Goal: Task Accomplishment & Management: Complete application form

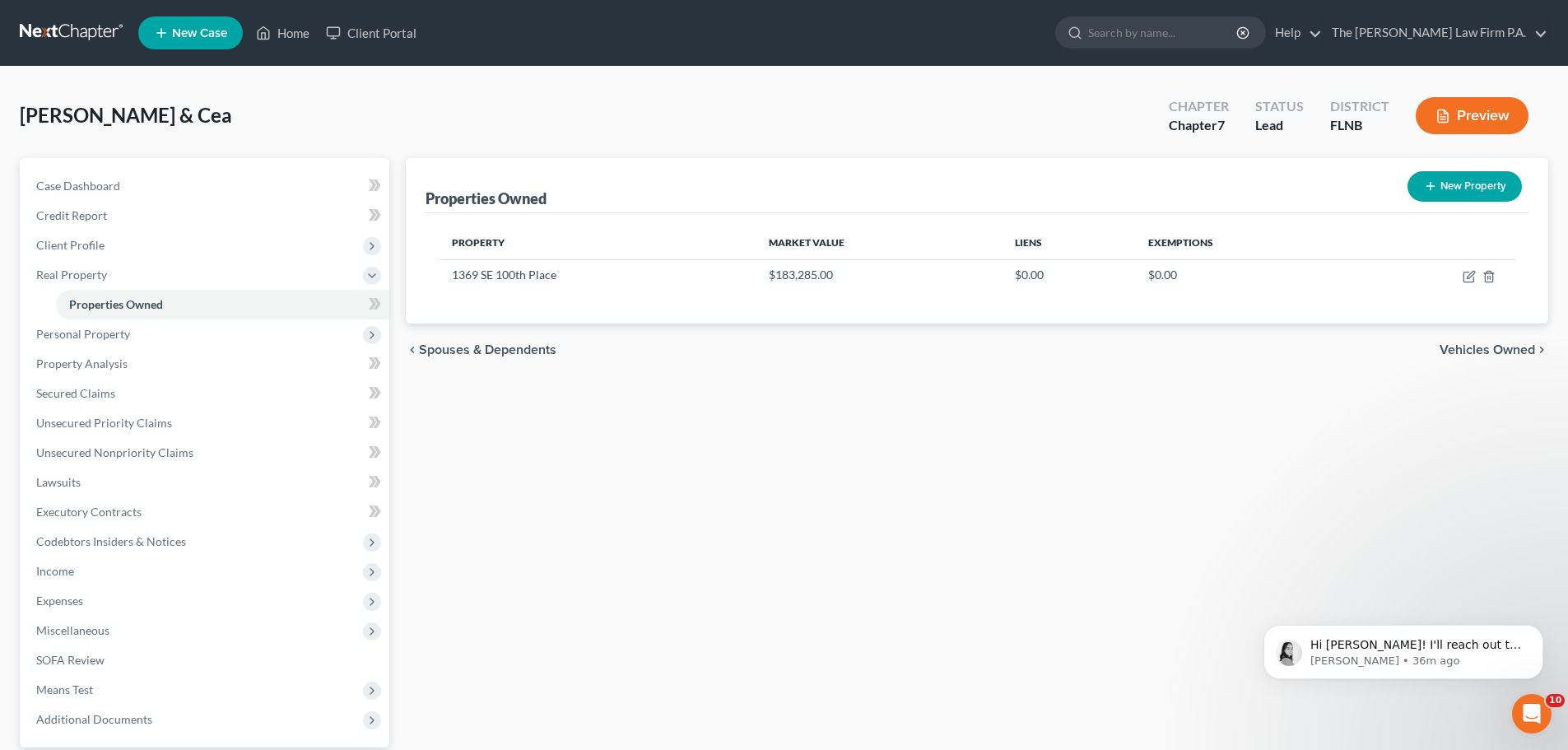
scroll to position [3, 0]
click at [1460, 650] on p "Hi [PERSON_NAME]! I'll reach out to [GEOGRAPHIC_DATA] to get this resolved for …" at bounding box center [1417, 646] width 212 height 17
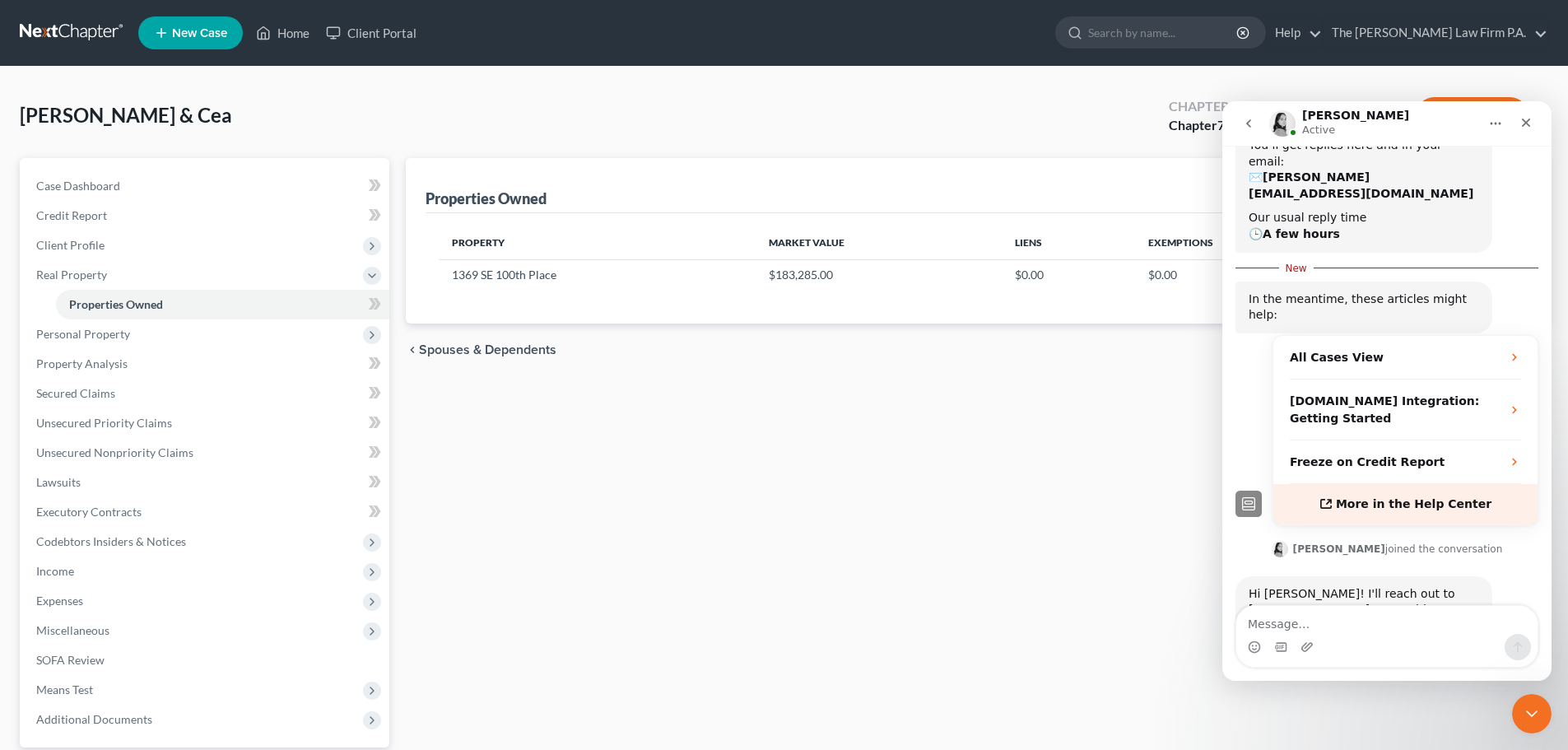
scroll to position [224, 0]
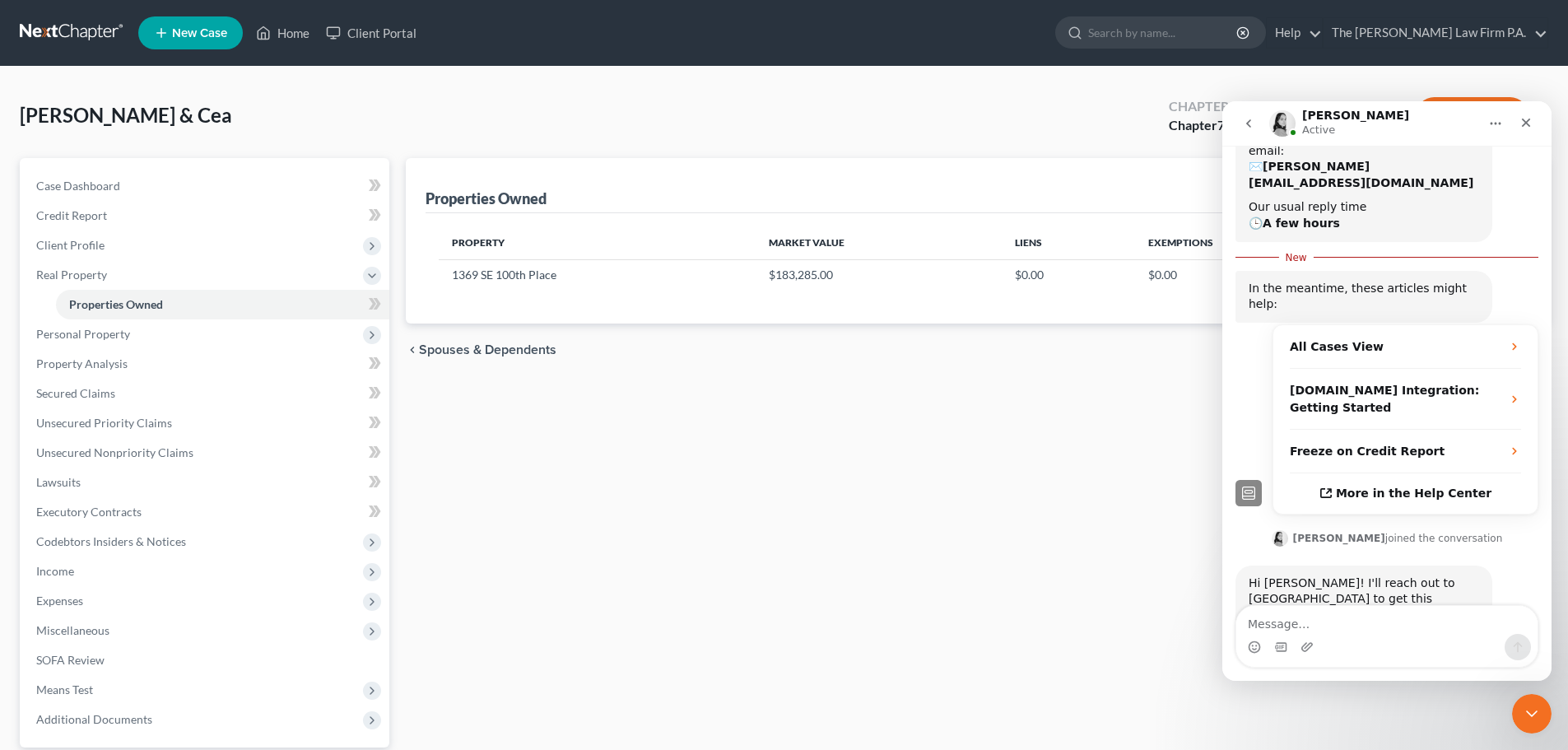
click at [1343, 575] on div "Hi [PERSON_NAME]! I'll reach out to [GEOGRAPHIC_DATA] to get this resolved for …" at bounding box center [1363, 607] width 230 height 64
drag, startPoint x: 1375, startPoint y: 634, endPoint x: 1365, endPoint y: 630, distance: 10.8
click at [1370, 632] on div "Intercom messenger" at bounding box center [1387, 635] width 301 height 61
click at [1362, 624] on textarea "Message…" at bounding box center [1387, 620] width 301 height 28
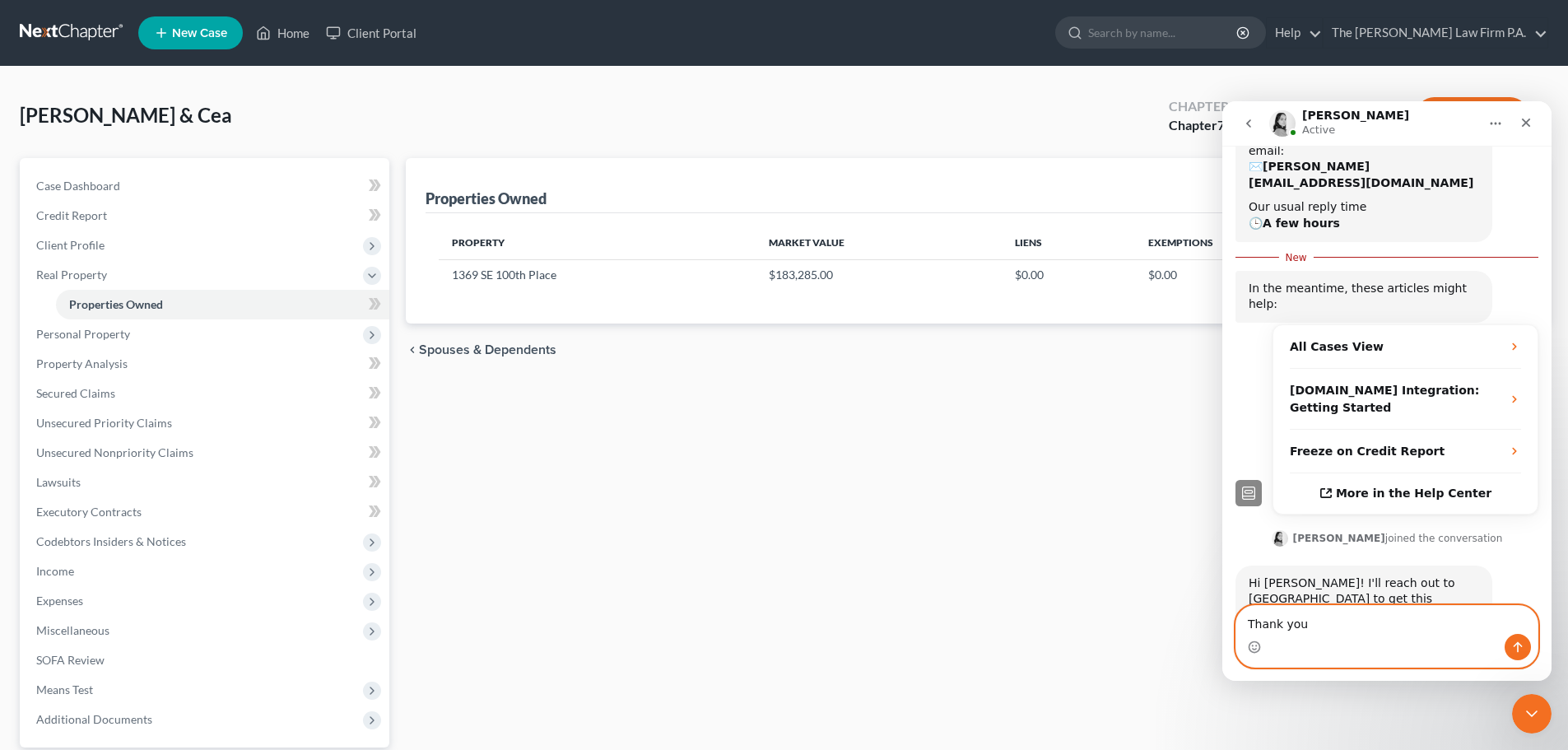
type textarea "Thank you!"
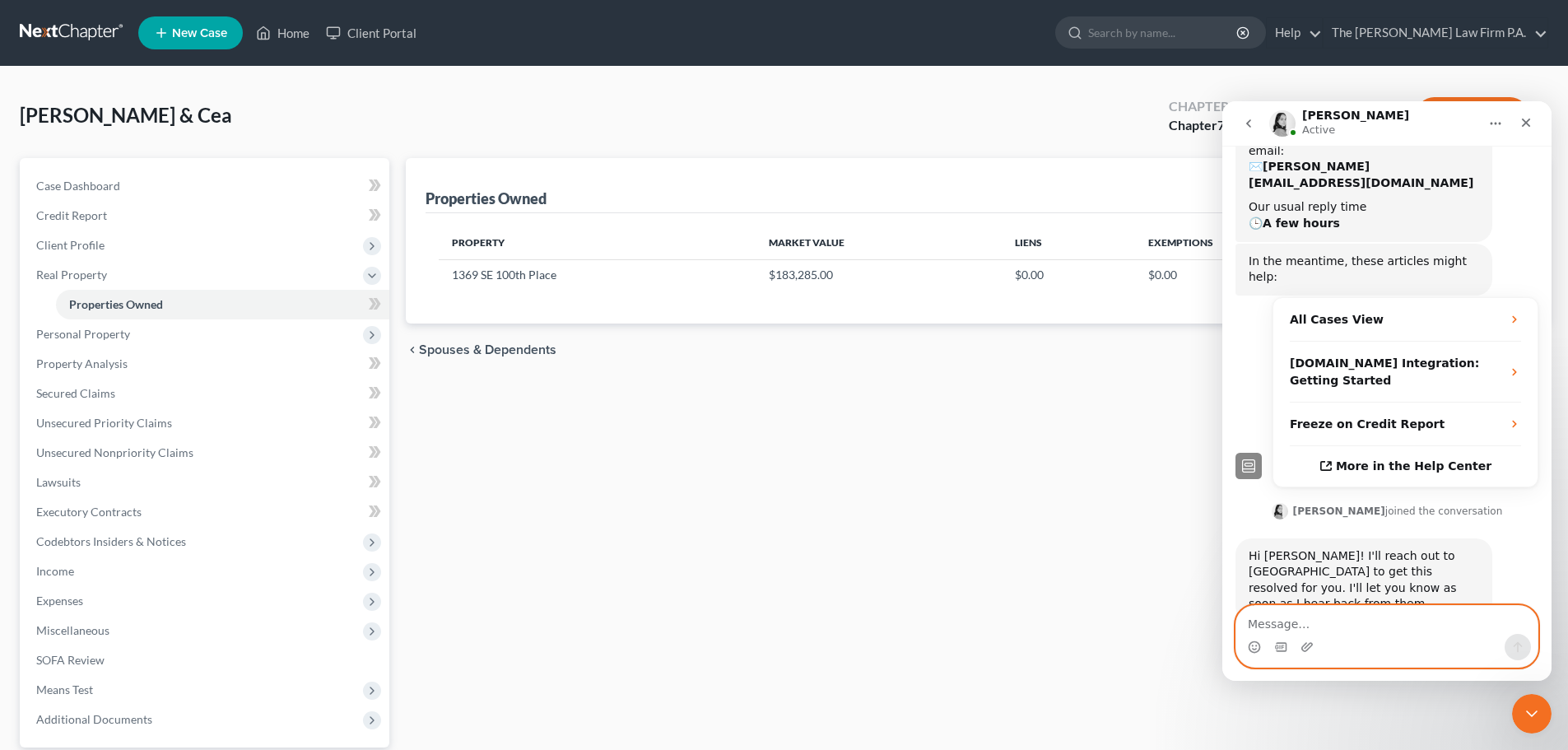
scroll to position [247, 0]
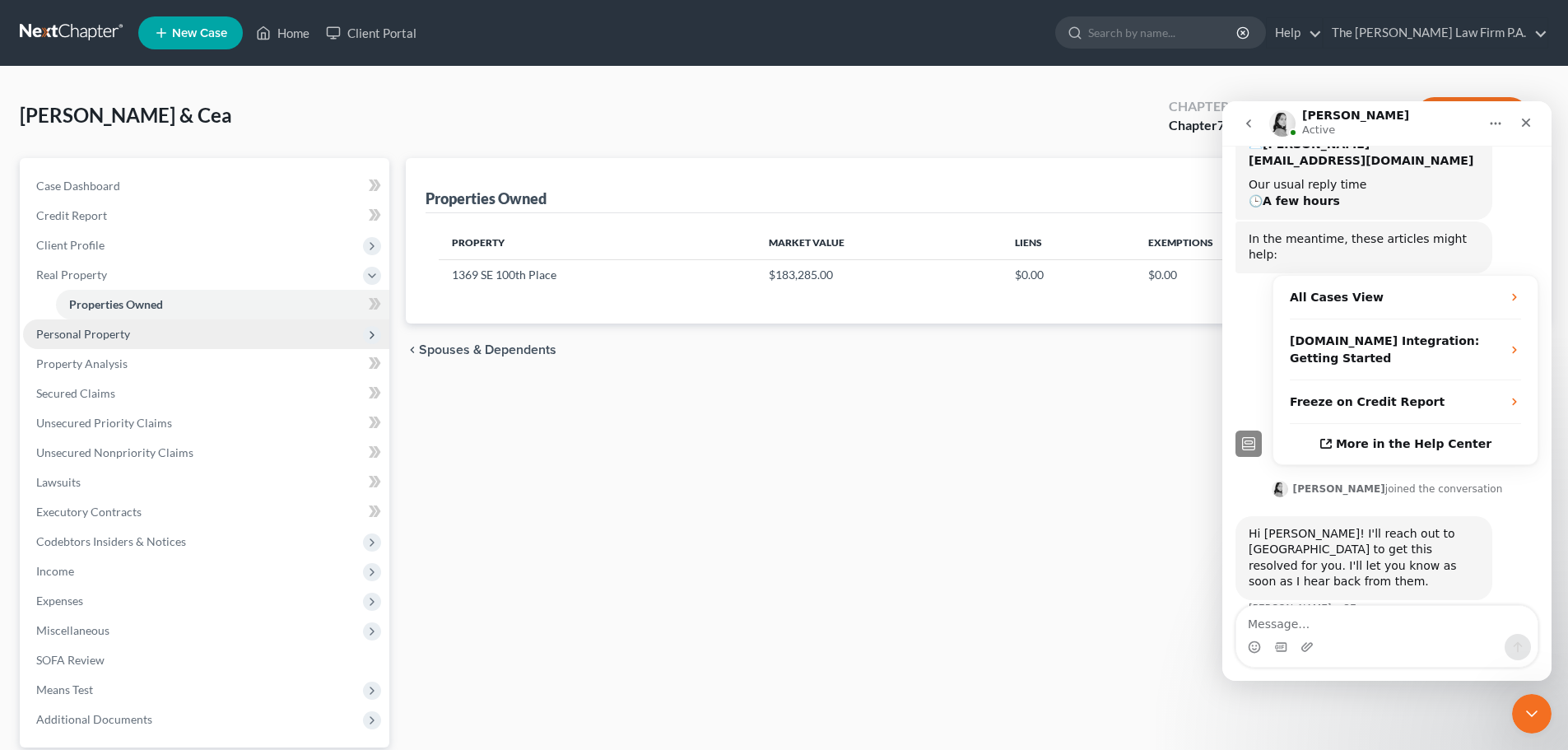
click at [113, 333] on span "Personal Property" at bounding box center [84, 333] width 94 height 14
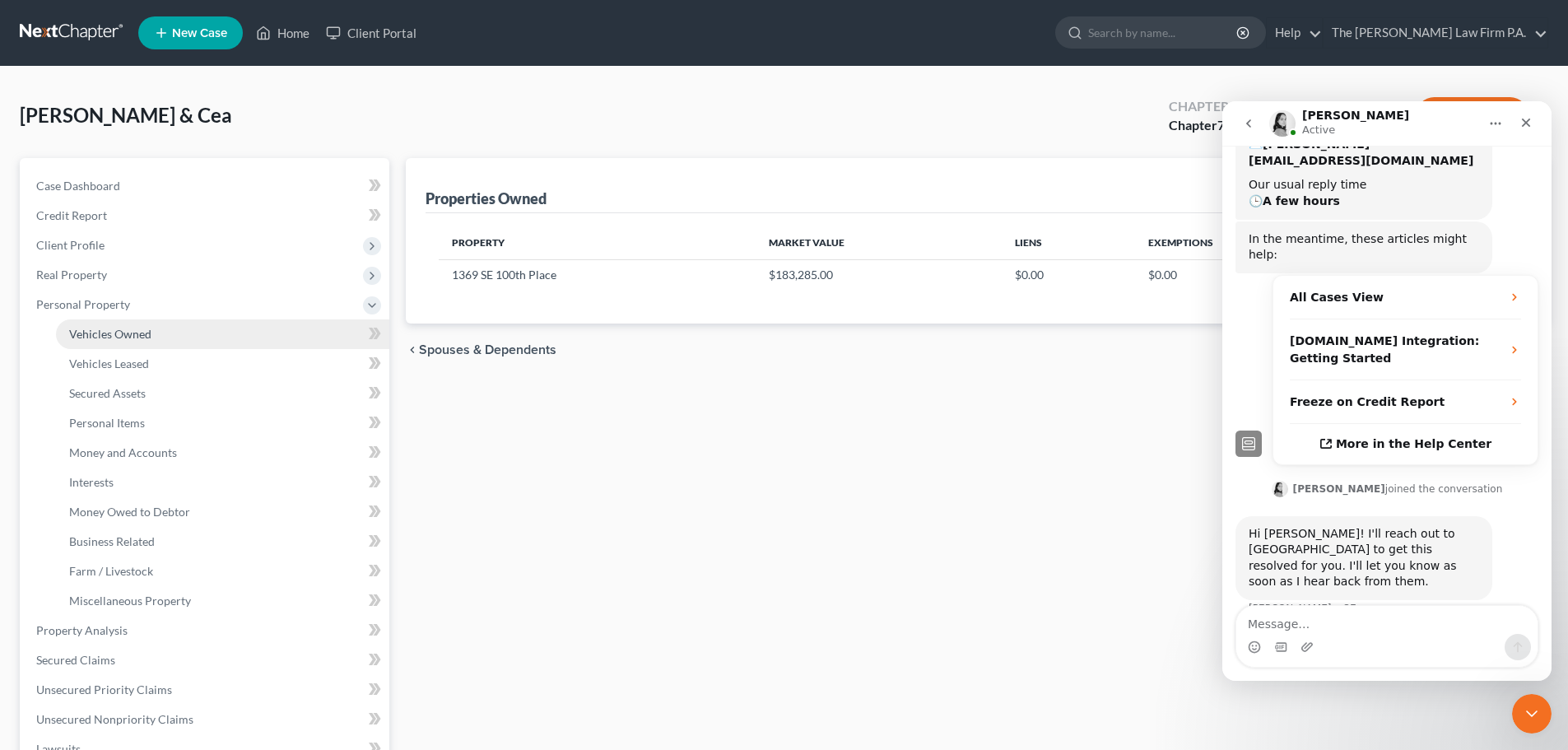
click at [145, 338] on span "Vehicles Owned" at bounding box center [111, 333] width 83 height 14
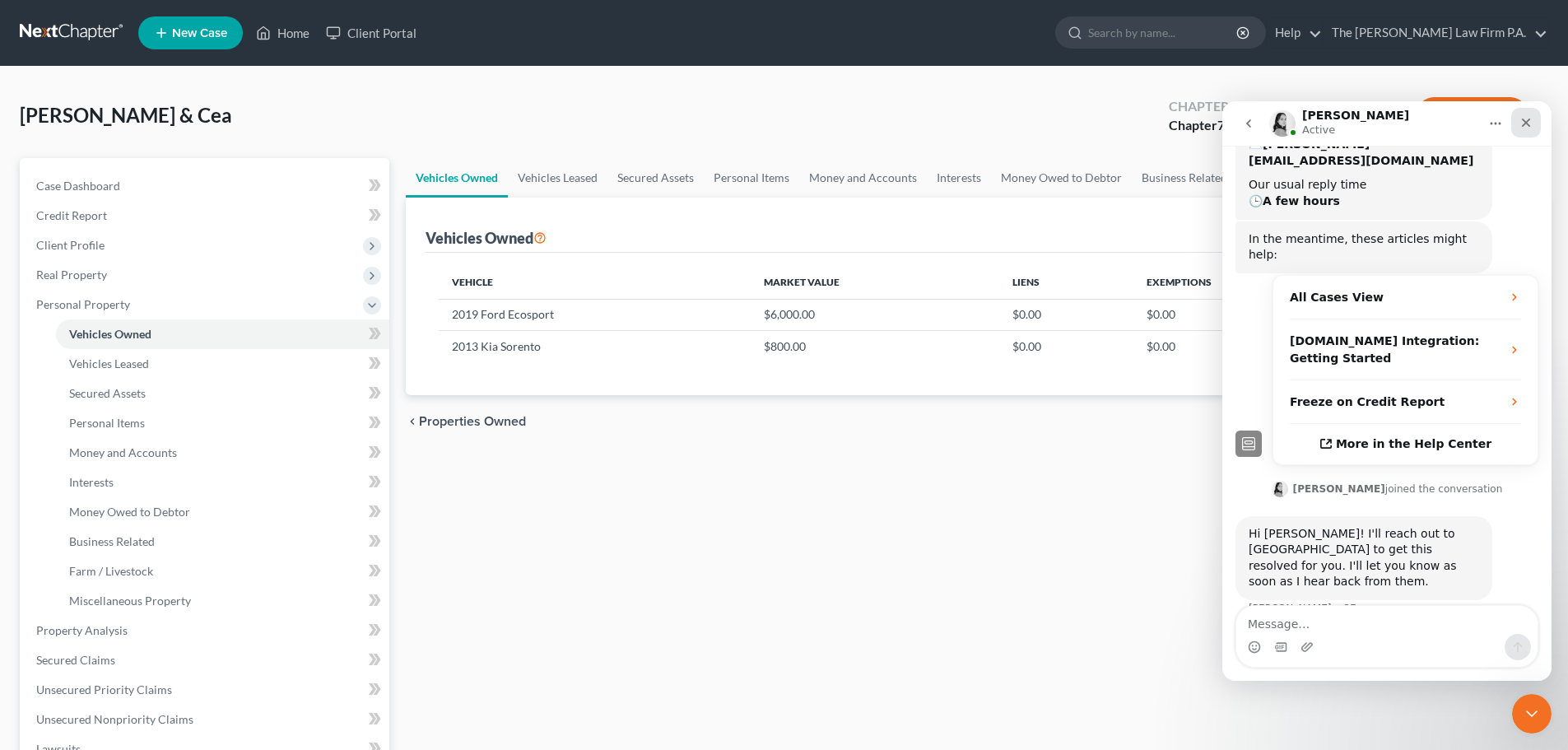
click at [1526, 122] on icon "Close" at bounding box center [1527, 123] width 9 height 9
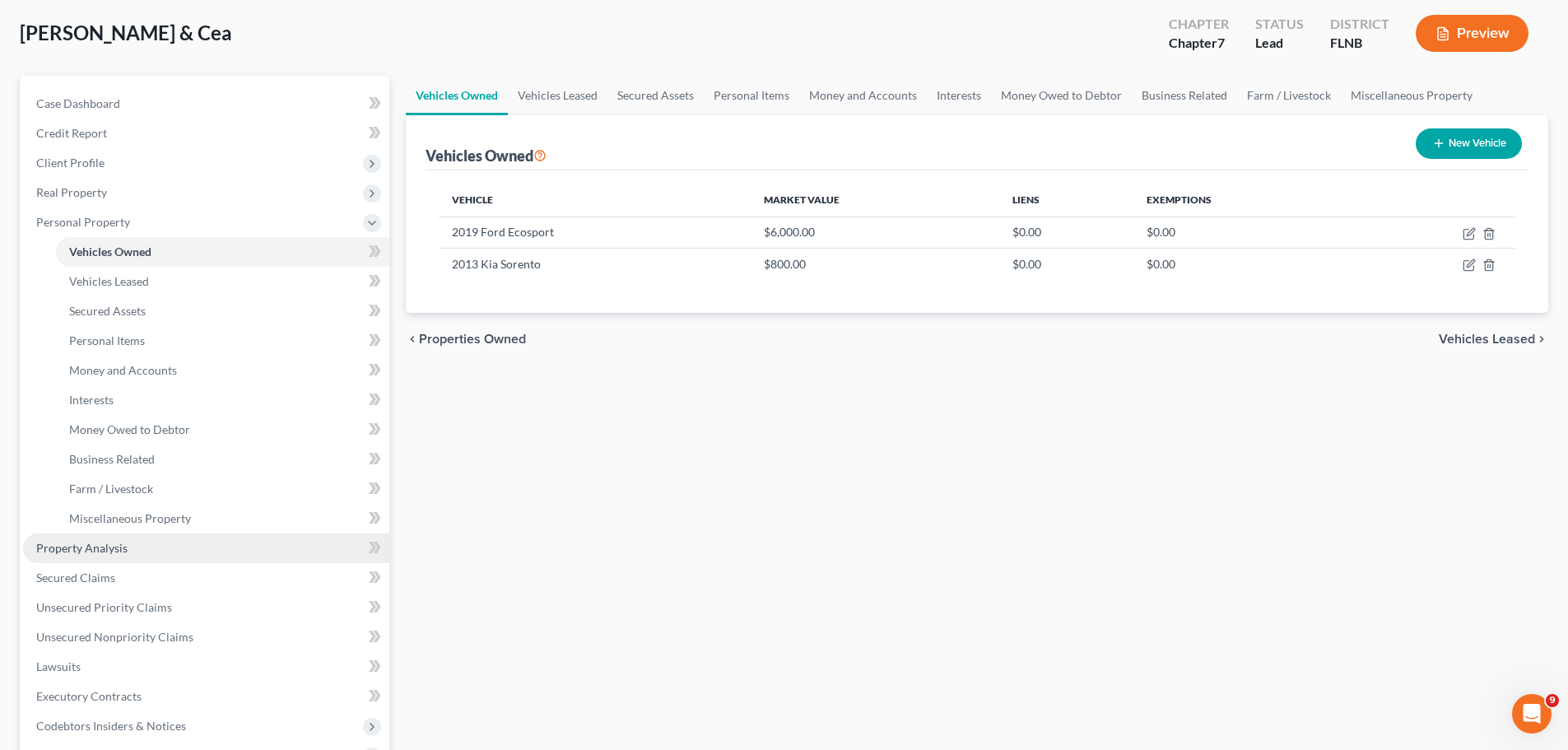
click at [112, 556] on link "Property Analysis" at bounding box center [207, 548] width 366 height 30
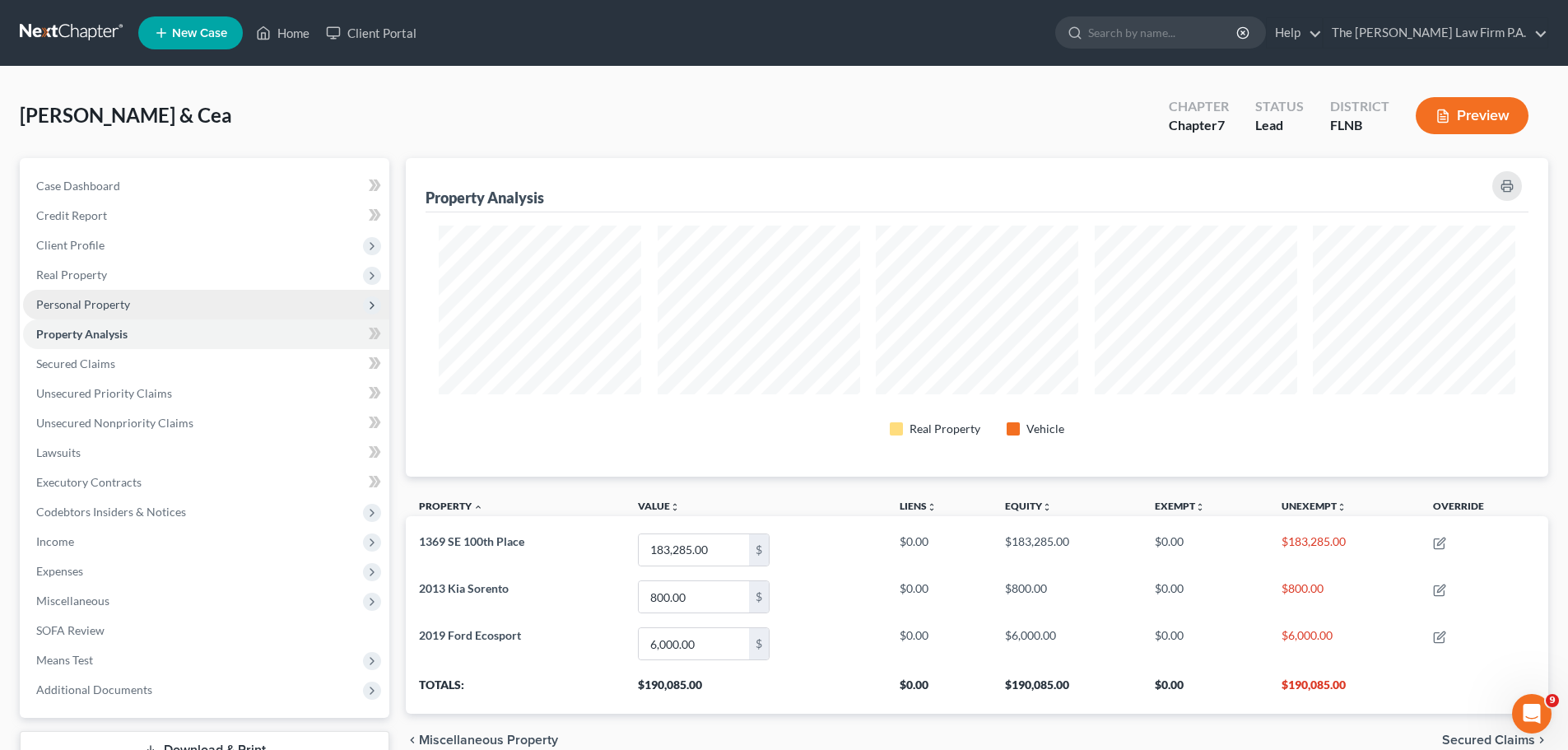
click at [99, 311] on span "Personal Property" at bounding box center [84, 303] width 94 height 14
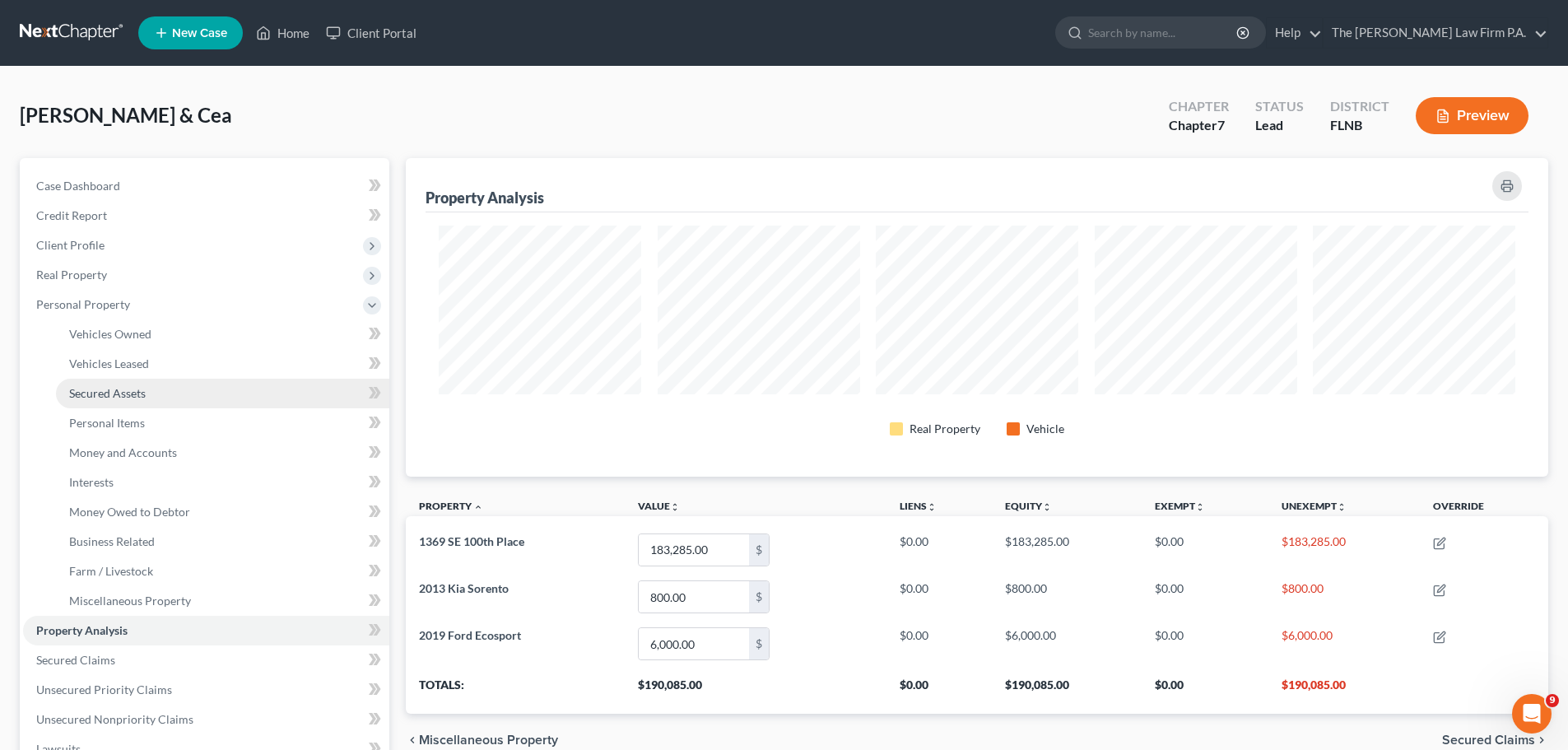
click at [124, 397] on span "Secured Assets" at bounding box center [108, 392] width 77 height 14
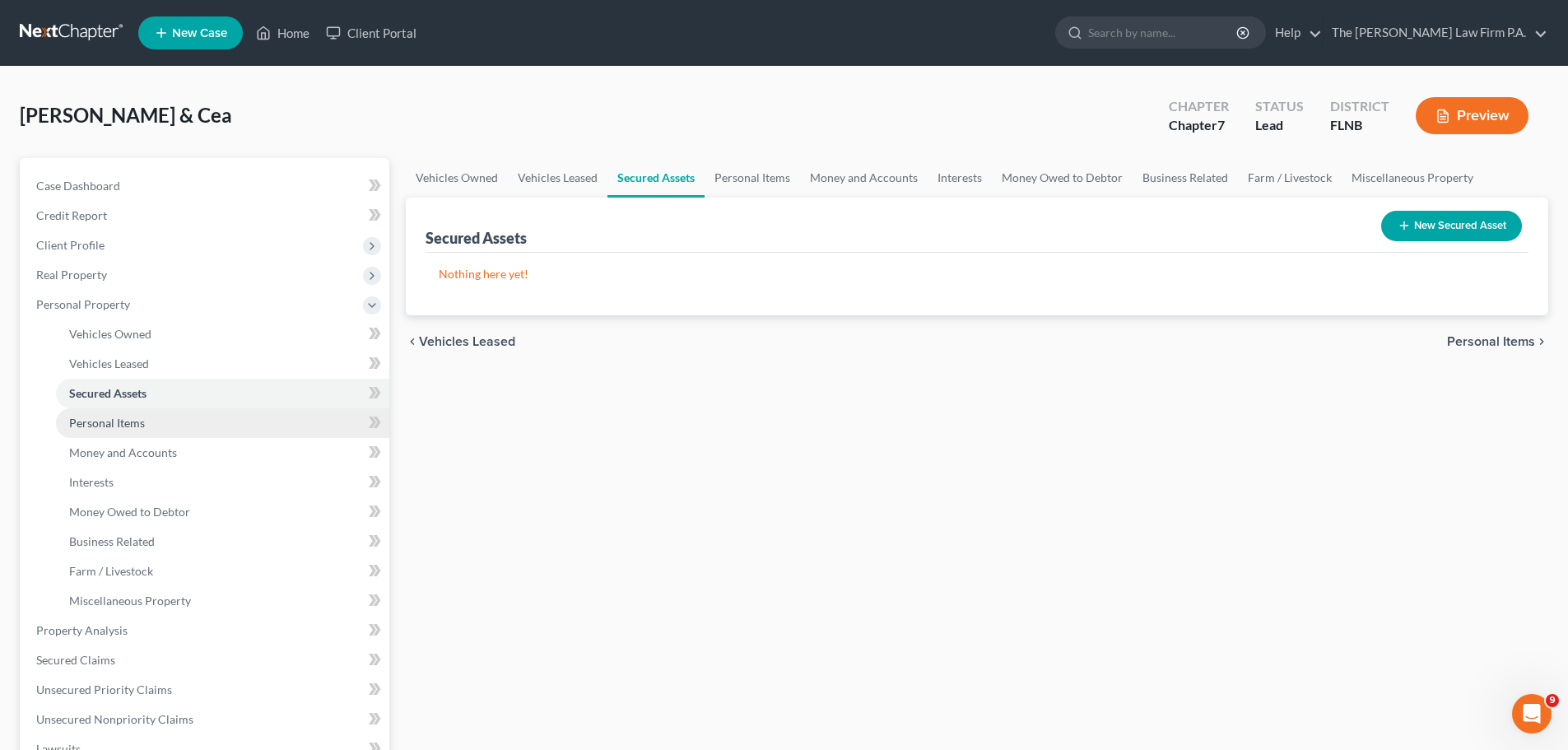
click at [125, 421] on span "Personal Items" at bounding box center [107, 422] width 76 height 14
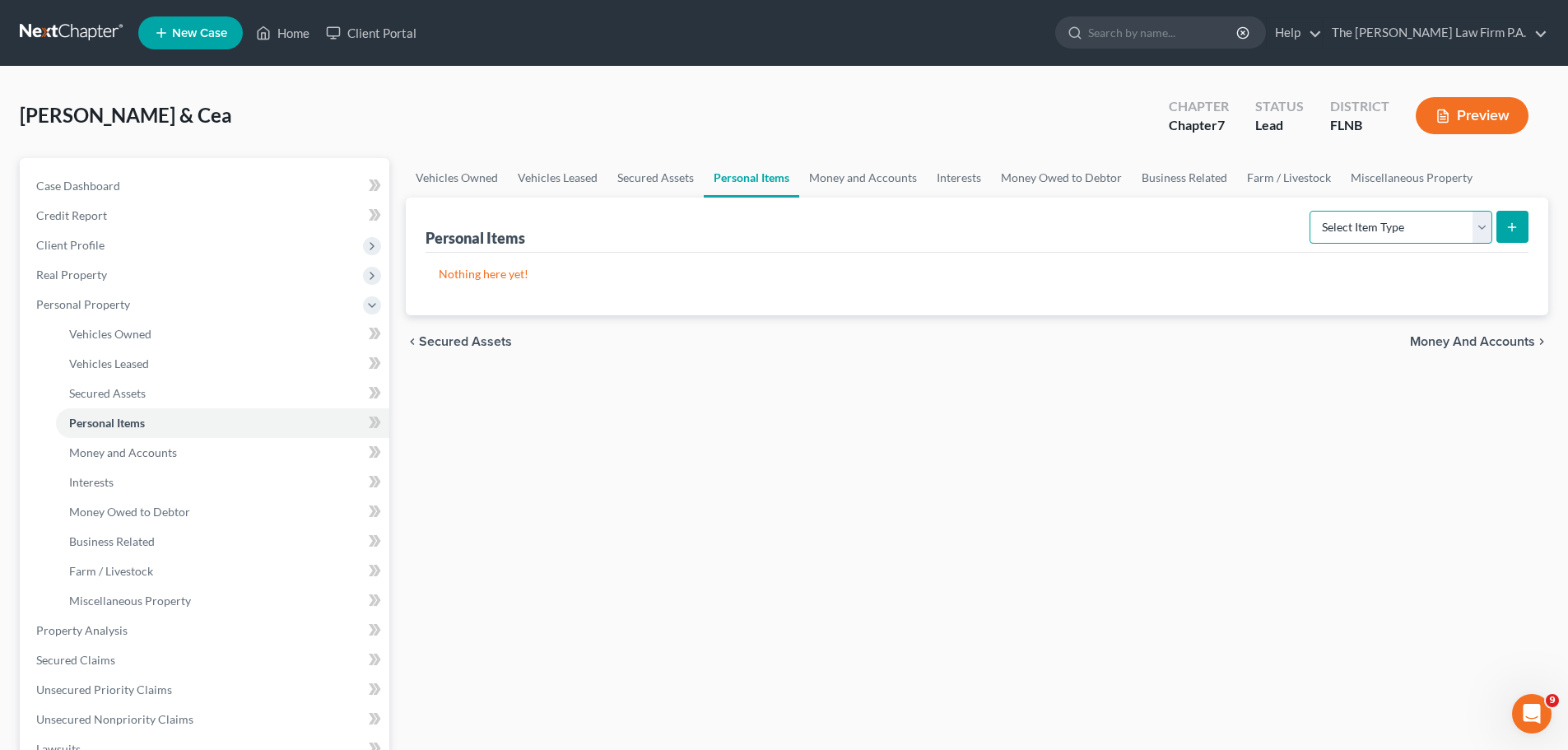
drag, startPoint x: 1441, startPoint y: 224, endPoint x: 1435, endPoint y: 242, distance: 19.0
click at [1441, 224] on select "Select Item Type Clothing Collectibles Of Value Electronics Firearms Household …" at bounding box center [1401, 226] width 183 height 33
select select "household_goods"
click at [1312, 210] on select "Select Item Type Clothing Collectibles Of Value Electronics Firearms Household …" at bounding box center [1401, 226] width 183 height 33
click at [1519, 225] on button "submit" at bounding box center [1513, 226] width 32 height 32
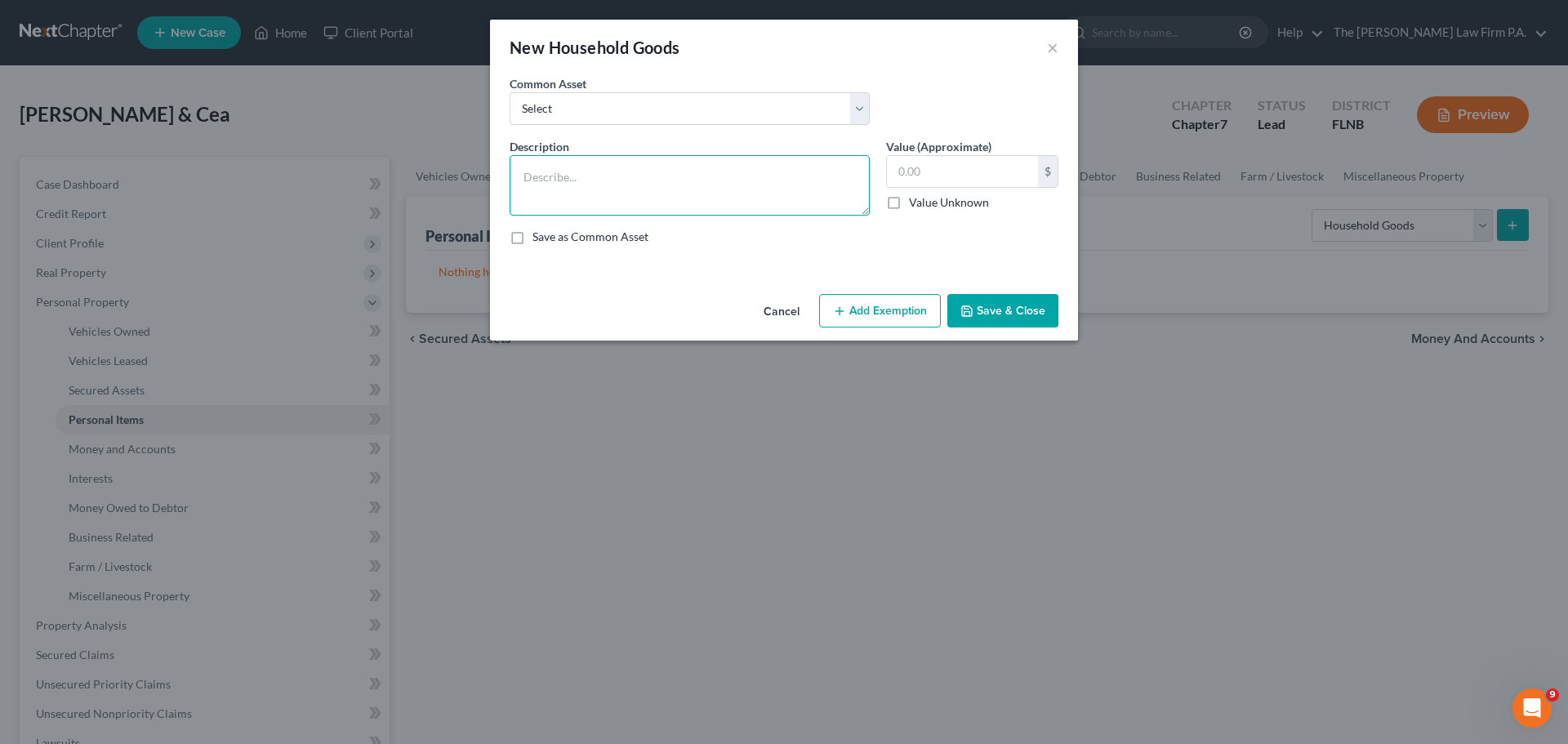
click at [628, 171] on textarea at bounding box center [689, 185] width 361 height 61
click at [700, 189] on textarea "Household goods for a 1900 sq. ft. mobile home, including living room furniture…" at bounding box center [689, 185] width 361 height 61
click at [730, 204] on textarea "Household goods for a 1900 sq. ft. mobile home, including living room furniture…" at bounding box center [689, 185] width 361 height 61
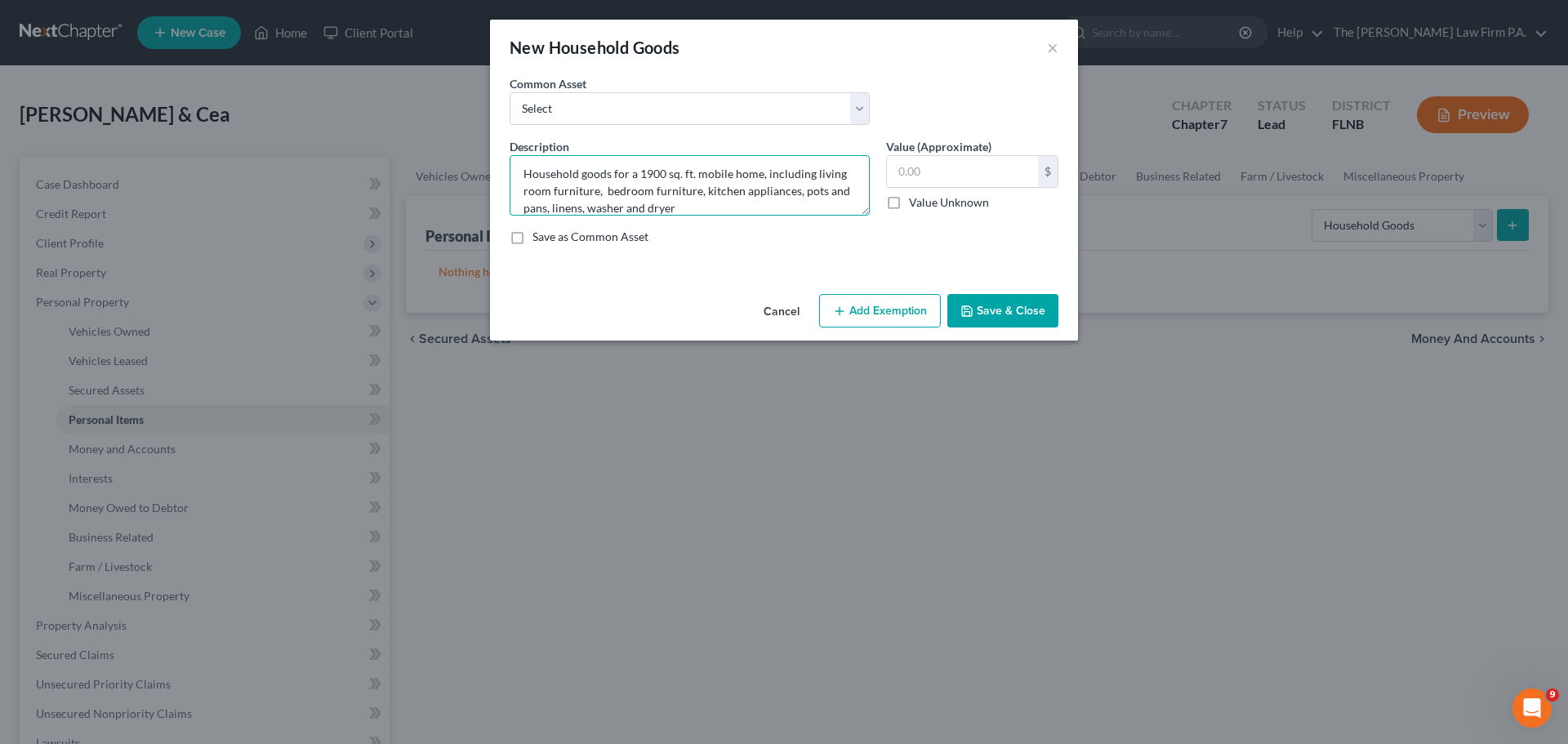
type textarea "Household goods for a 1900 sq. ft. mobile home, including living room furniture…"
click at [1019, 316] on button "Save & Close" at bounding box center [1002, 311] width 111 height 34
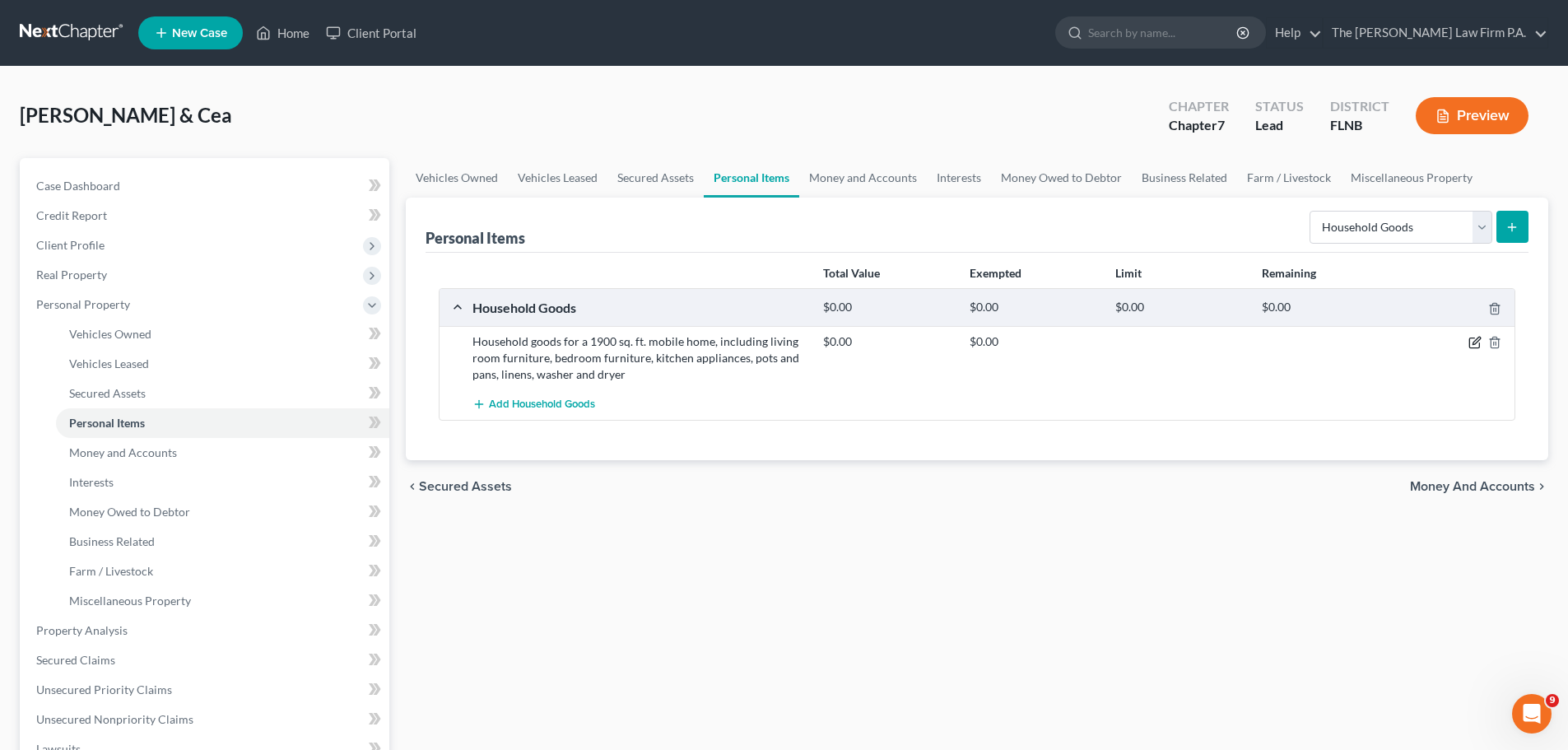
click at [1476, 344] on icon "button" at bounding box center [1476, 341] width 8 height 8
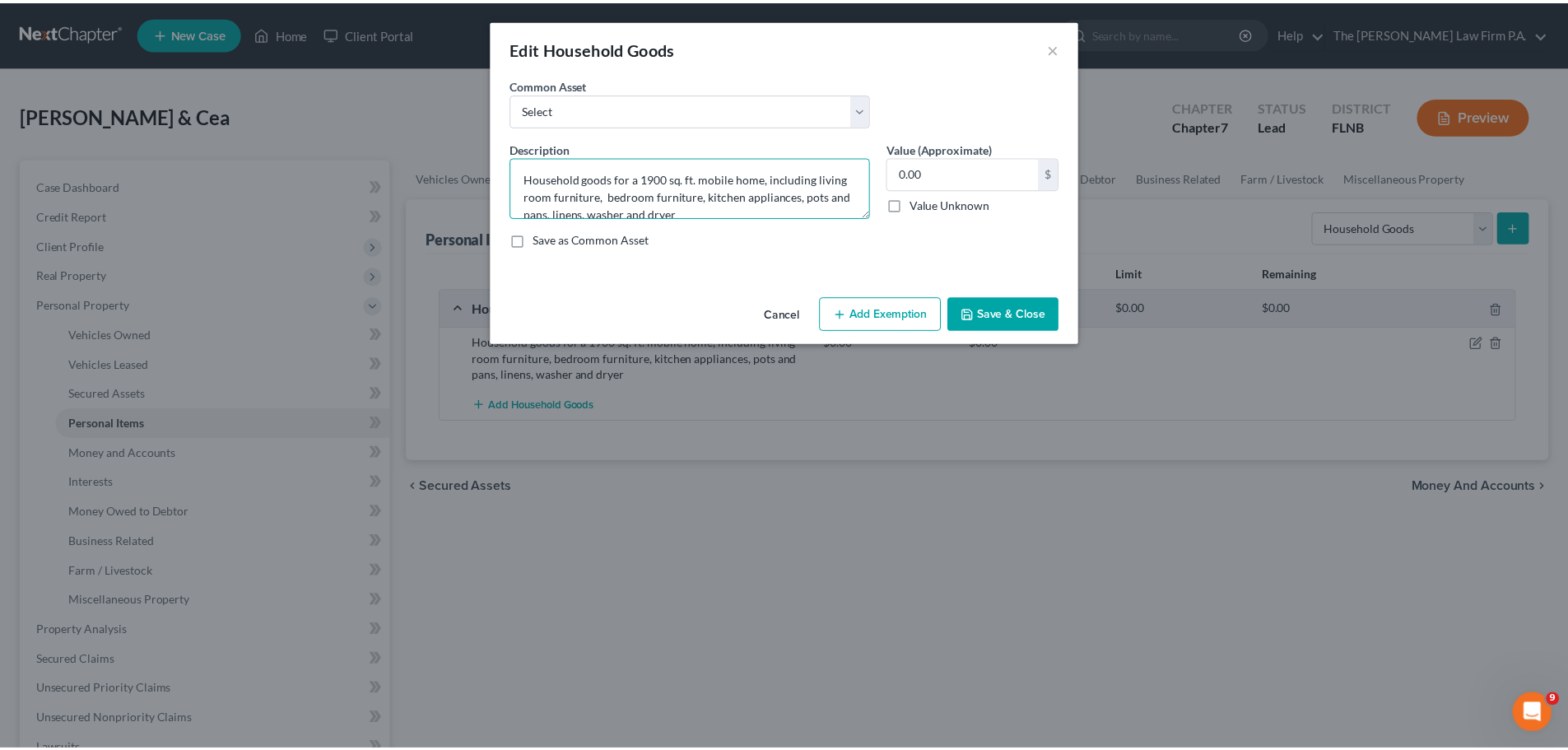
scroll to position [0, 0]
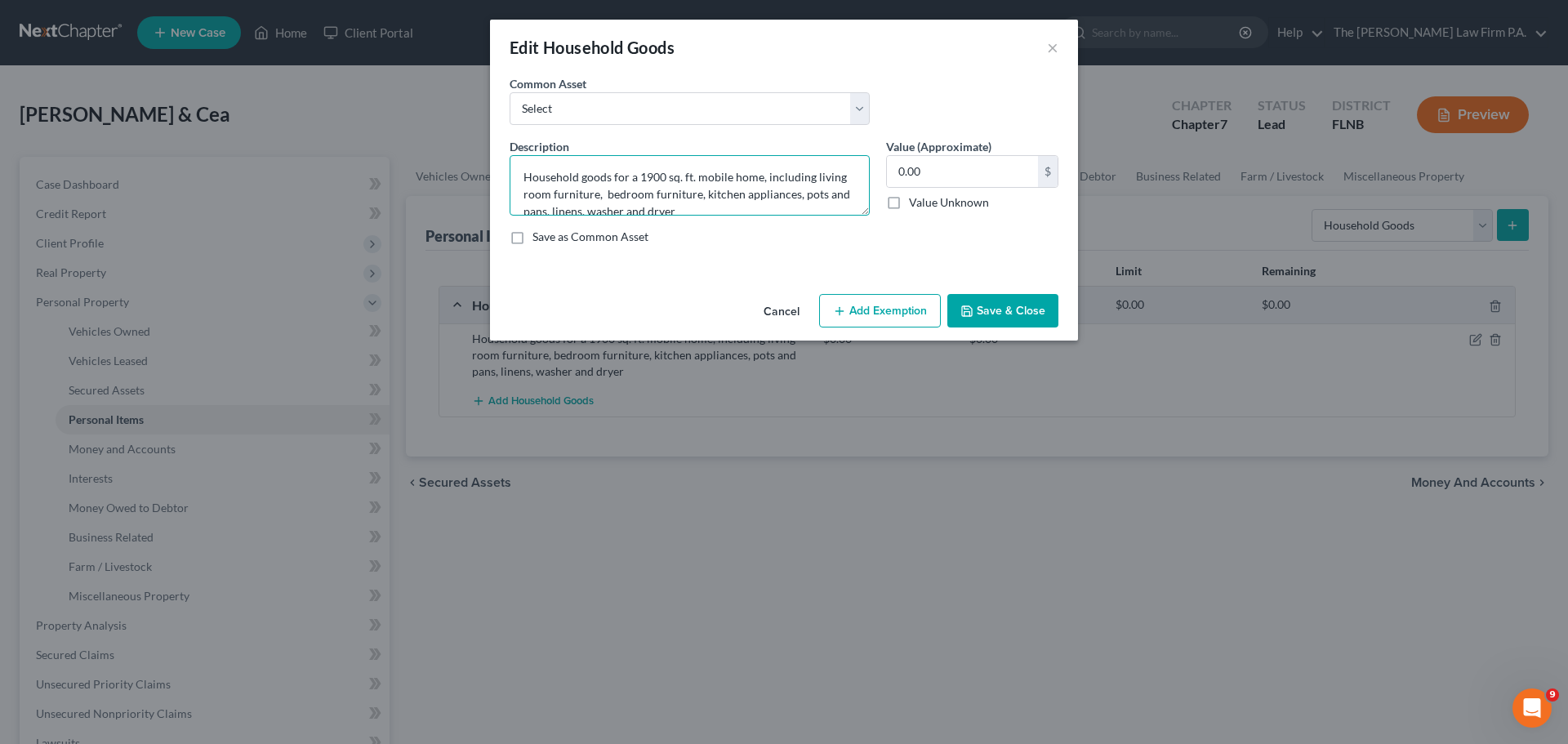
drag, startPoint x: 684, startPoint y: 209, endPoint x: 56, endPoint y: 8, distance: 659.4
click at [56, 8] on div "Edit Household Goods × An exemption set must first be selected from the Filing …" at bounding box center [784, 372] width 1568 height 744
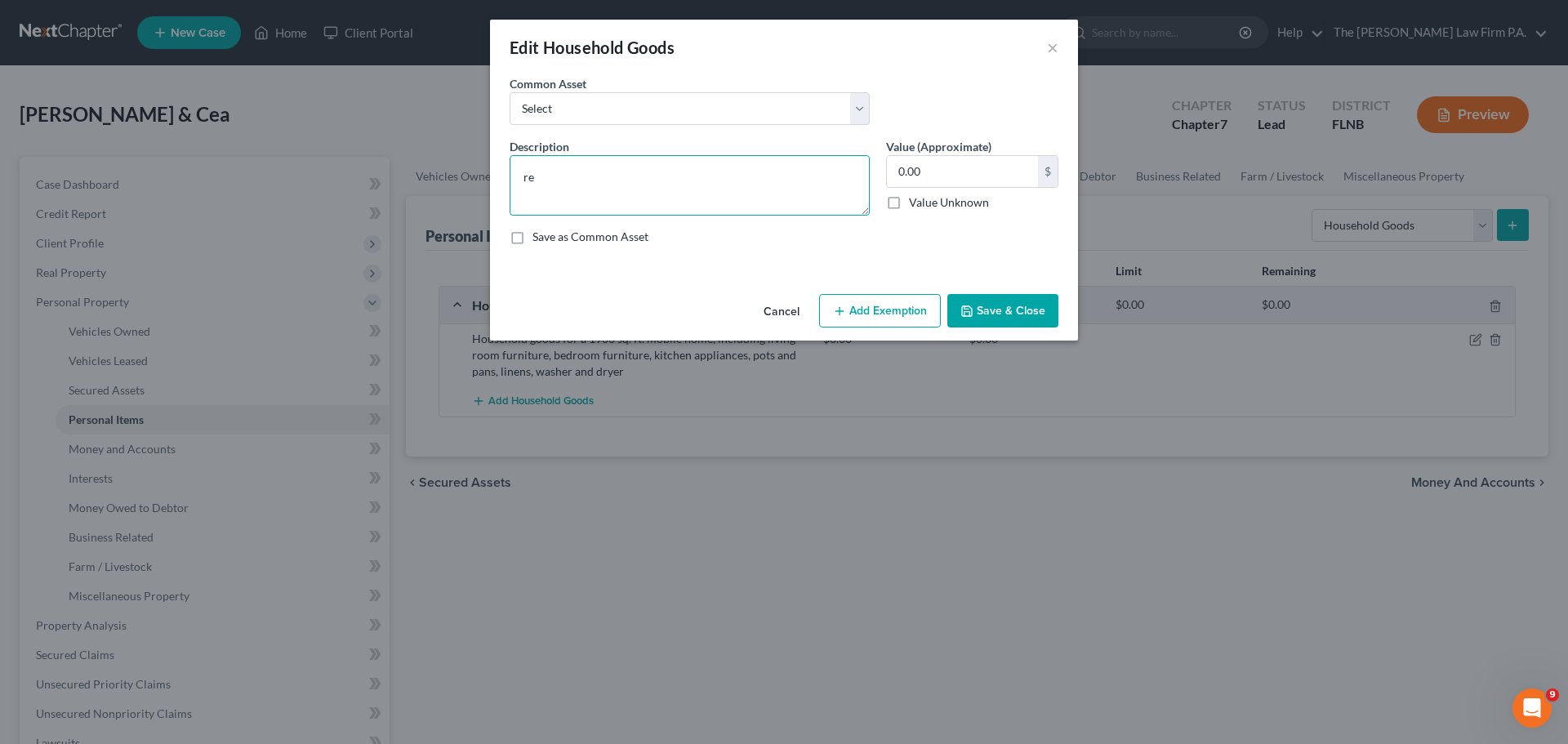
type textarea "r"
type textarea "Refrigerator, stove, washer, dryer"
click at [934, 163] on input "0.00" at bounding box center [962, 170] width 151 height 31
type input "1,000"
click at [1029, 312] on button "Save & Close" at bounding box center [1002, 311] width 111 height 34
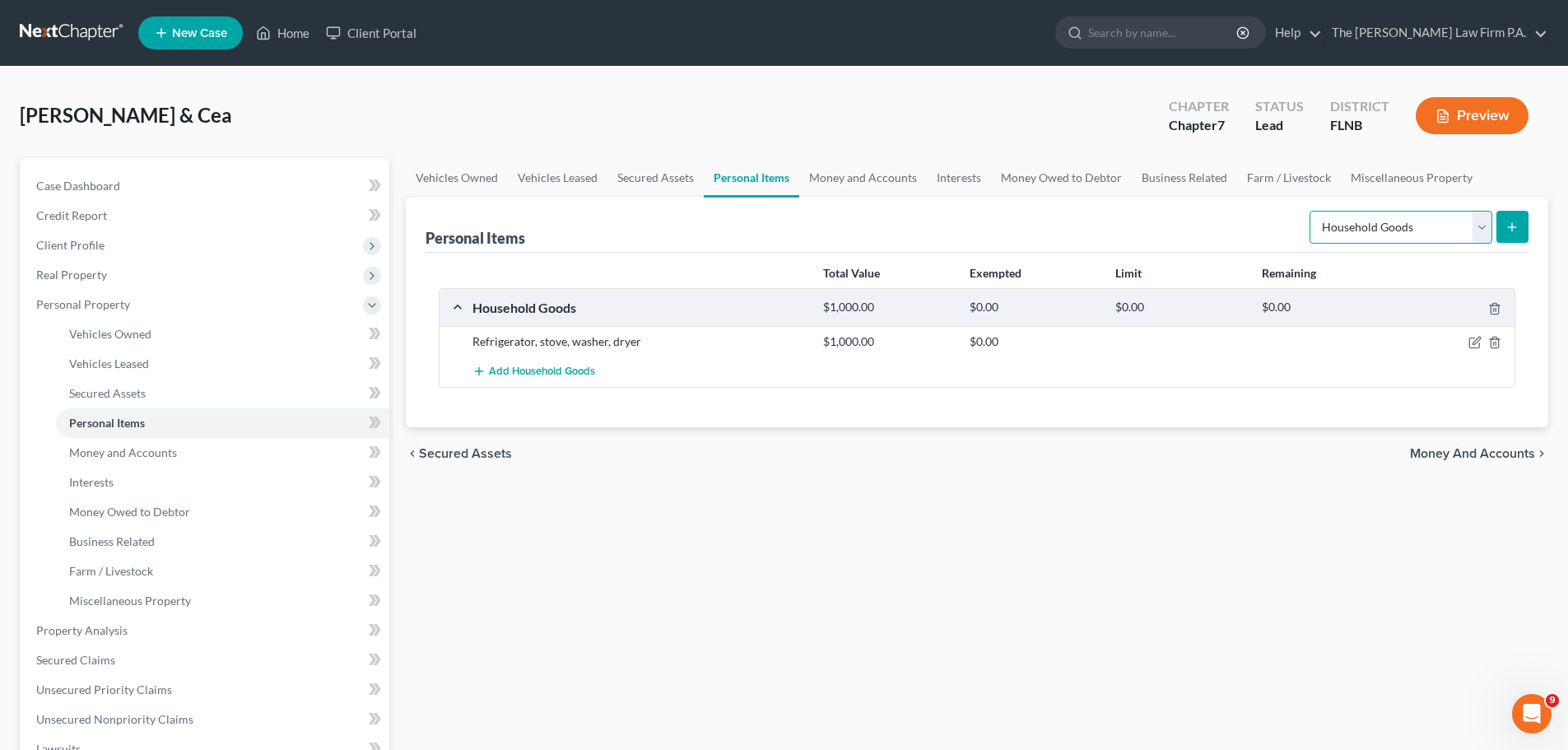
click at [1461, 229] on select "Select Item Type Clothing Collectibles Of Value Electronics Firearms Household …" at bounding box center [1401, 226] width 183 height 33
select select "electronics"
click at [1312, 210] on select "Select Item Type Clothing Collectibles Of Value Electronics Firearms Household …" at bounding box center [1401, 226] width 183 height 33
click at [1534, 219] on div "Personal Items Select Item Type Clothing Collectibles Of Value Electronics Fire…" at bounding box center [976, 312] width 1143 height 230
click at [1521, 224] on button "submit" at bounding box center [1513, 226] width 32 height 32
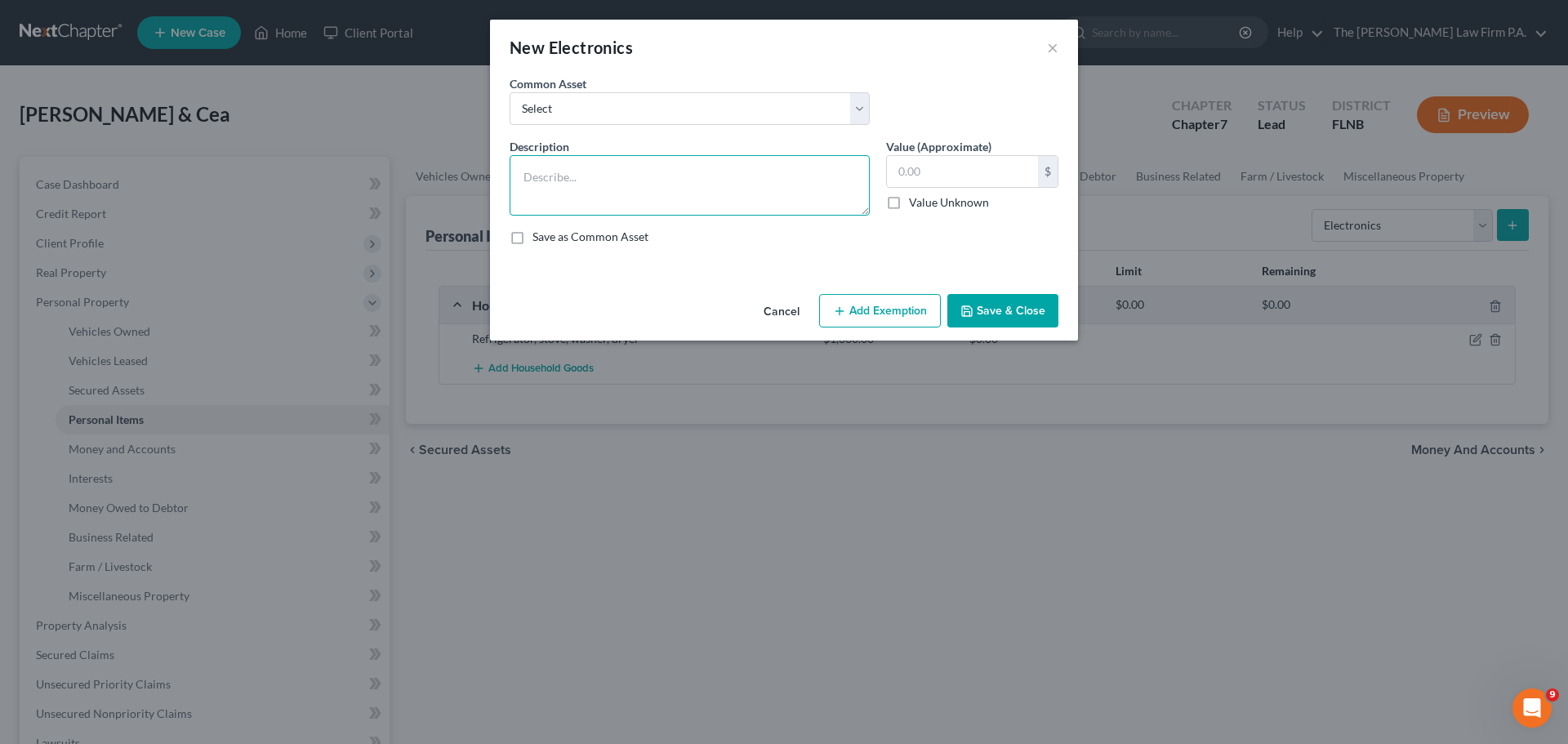
click at [589, 156] on textarea at bounding box center [689, 185] width 361 height 61
type textarea "c"
type textarea "moto g stylus, celero 5+, [PERSON_NAME] tv (3)"
type input "325"
click at [1002, 320] on button "Save & Close" at bounding box center [1002, 311] width 111 height 34
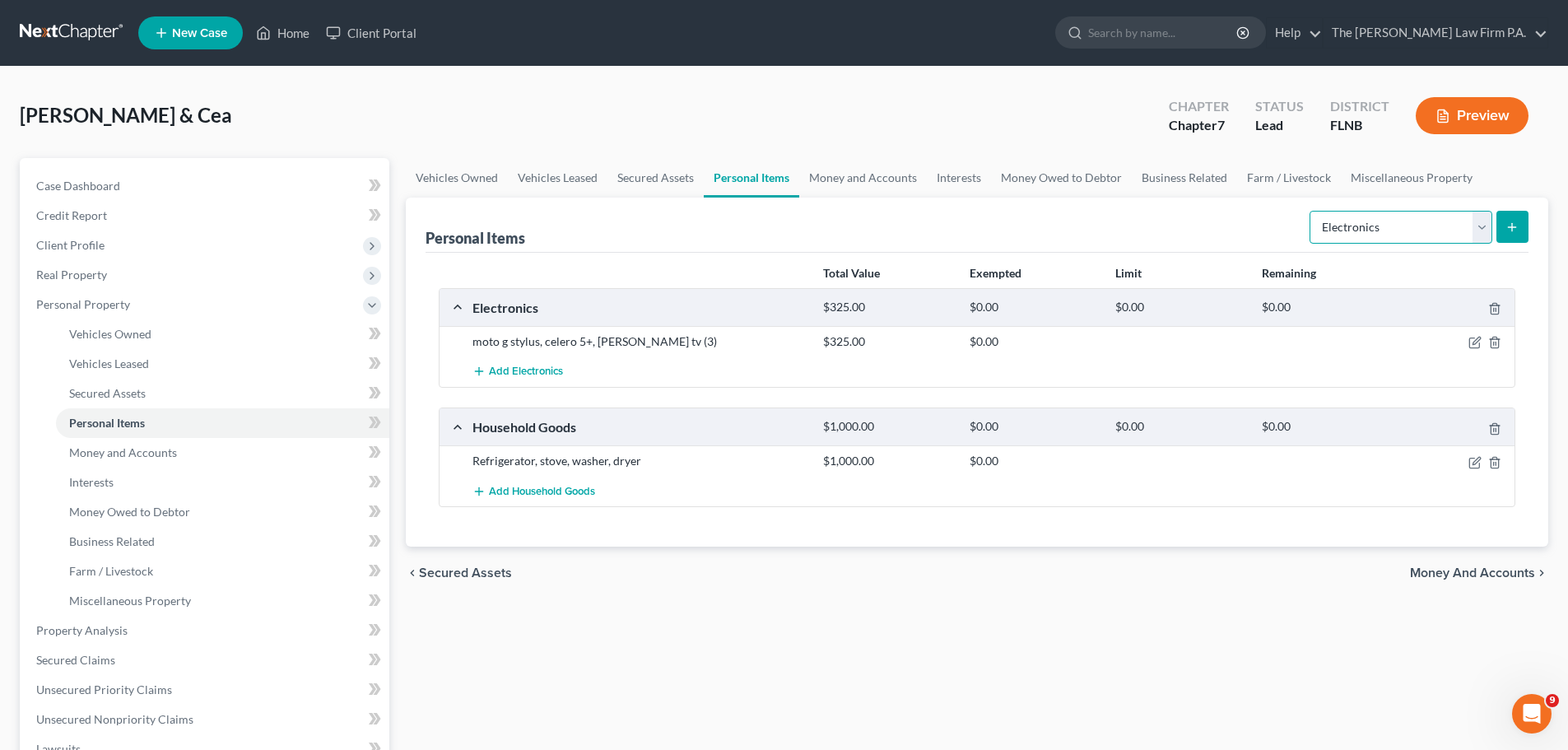
click at [1419, 217] on select "Select Item Type Clothing Collectibles Of Value Electronics Firearms Household …" at bounding box center [1401, 226] width 183 height 33
select select "sports_and_hobby_equipment"
click at [1312, 210] on select "Select Item Type Clothing Collectibles Of Value Electronics Firearms Household …" at bounding box center [1401, 226] width 183 height 33
click at [1505, 229] on icon "submit" at bounding box center [1512, 227] width 13 height 13
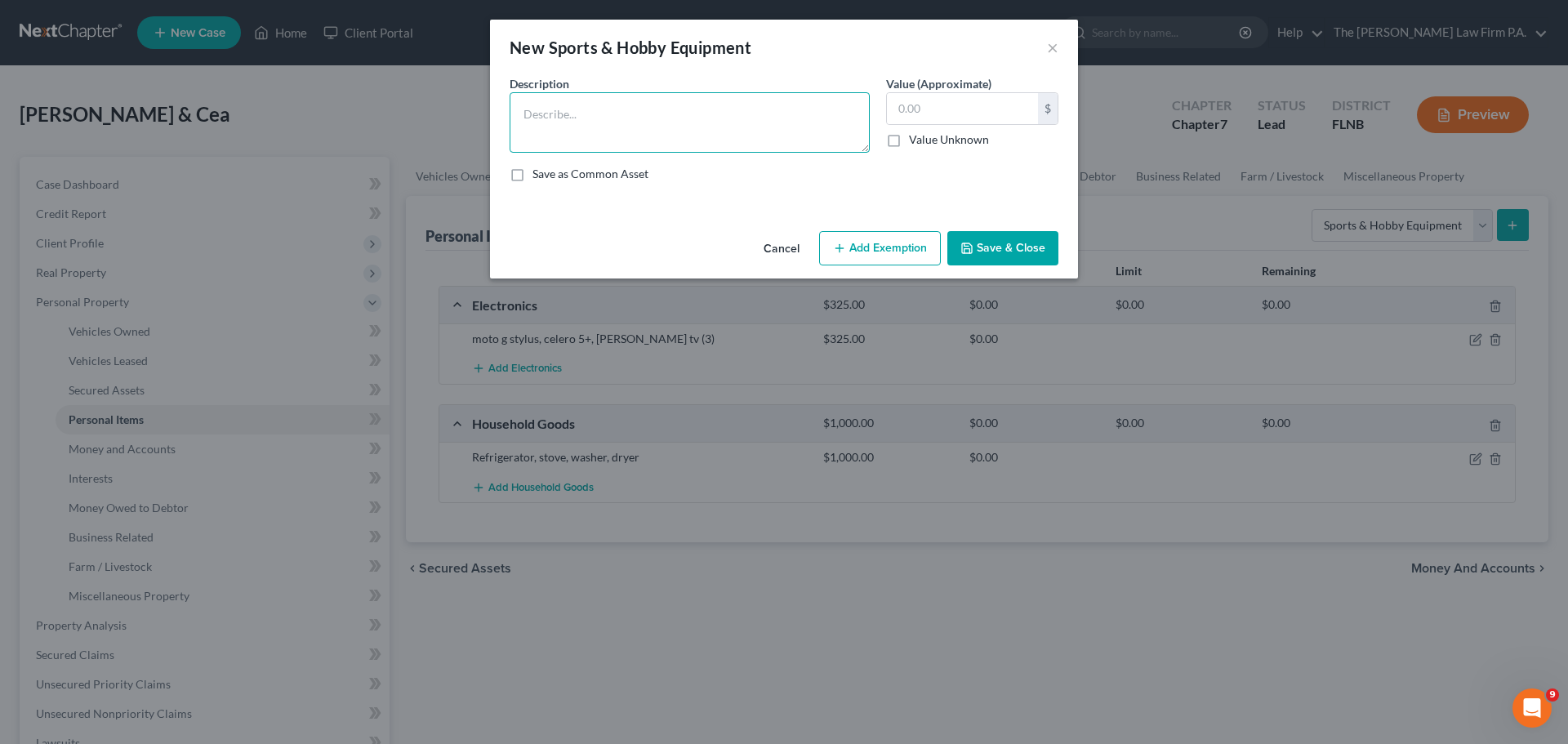
click at [581, 102] on textarea at bounding box center [689, 122] width 361 height 61
type textarea "Bowflex machine"
type input "200"
click at [995, 246] on button "Save & Close" at bounding box center [1002, 248] width 111 height 34
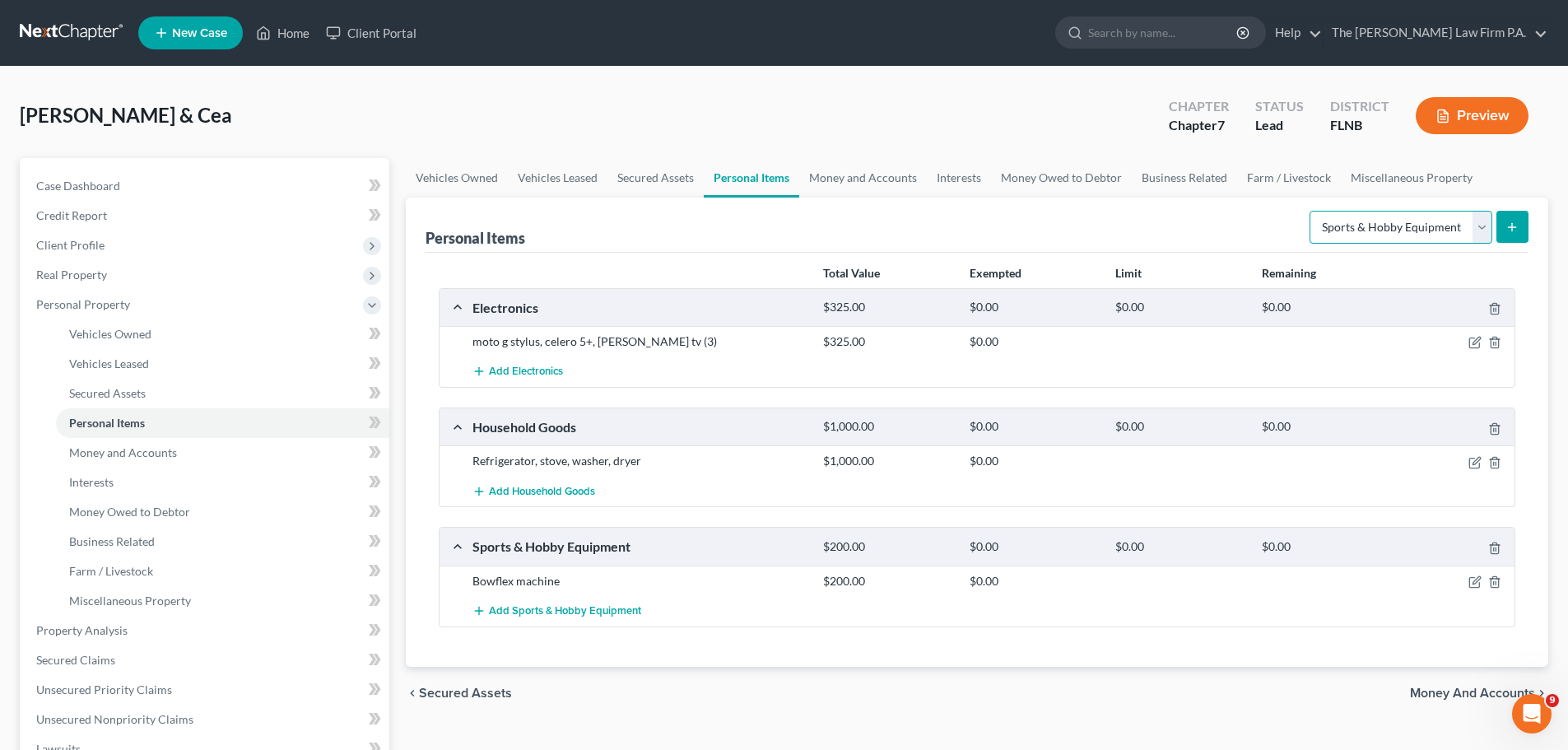
click at [1445, 223] on select "Select Item Type Clothing Collectibles Of Value Electronics Firearms Household …" at bounding box center [1401, 226] width 183 height 33
select select "clothing"
click at [1312, 210] on select "Select Item Type Clothing Collectibles Of Value Electronics Firearms Household …" at bounding box center [1401, 226] width 183 height 33
click at [1524, 220] on button "submit" at bounding box center [1513, 226] width 32 height 32
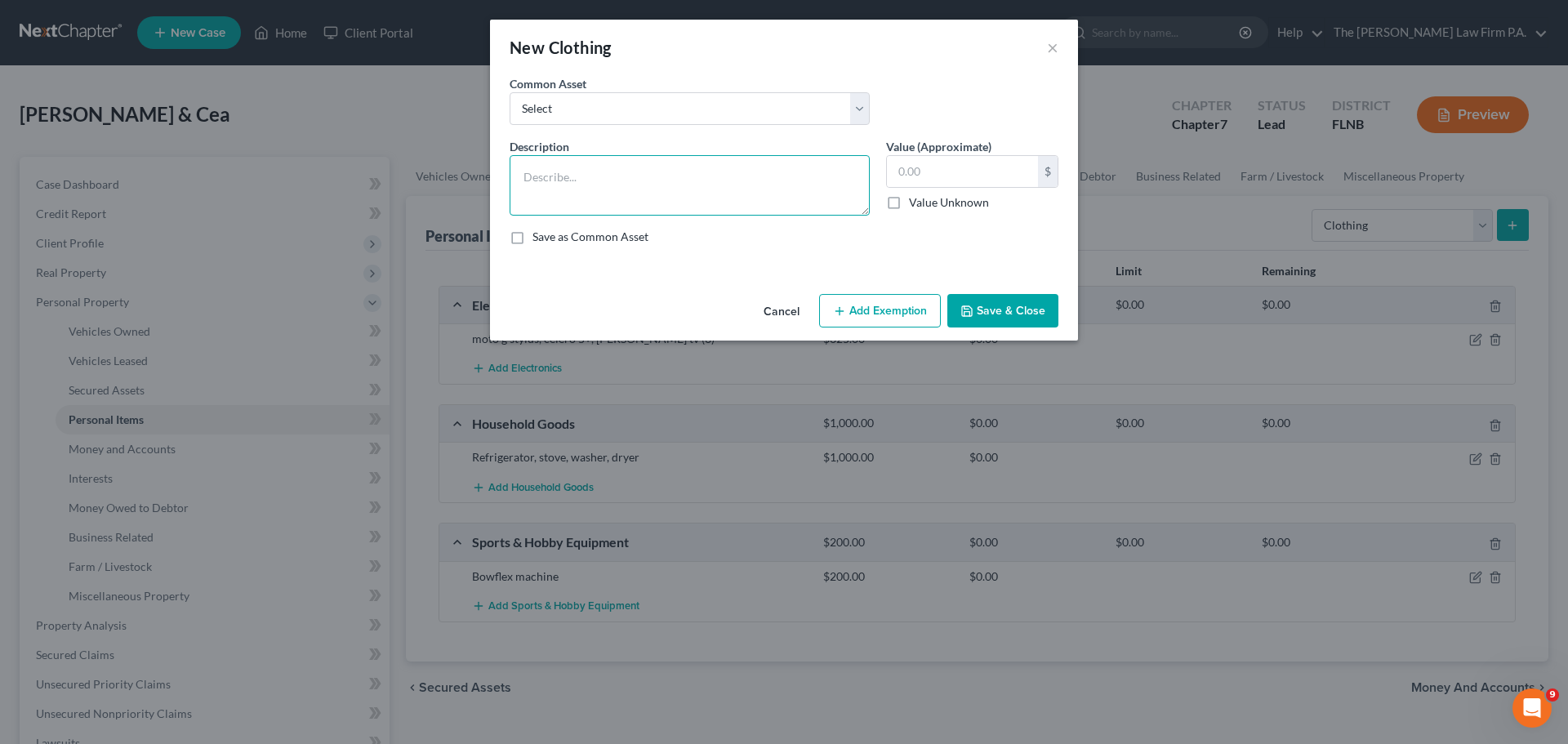
click at [635, 179] on textarea at bounding box center [689, 185] width 361 height 61
type textarea "everyday clothes"
type input "500"
click at [990, 311] on button "Save & Close" at bounding box center [1002, 311] width 111 height 34
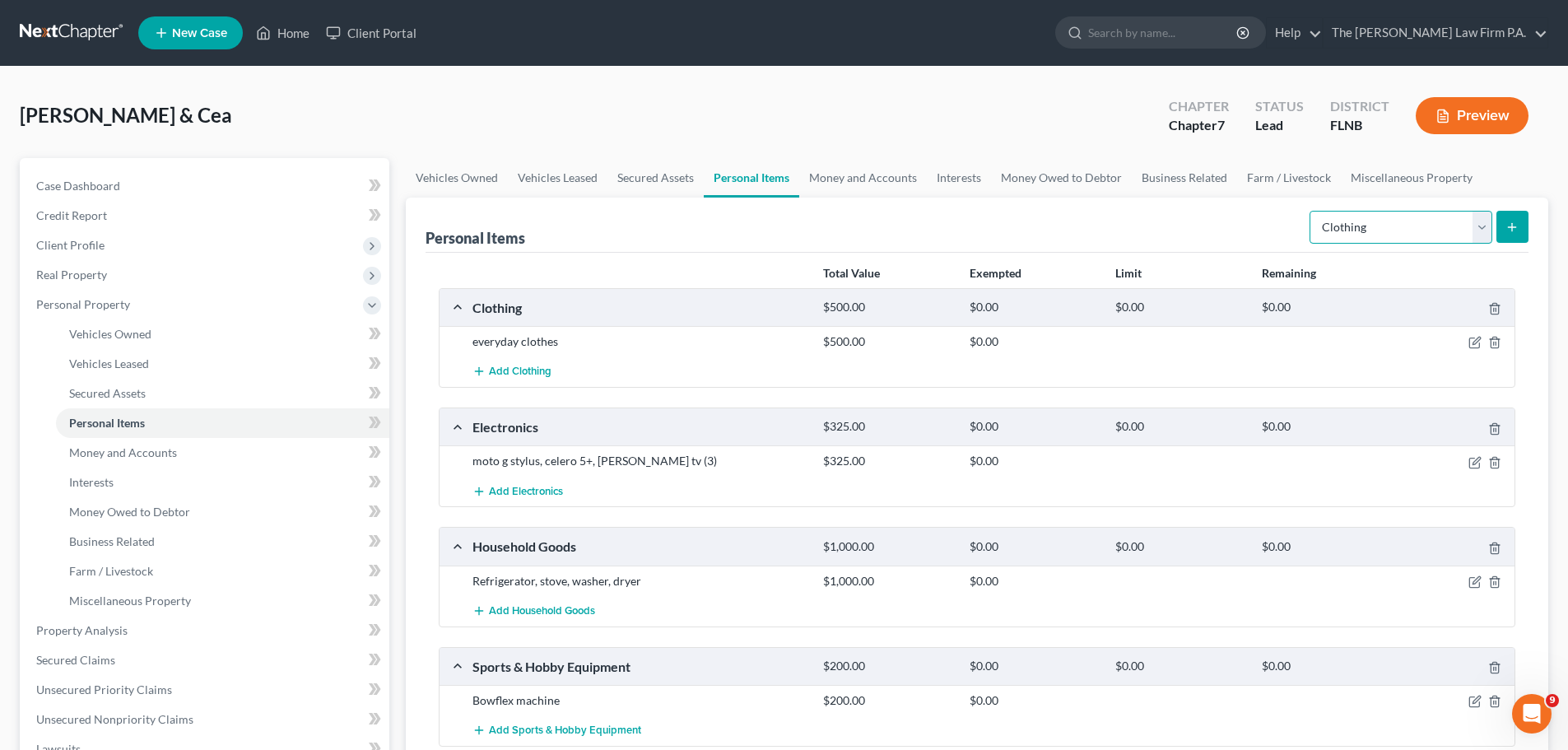
click at [1345, 223] on select "Select Item Type Clothing Collectibles Of Value Electronics Firearms Household …" at bounding box center [1401, 226] width 183 height 33
select select "jewelry"
click at [1312, 210] on select "Select Item Type Clothing Collectibles Of Value Electronics Firearms Household …" at bounding box center [1401, 226] width 183 height 33
click at [1512, 217] on button "submit" at bounding box center [1513, 226] width 32 height 32
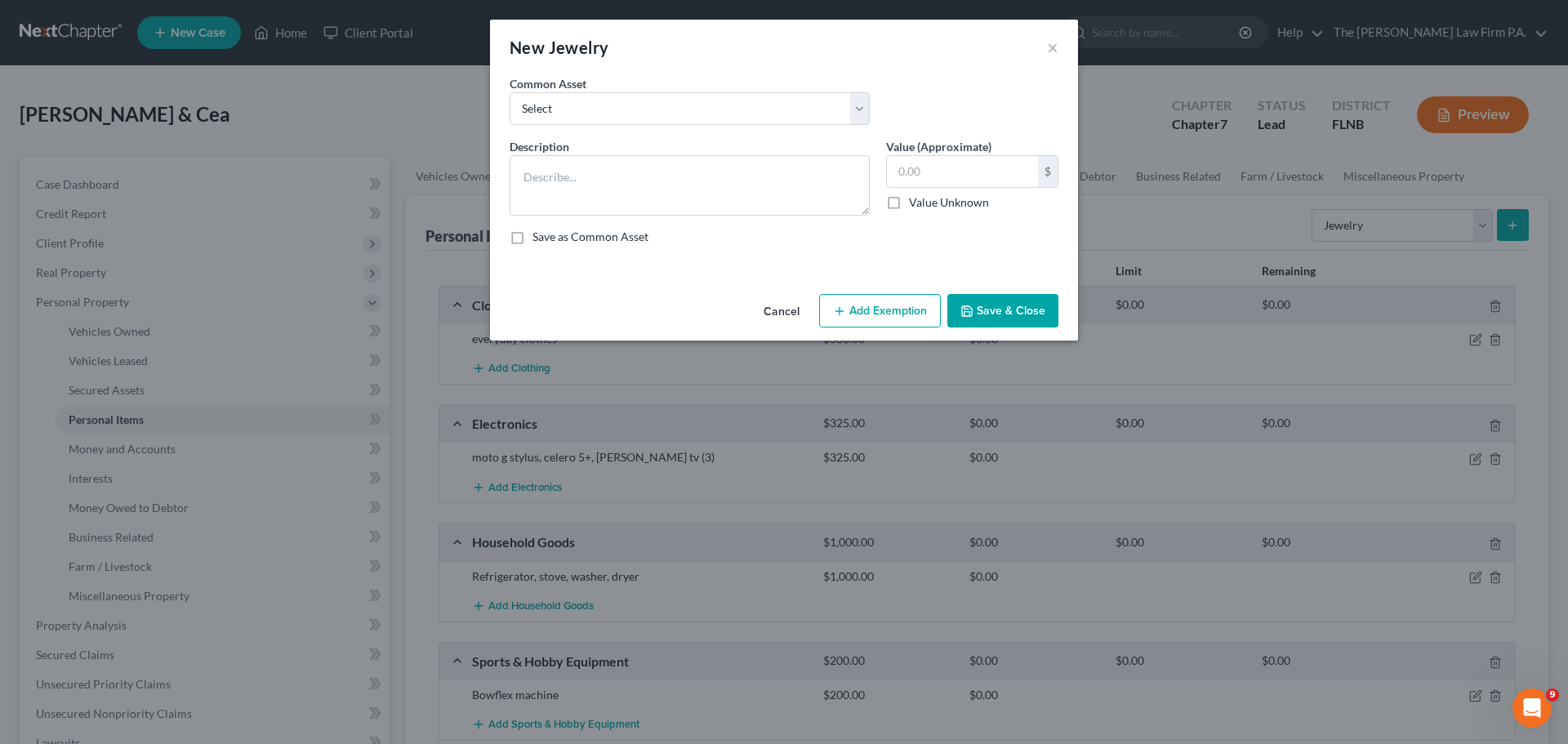
click at [579, 146] on div "Description *" at bounding box center [689, 176] width 376 height 77
click at [593, 188] on textarea at bounding box center [689, 185] width 361 height 61
type textarea "wedding bands"
type input "100"
click at [1021, 318] on button "Save & Close" at bounding box center [1002, 311] width 111 height 34
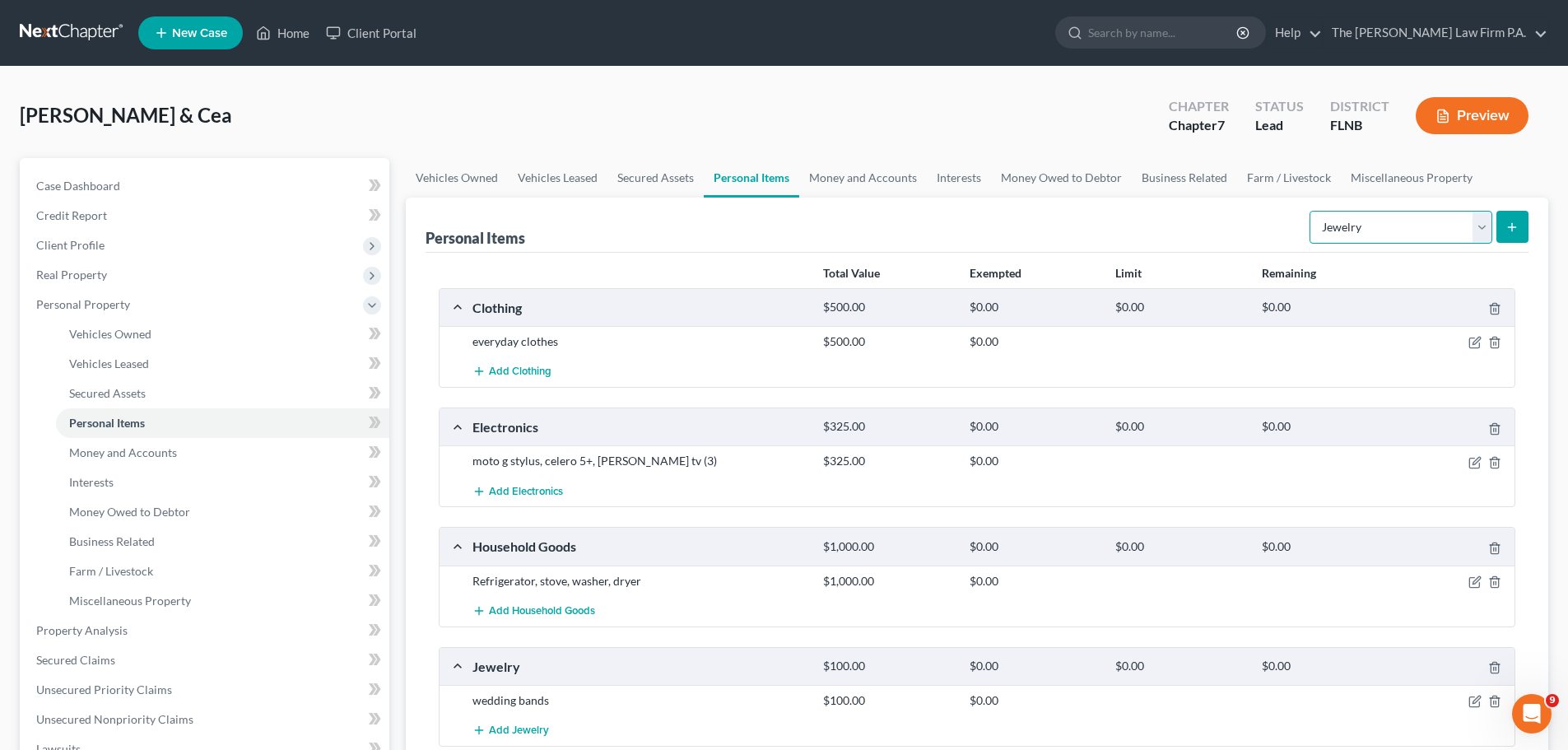
click at [1393, 223] on select "Select Item Type Clothing Collectibles Of Value Electronics Firearms Household …" at bounding box center [1401, 226] width 183 height 33
select select "pets"
click at [1312, 210] on select "Select Item Type Clothing Collectibles Of Value Electronics Firearms Household …" at bounding box center [1401, 226] width 183 height 33
click at [1512, 231] on icon "submit" at bounding box center [1512, 227] width 13 height 13
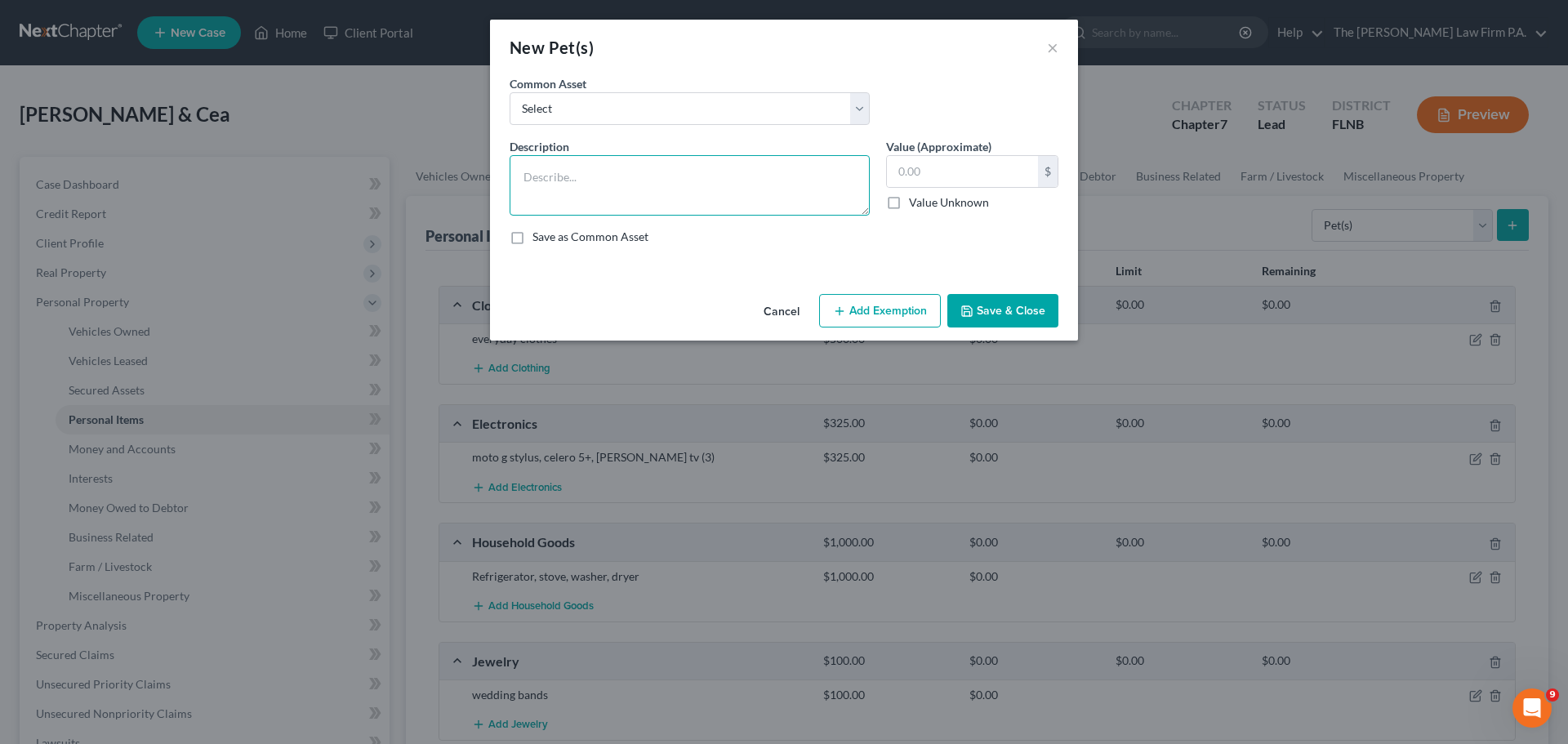
click at [726, 168] on textarea at bounding box center [689, 185] width 361 height 61
type textarea "2 dogs, 2 turtles, 1 leopard gecko"
click at [1016, 314] on button "Save & Close" at bounding box center [1002, 311] width 111 height 34
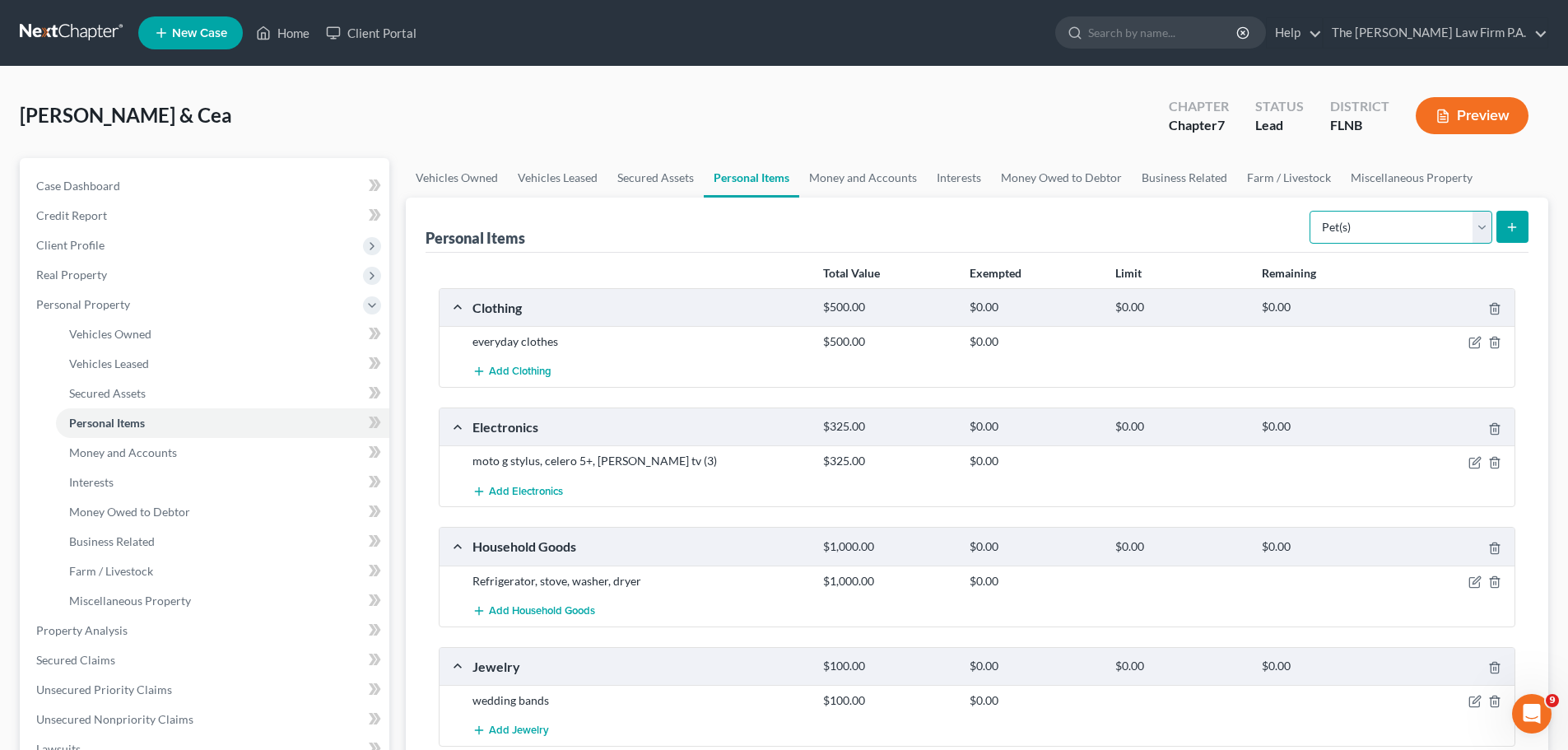
click at [1404, 232] on select "Select Item Type Clothing Collectibles Of Value Electronics Firearms Household …" at bounding box center [1401, 226] width 183 height 33
select select "other"
click at [1312, 210] on select "Select Item Type Clothing Collectibles Of Value Electronics Firearms Household …" at bounding box center [1401, 226] width 183 height 33
click at [1514, 212] on button "submit" at bounding box center [1513, 226] width 32 height 32
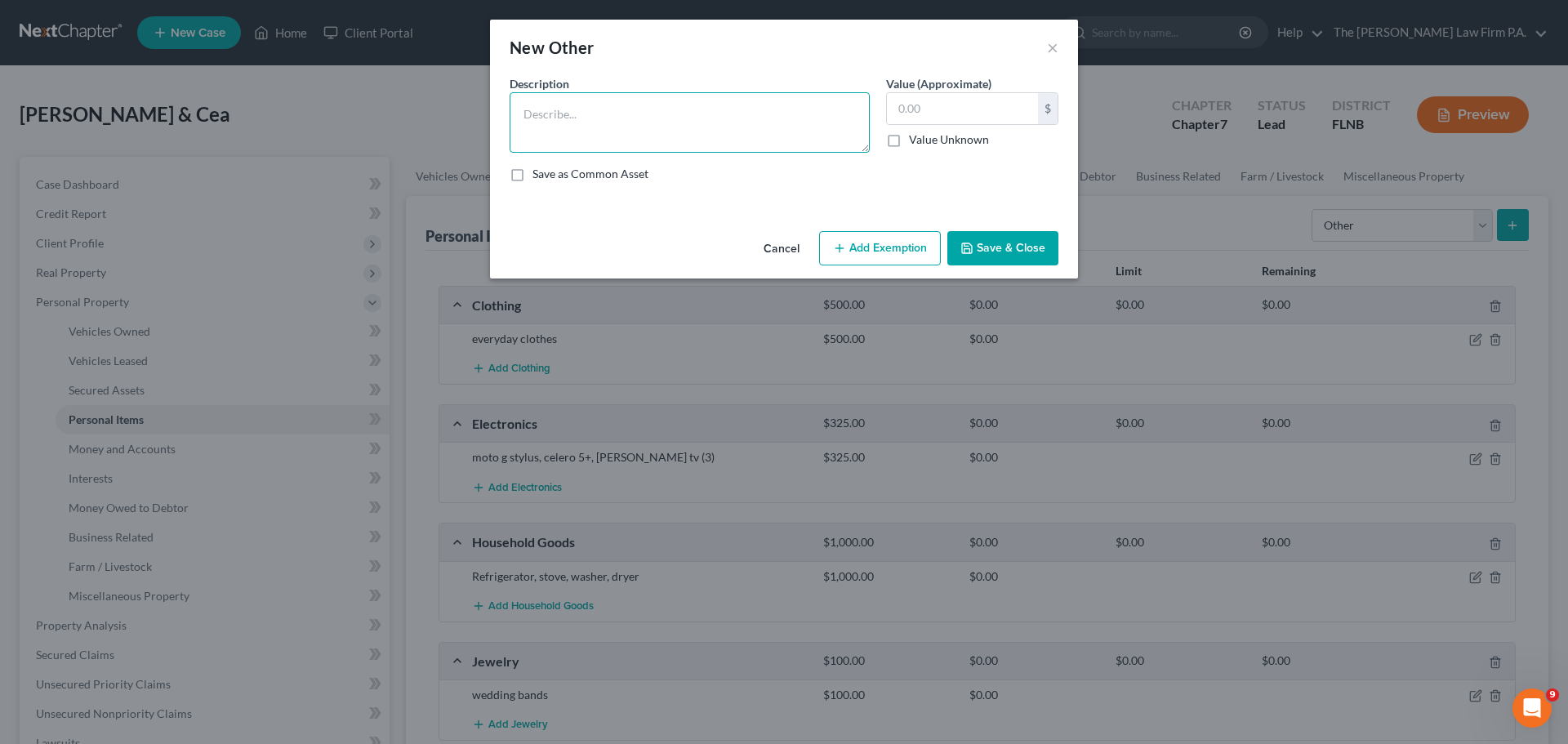
click at [562, 130] on textarea at bounding box center [689, 122] width 361 height 61
type textarea "c"
type textarea "w"
type textarea "2 pairs of crutches, [MEDICAL_DATA] machine"
type input "30"
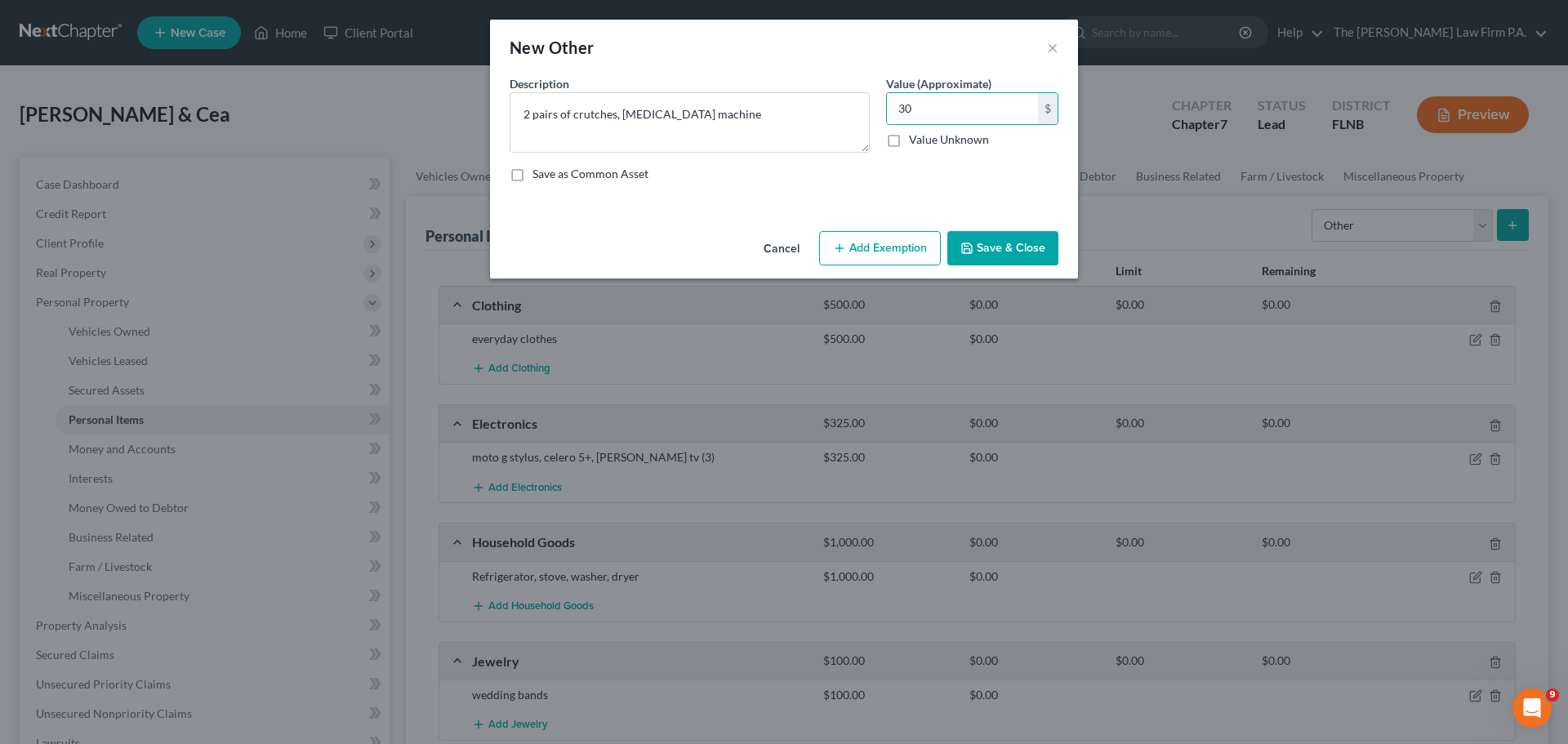
click at [1003, 252] on button "Save & Close" at bounding box center [1002, 248] width 111 height 34
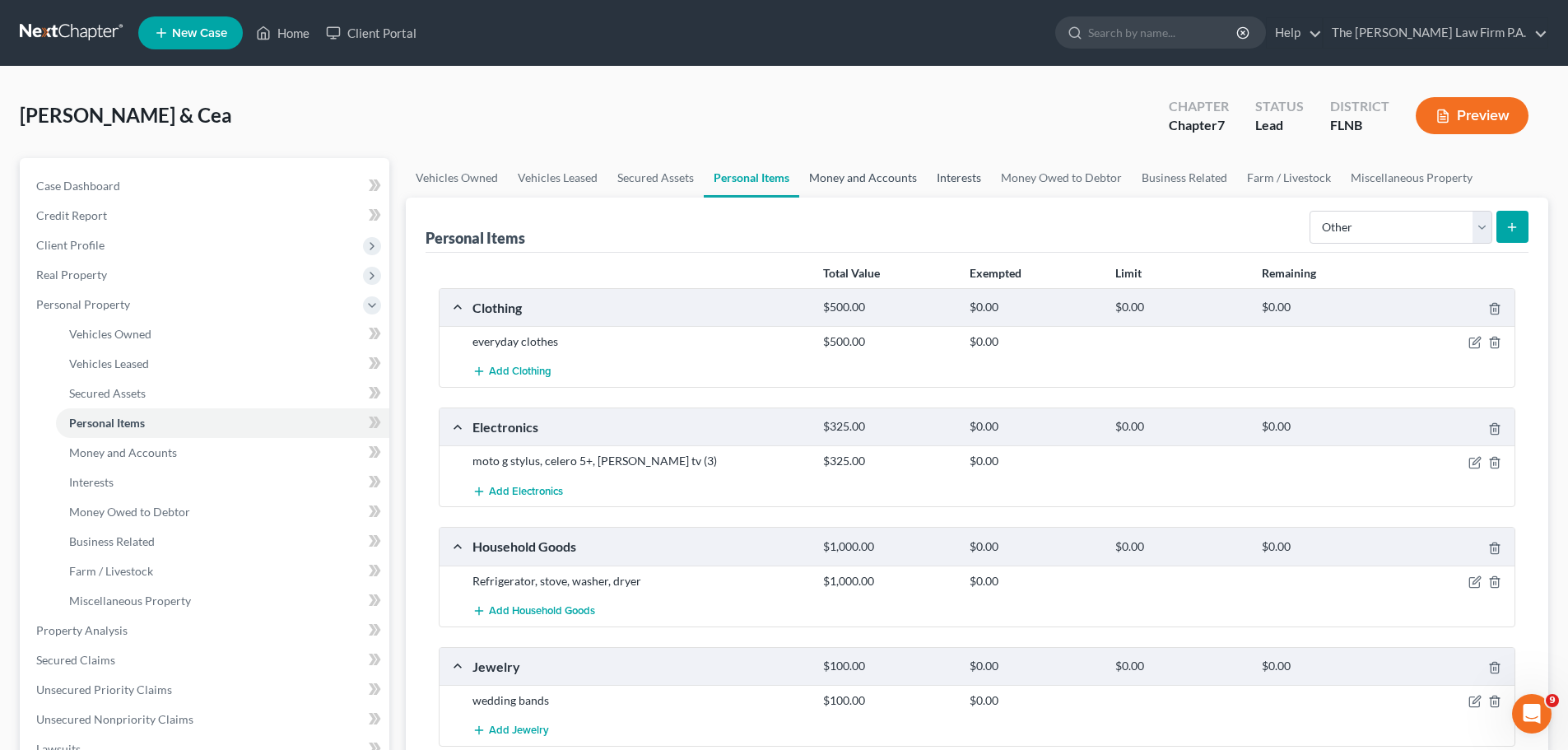
drag, startPoint x: 903, startPoint y: 182, endPoint x: 945, endPoint y: 195, distance: 44.0
click at [902, 182] on link "Money and Accounts" at bounding box center [863, 177] width 128 height 39
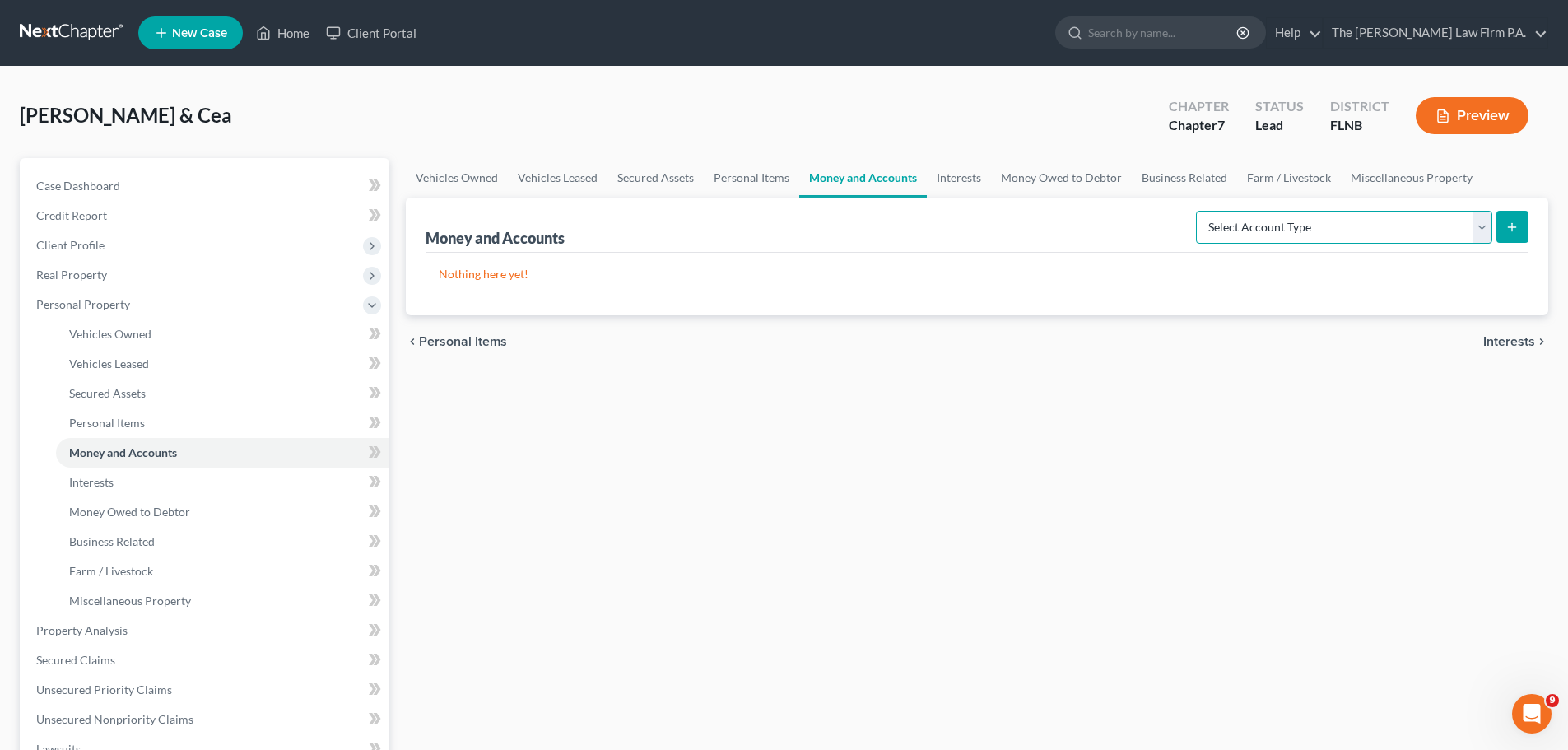
click at [1326, 222] on select "Select Account Type Brokerage Cash on Hand Certificates of Deposit Checking Acc…" at bounding box center [1345, 226] width 297 height 33
select select "cash_on_hand"
click at [1199, 210] on select "Select Account Type Brokerage Cash on Hand Certificates of Deposit Checking Acc…" at bounding box center [1345, 226] width 297 height 33
click at [1516, 230] on icon "submit" at bounding box center [1512, 227] width 13 height 13
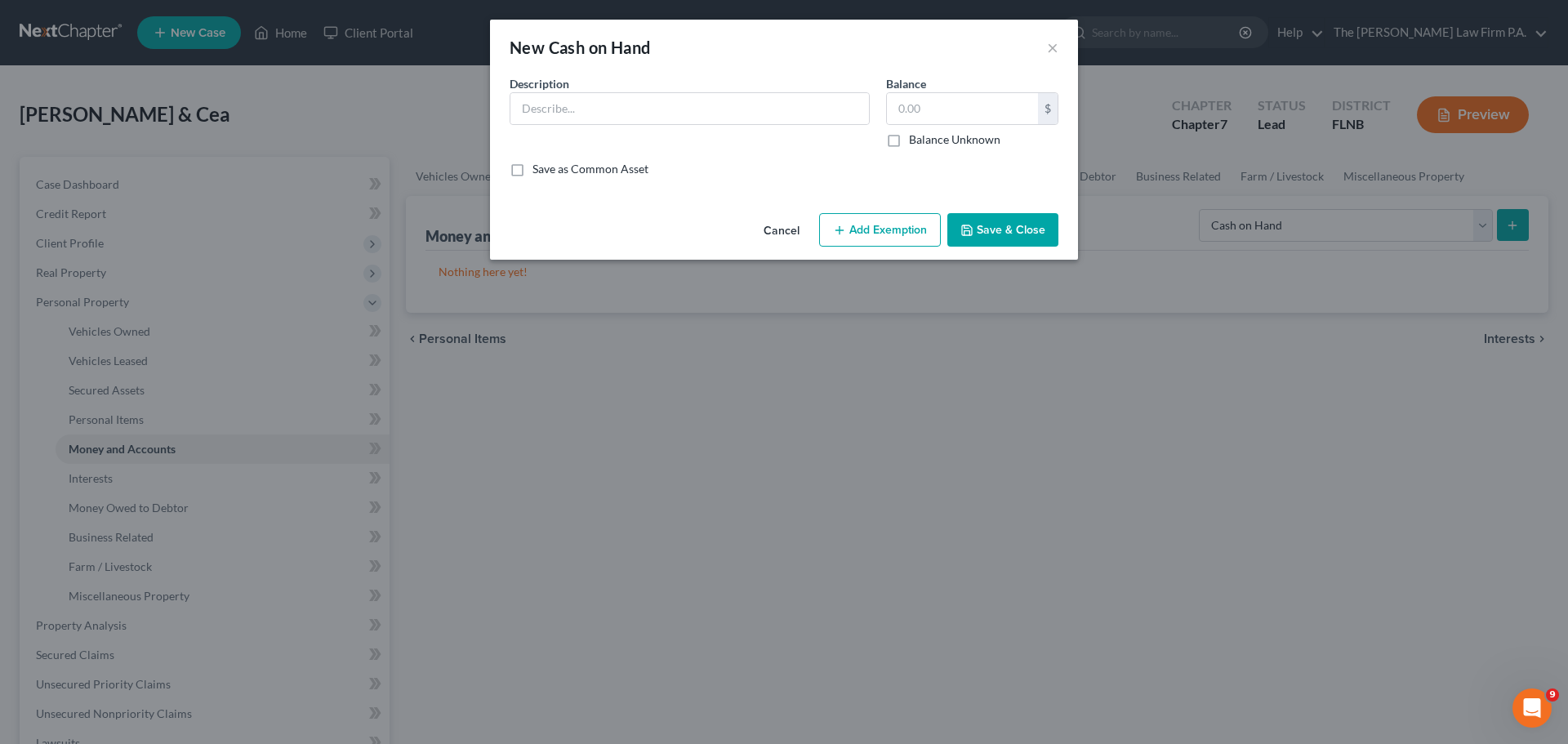
click at [729, 127] on div "Description *" at bounding box center [689, 112] width 376 height 73
click at [718, 116] on input "text" at bounding box center [689, 108] width 359 height 31
type input "Cash"
type input "82.67"
click at [1039, 226] on button "Save & Close" at bounding box center [1002, 230] width 111 height 34
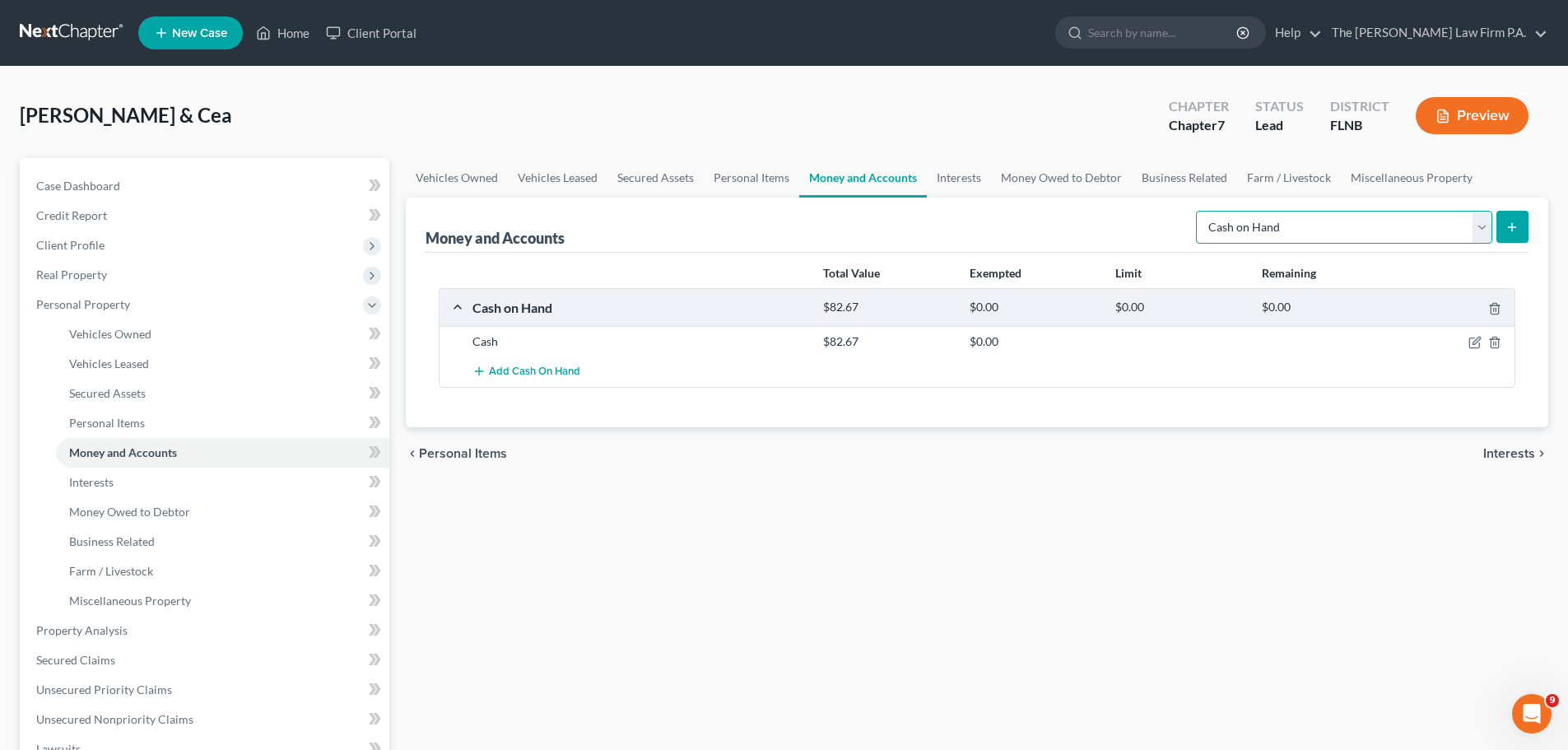
click at [1355, 227] on select "Select Account Type Brokerage Cash on Hand Certificates of Deposit Checking Acc…" at bounding box center [1345, 226] width 297 height 33
select select "checking"
click at [1199, 210] on select "Select Account Type Brokerage Cash on Hand Certificates of Deposit Checking Acc…" at bounding box center [1345, 226] width 297 height 33
click at [1520, 231] on button "submit" at bounding box center [1513, 226] width 32 height 32
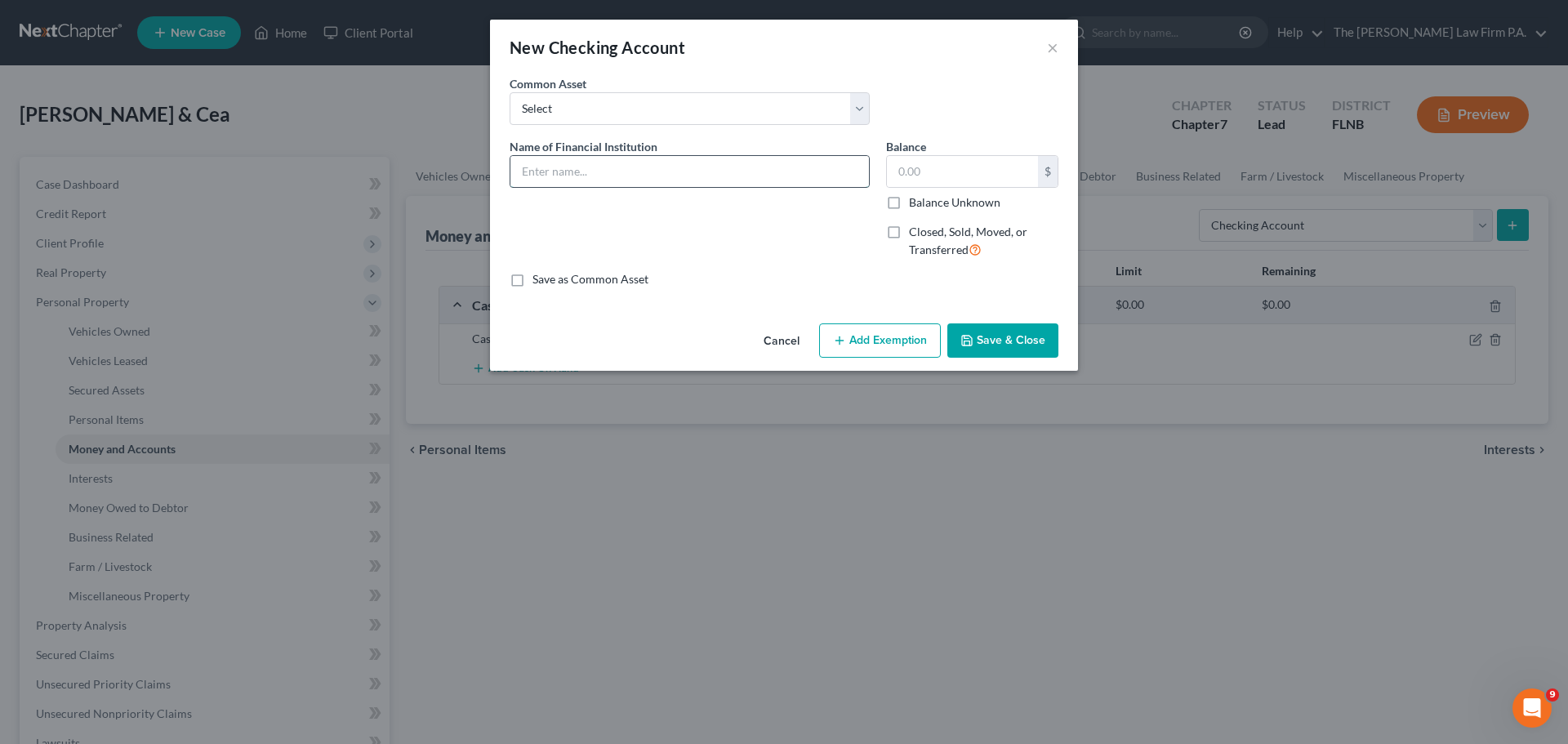
click at [601, 157] on input "text" at bounding box center [689, 170] width 359 height 31
type input "Radiant x0487"
click at [1016, 352] on button "Save & Close" at bounding box center [1002, 340] width 111 height 34
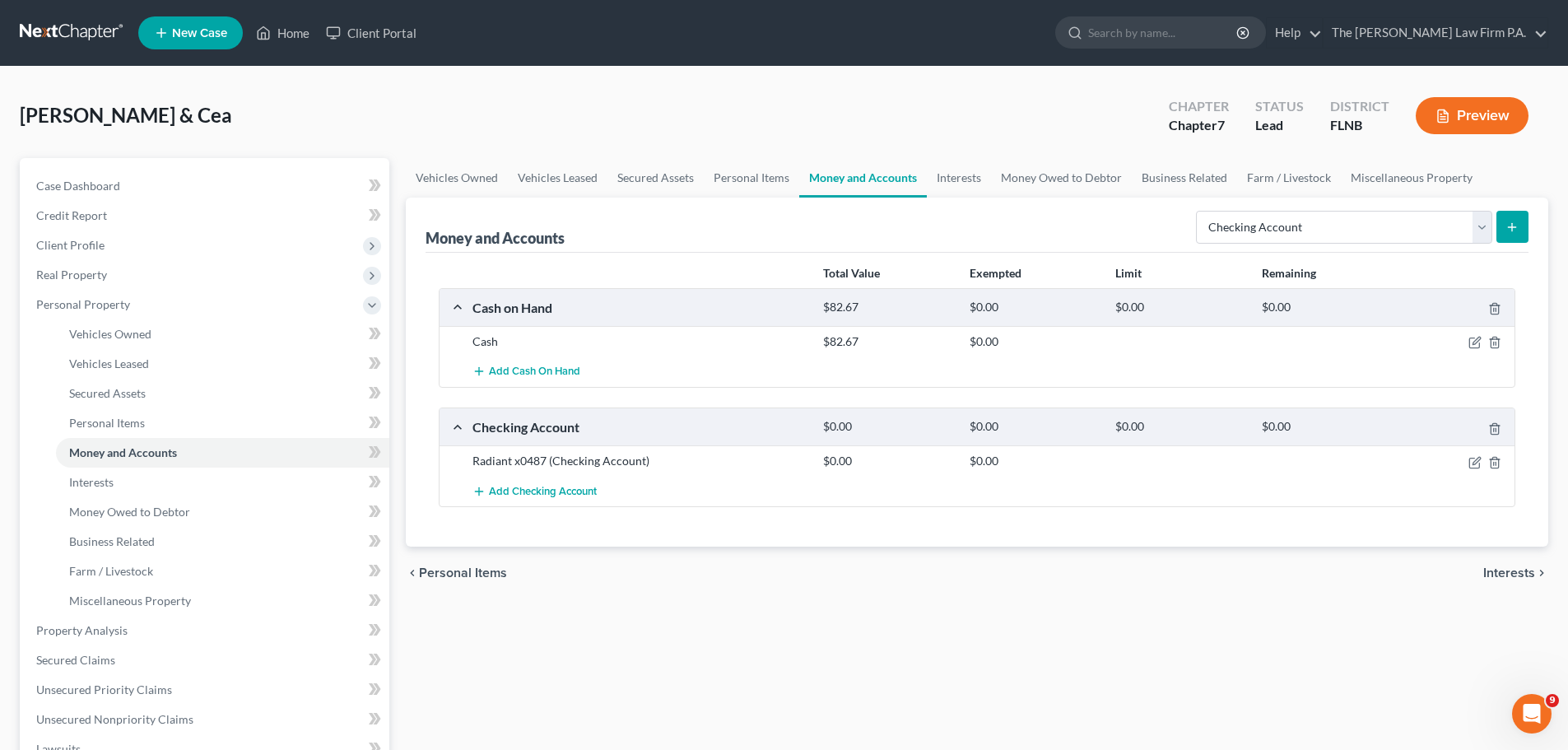
click at [1508, 227] on icon "submit" at bounding box center [1512, 227] width 13 height 13
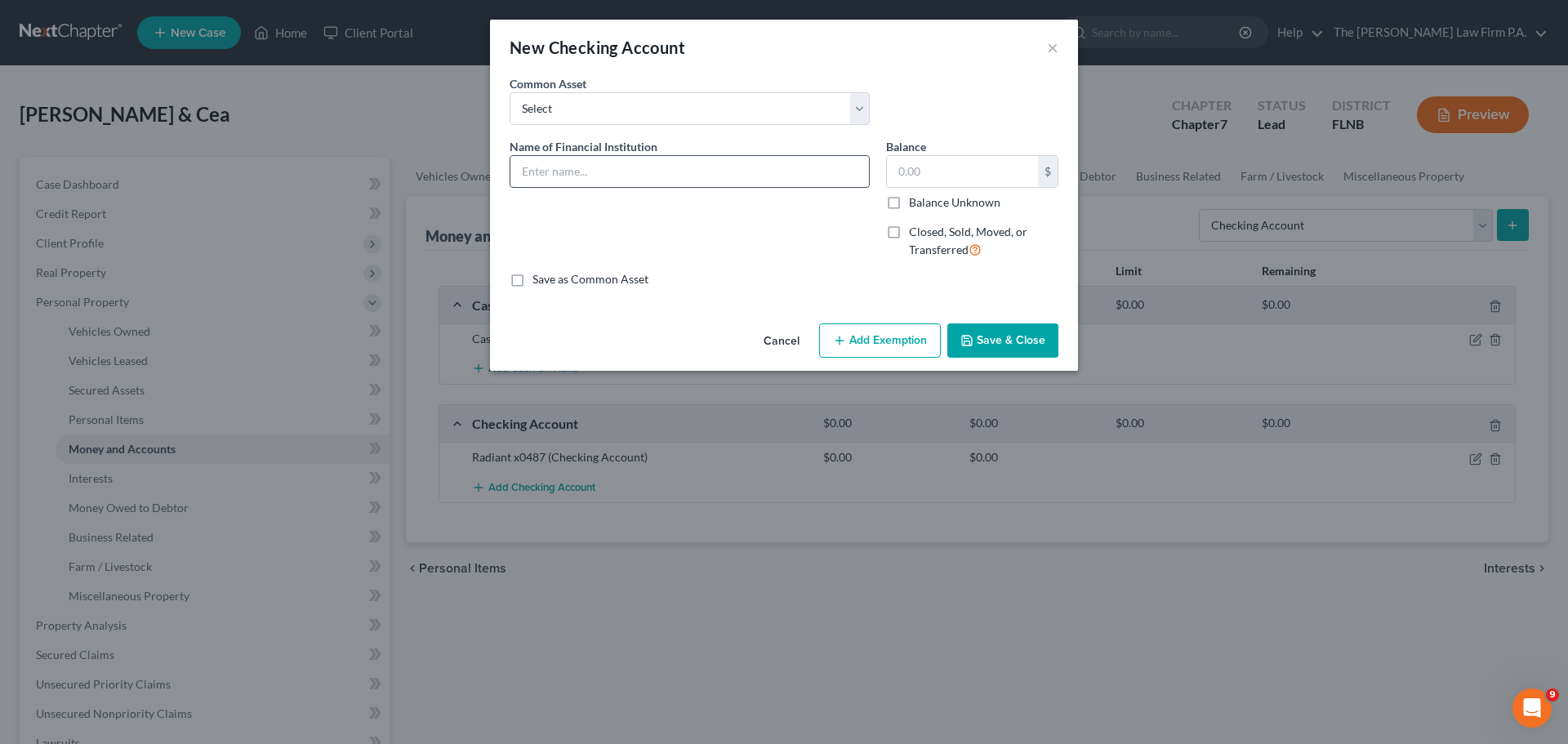
click at [688, 161] on input "text" at bounding box center [689, 170] width 359 height 31
type input "SoFi x1812"
click at [930, 182] on input "text" at bounding box center [962, 170] width 151 height 31
click at [997, 337] on button "Save & Close" at bounding box center [1002, 340] width 111 height 34
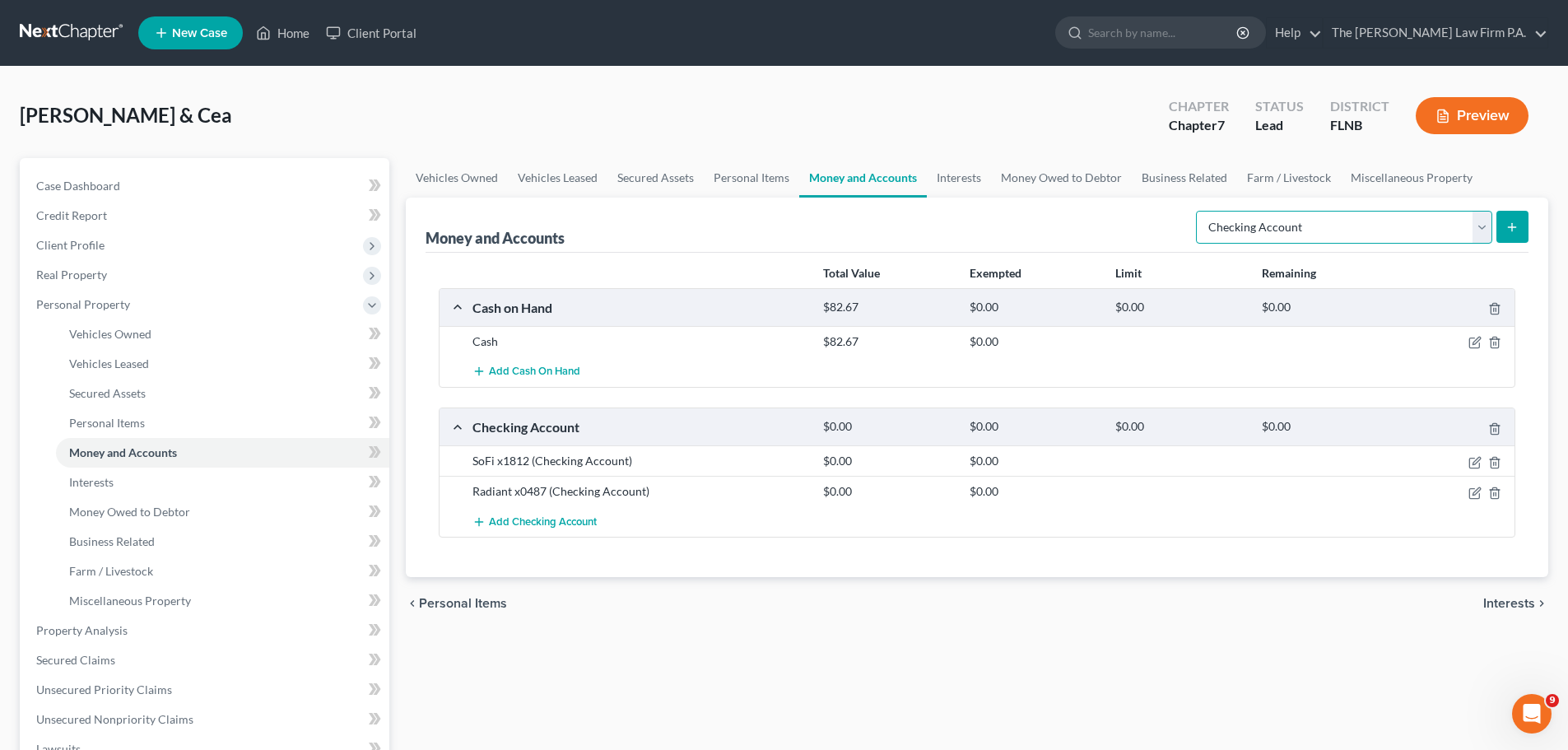
click at [1315, 230] on select "Select Account Type Brokerage Cash on Hand Certificates of Deposit Checking Acc…" at bounding box center [1345, 226] width 297 height 33
select select "savings"
click at [1199, 210] on select "Select Account Type Brokerage Cash on Hand Certificates of Deposit Checking Acc…" at bounding box center [1345, 226] width 297 height 33
click at [1506, 223] on icon "submit" at bounding box center [1512, 227] width 13 height 13
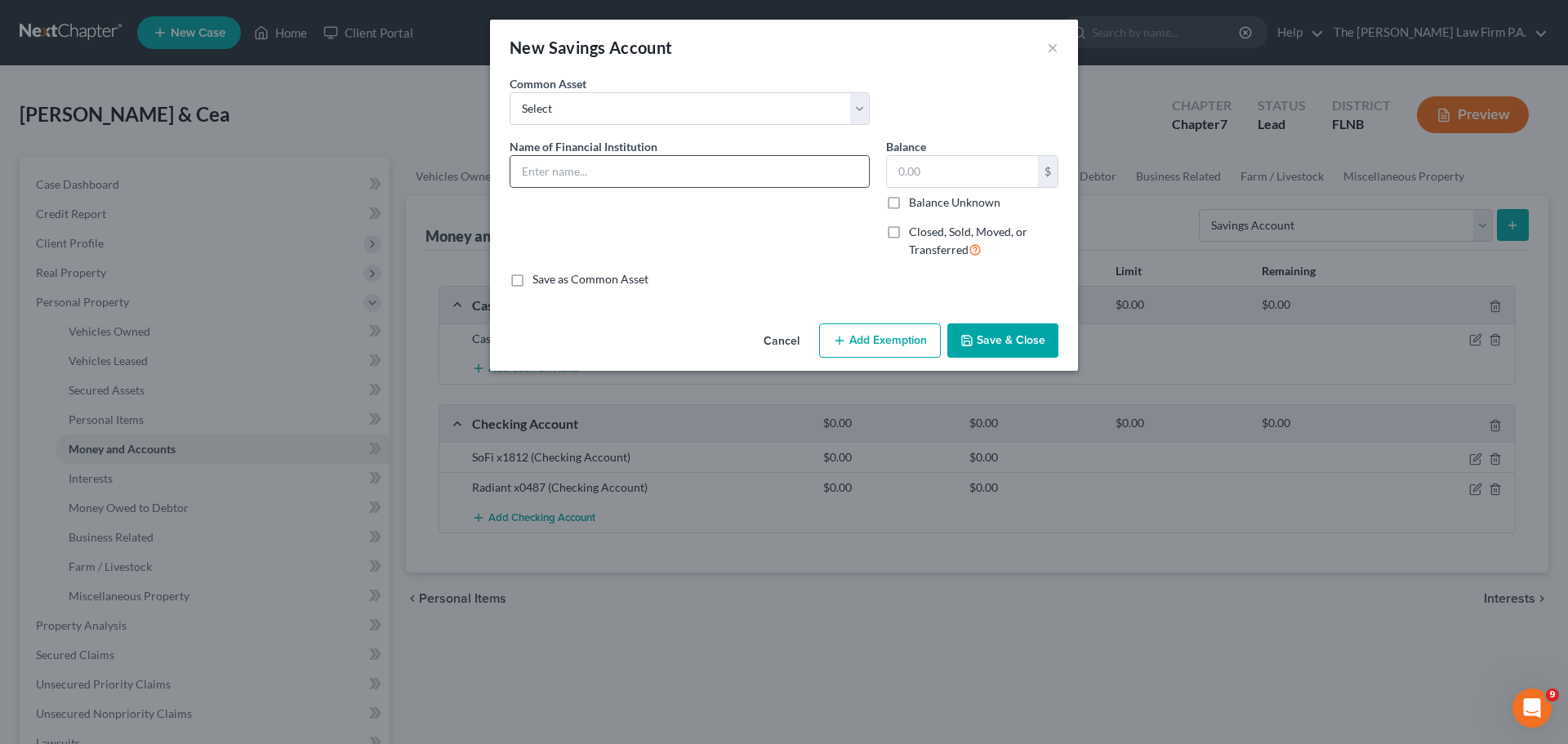
click at [664, 175] on input "text" at bounding box center [689, 170] width 359 height 31
type input "SoFi x4678"
click at [1005, 340] on button "Save & Close" at bounding box center [1002, 340] width 111 height 34
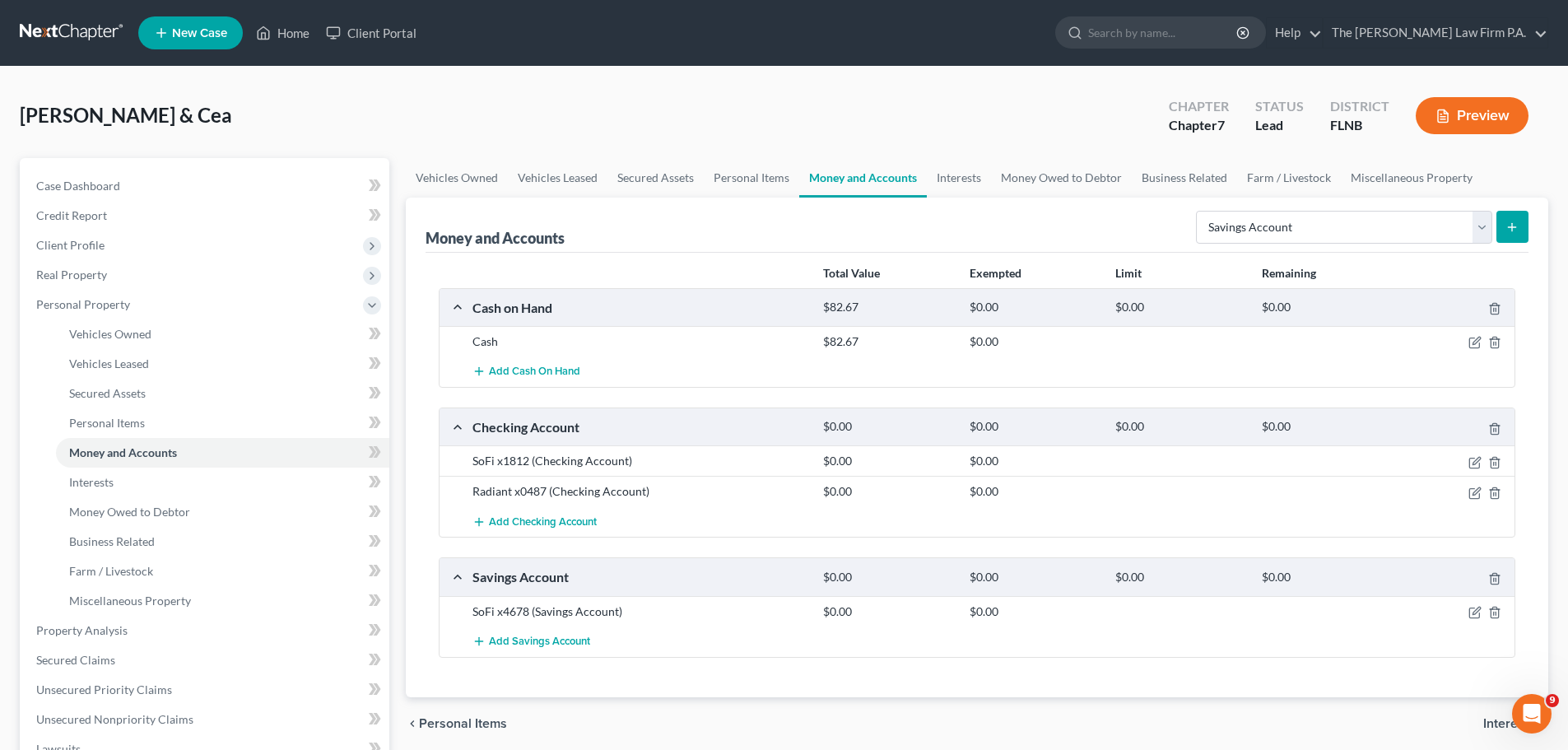
click at [1505, 224] on button "submit" at bounding box center [1513, 226] width 32 height 32
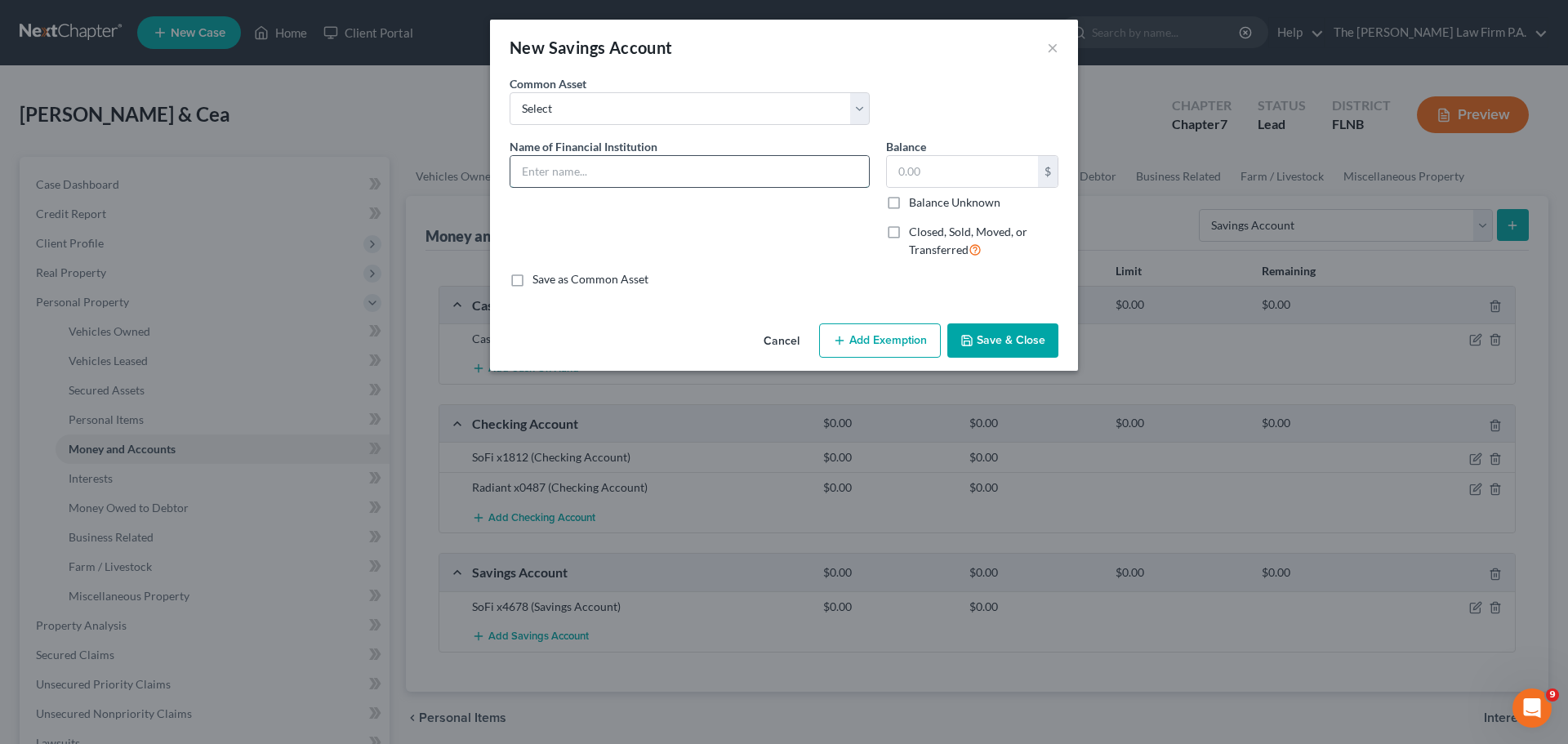
click at [636, 160] on input "text" at bounding box center [689, 170] width 359 height 31
type input "Radiant x0487"
drag, startPoint x: 1033, startPoint y: 349, endPoint x: 776, endPoint y: 315, distance: 259.2
click at [1030, 348] on button "Save & Close" at bounding box center [1002, 340] width 111 height 34
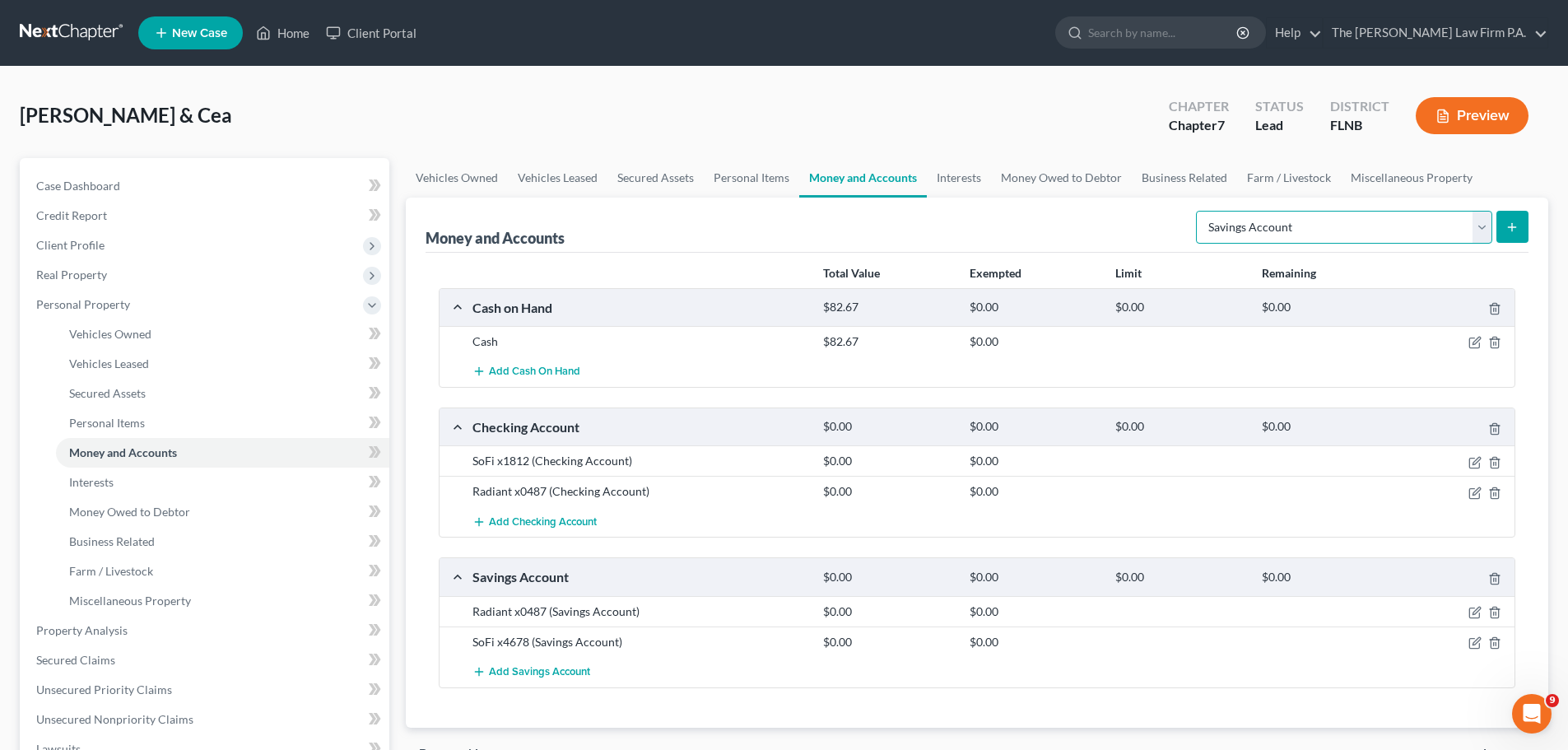
click at [1331, 230] on select "Select Account Type Brokerage Cash on Hand Certificates of Deposit Checking Acc…" at bounding box center [1345, 226] width 297 height 33
select select "checking"
click at [1199, 210] on select "Select Account Type Brokerage Cash on Hand Certificates of Deposit Checking Acc…" at bounding box center [1345, 226] width 297 height 33
click at [1514, 231] on icon "submit" at bounding box center [1512, 227] width 13 height 13
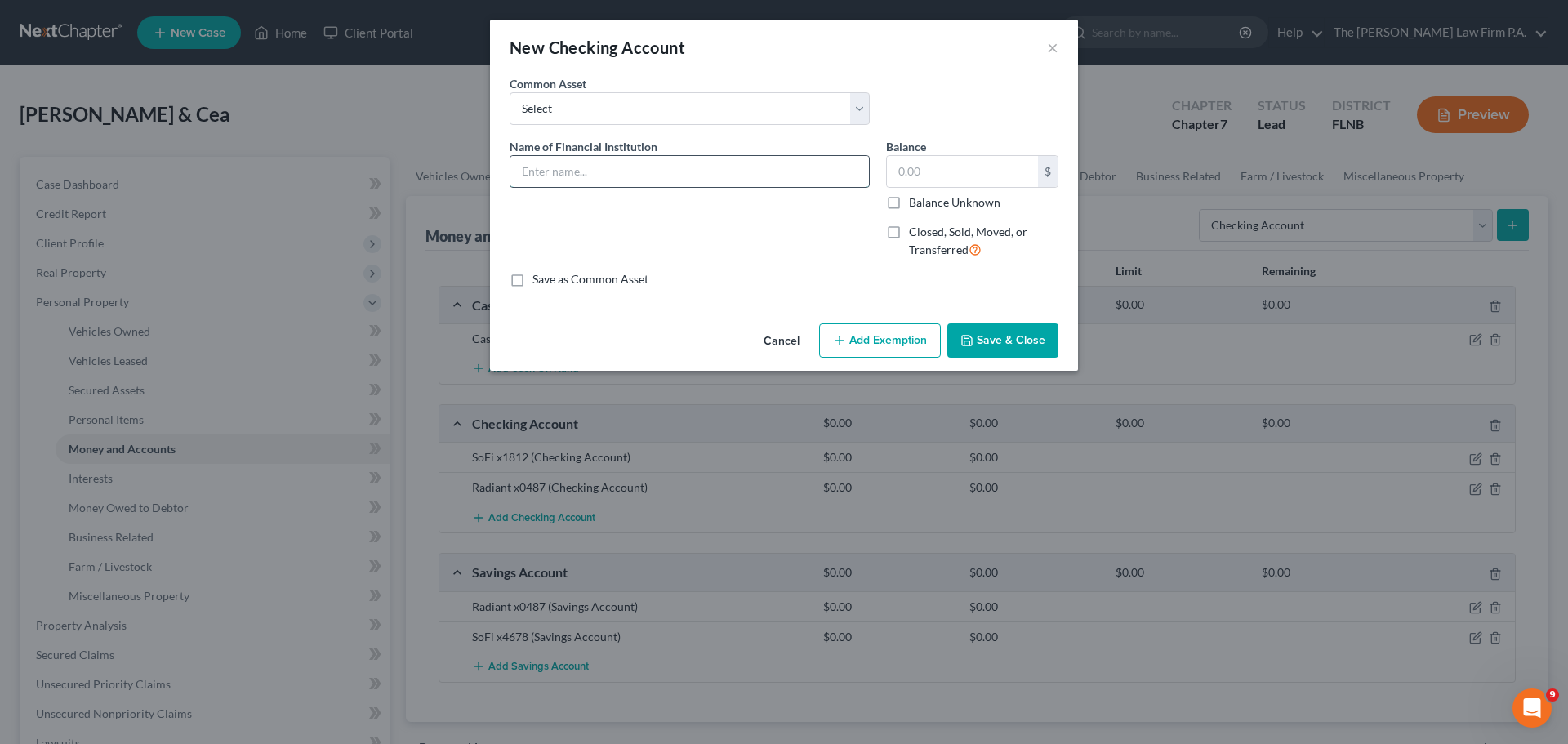
click at [609, 182] on input "text" at bounding box center [689, 170] width 359 height 31
type input "Radiant x7211"
click at [1020, 355] on button "Save & Close" at bounding box center [1002, 340] width 111 height 34
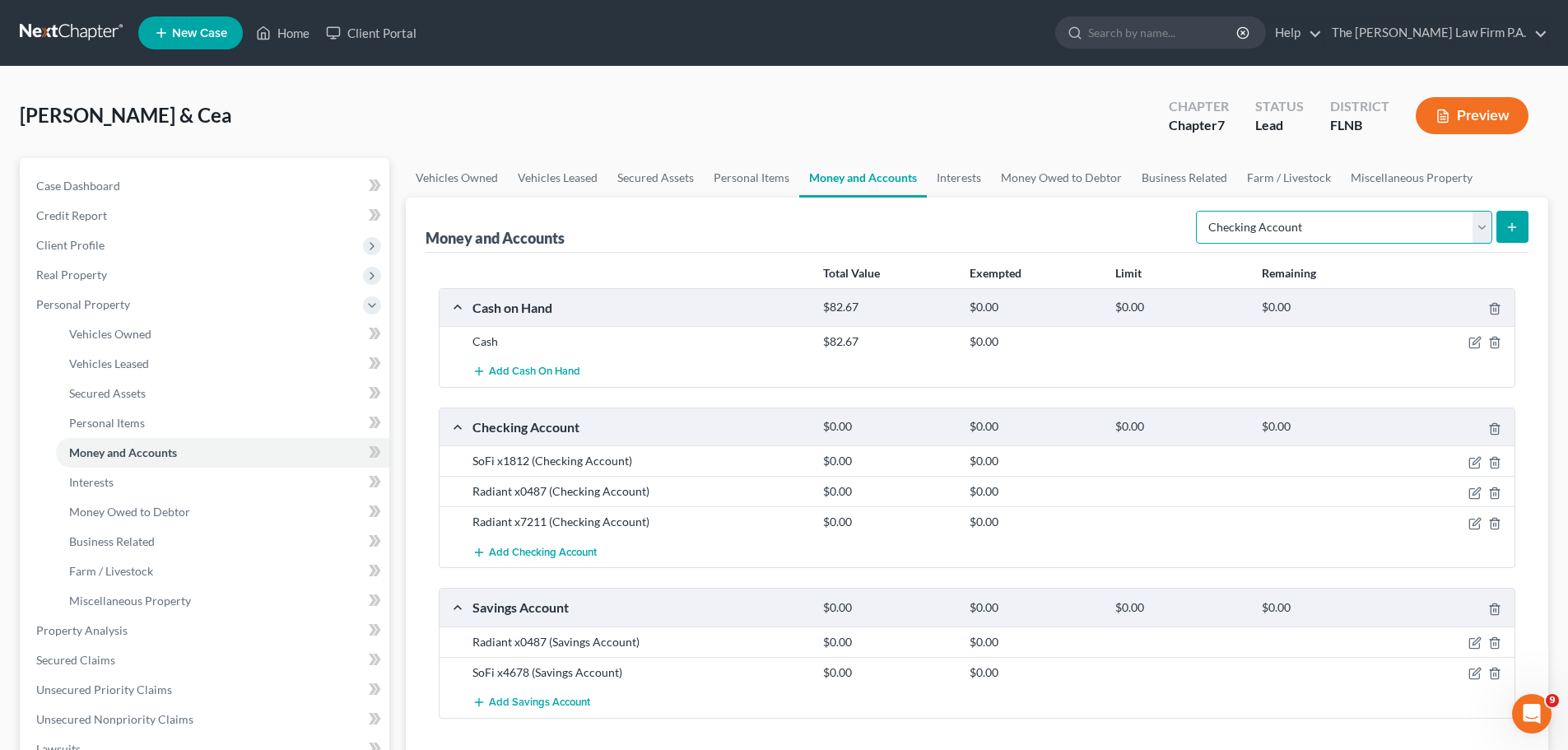
click at [1350, 222] on select "Select Account Type Brokerage Cash on Hand Certificates of Deposit Checking Acc…" at bounding box center [1345, 226] width 297 height 33
click at [1349, 222] on select "Select Account Type Brokerage Cash on Hand Certificates of Deposit Checking Acc…" at bounding box center [1345, 226] width 297 height 33
drag, startPoint x: 971, startPoint y: 176, endPoint x: 992, endPoint y: 185, distance: 22.8
click at [971, 176] on link "Interests" at bounding box center [959, 177] width 64 height 39
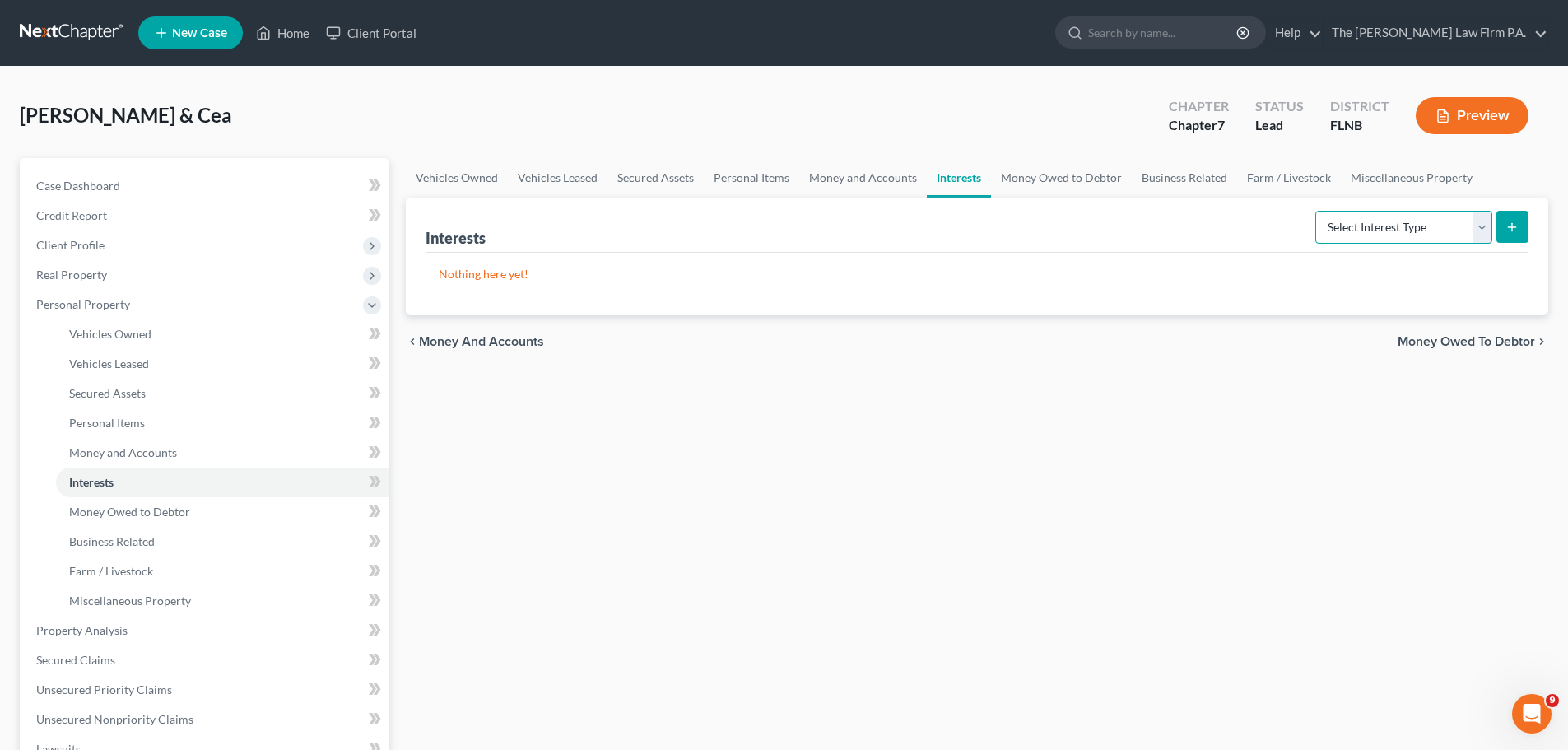
click at [1383, 234] on select "Select Interest Type 401K Annuity Bond Education IRA Government Bond Government…" at bounding box center [1404, 226] width 177 height 33
select select "pension_plan"
click at [1317, 210] on select "Select Interest Type 401K Annuity Bond Education IRA Government Bond Government…" at bounding box center [1404, 226] width 177 height 33
click at [1510, 224] on icon "submit" at bounding box center [1512, 227] width 13 height 13
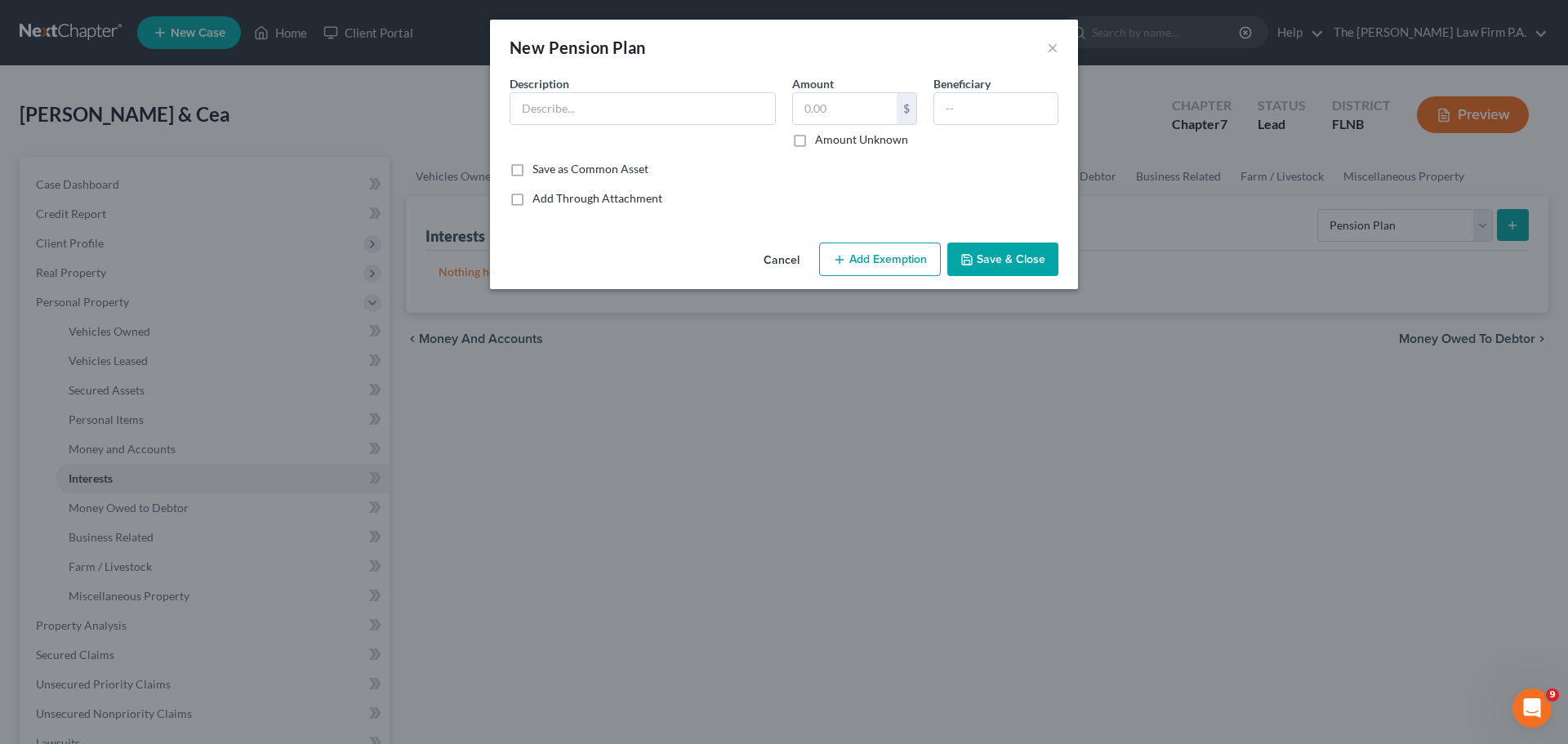
click at [654, 126] on div "Description *" at bounding box center [642, 112] width 282 height 73
click at [642, 110] on input "text" at bounding box center [643, 108] width 265 height 31
type input "[US_STATE] Retirement System Pension Plan"
type input "12,333.27"
click at [997, 255] on button "Save & Close" at bounding box center [1002, 259] width 111 height 34
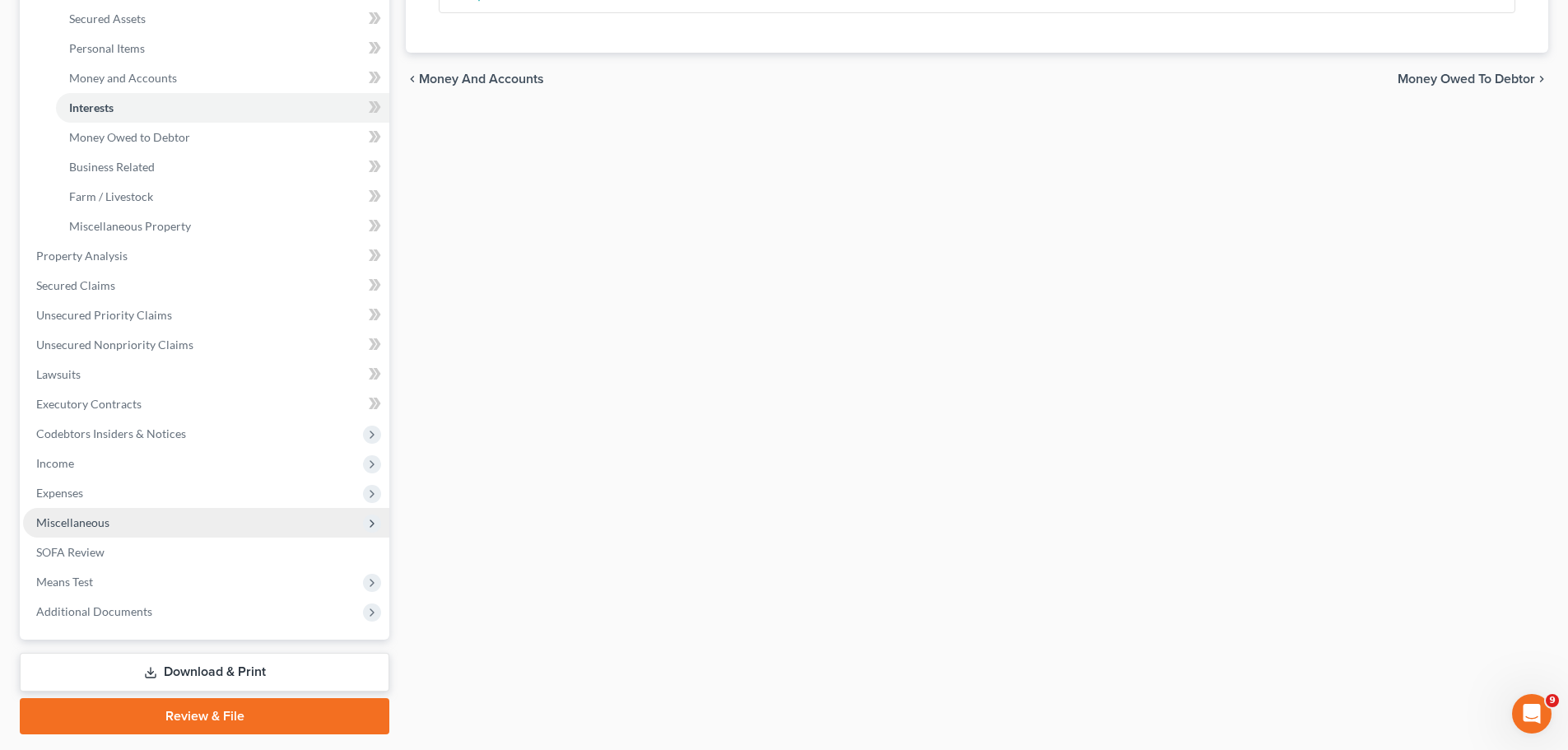
scroll to position [421, 0]
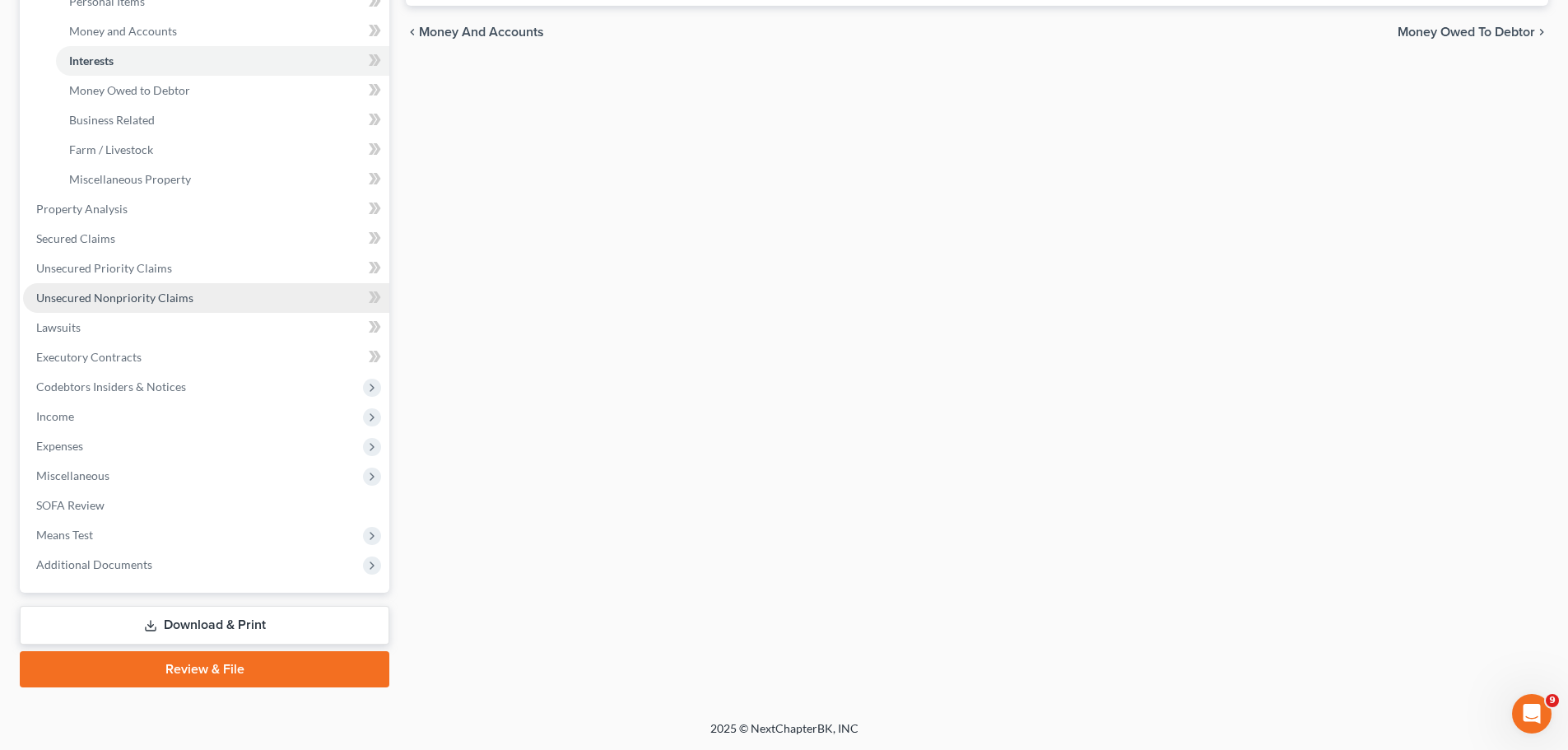
click at [147, 292] on span "Unsecured Nonpriority Claims" at bounding box center [115, 297] width 157 height 14
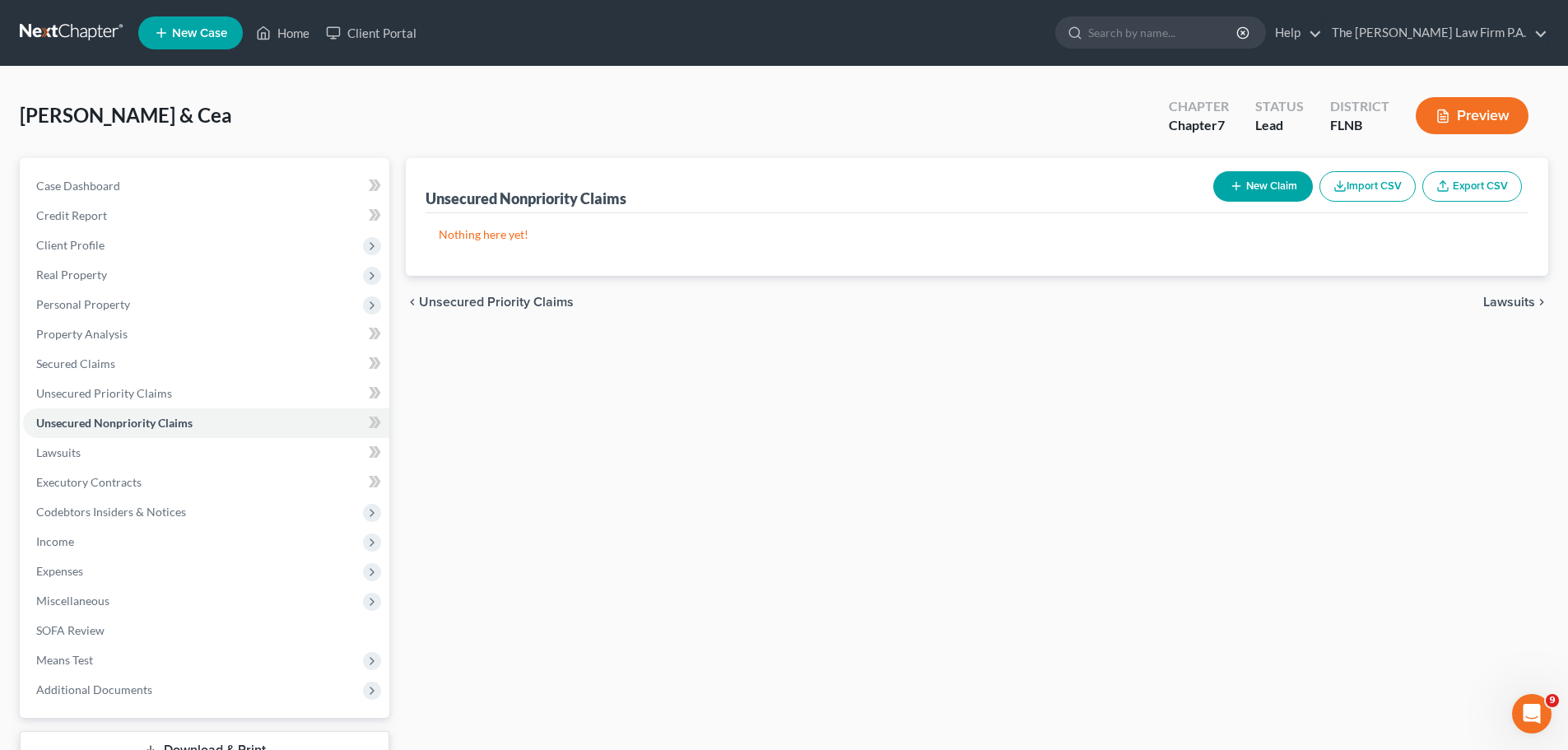
click at [1275, 185] on button "New Claim" at bounding box center [1263, 186] width 100 height 30
select select "2"
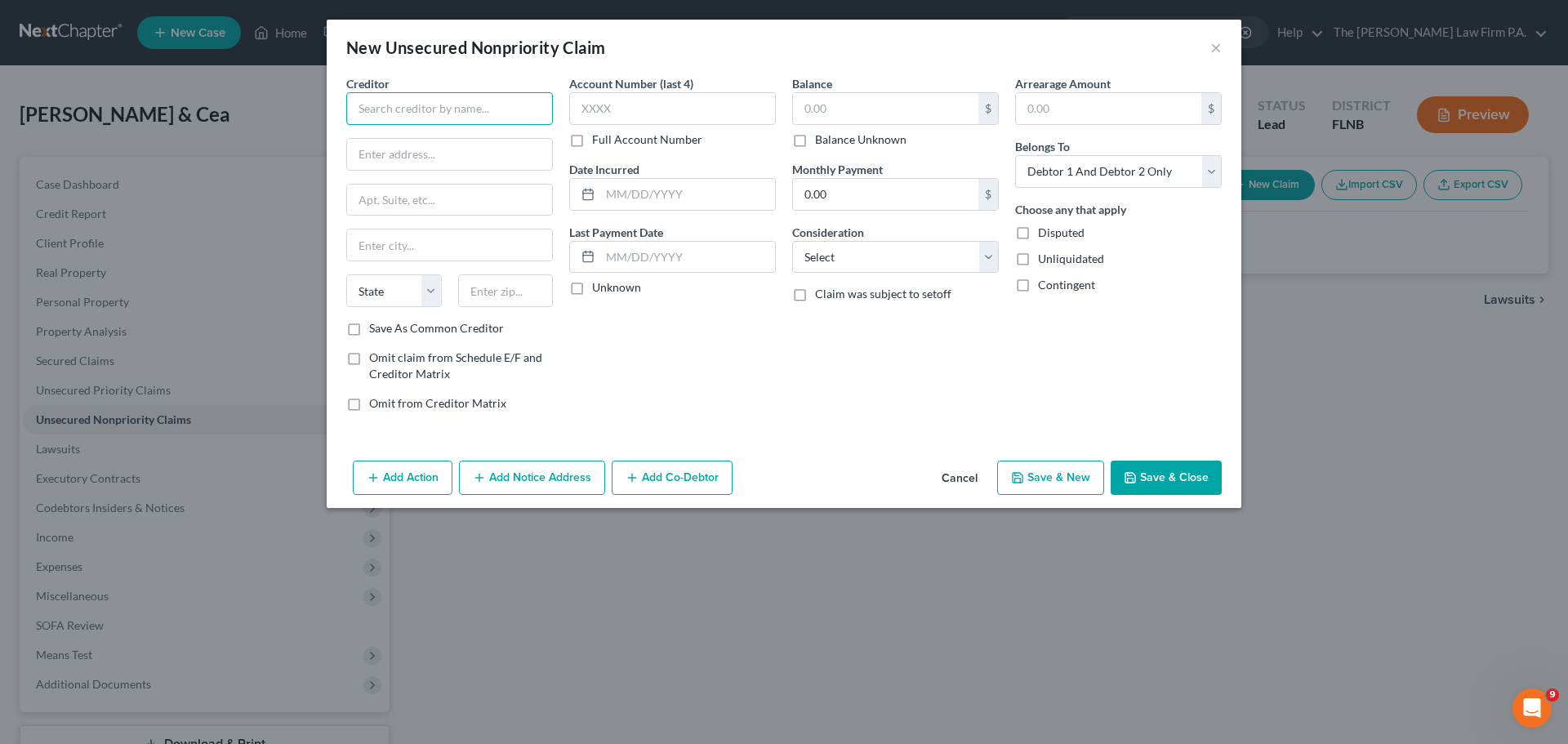
click at [445, 102] on input "text" at bounding box center [450, 108] width 207 height 33
type input "[PERSON_NAME]"
type input "[STREET_ADDRESS]"
type input "[GEOGRAPHIC_DATA]"
select select "9"
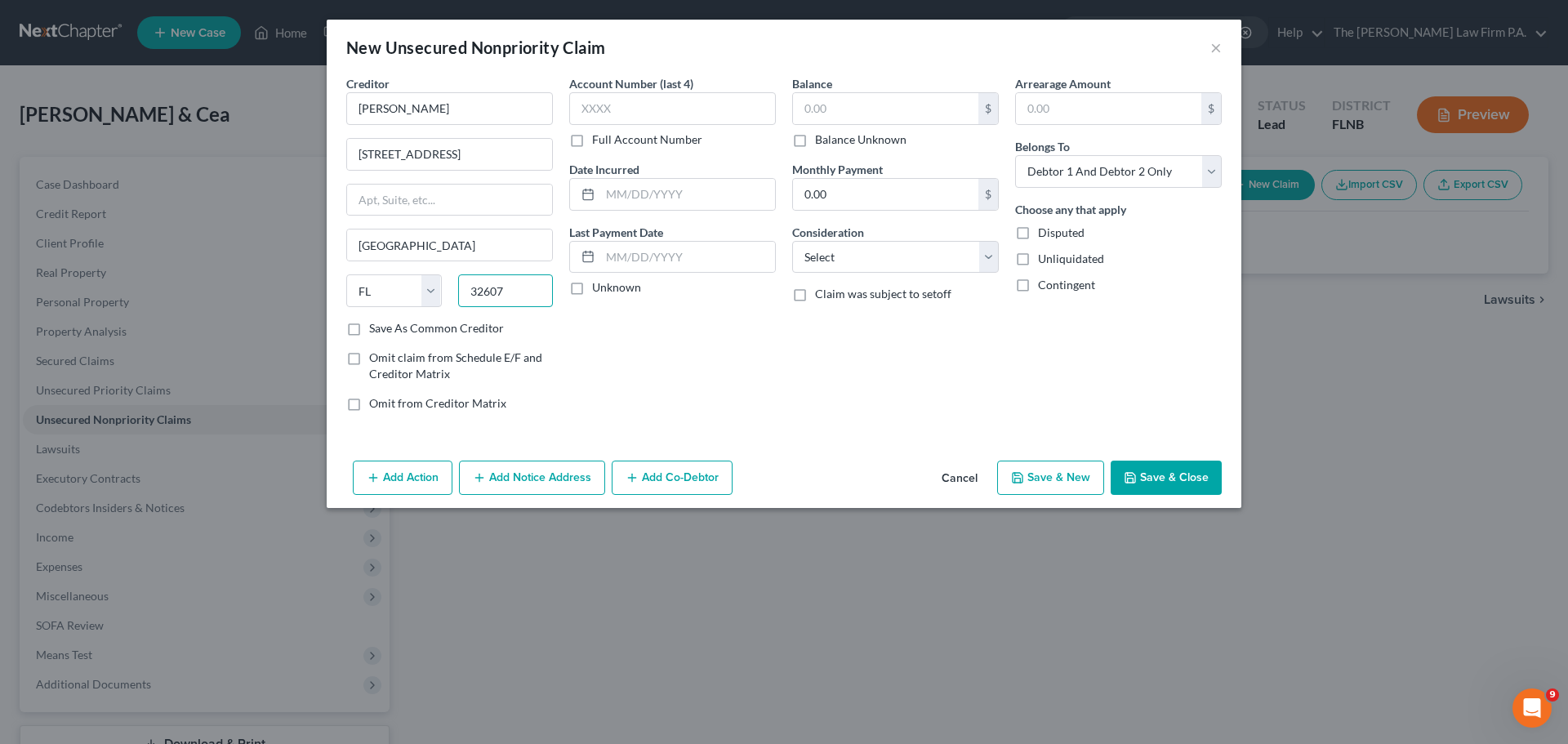
type input "32607"
click at [890, 89] on div "Balance $ Balance Unknown Balance Undetermined $ Balance Unknown" at bounding box center [895, 112] width 207 height 73
click at [872, 100] on input "text" at bounding box center [885, 108] width 185 height 31
type input "10,000"
drag, startPoint x: 1140, startPoint y: 173, endPoint x: 1133, endPoint y: 187, distance: 15.7
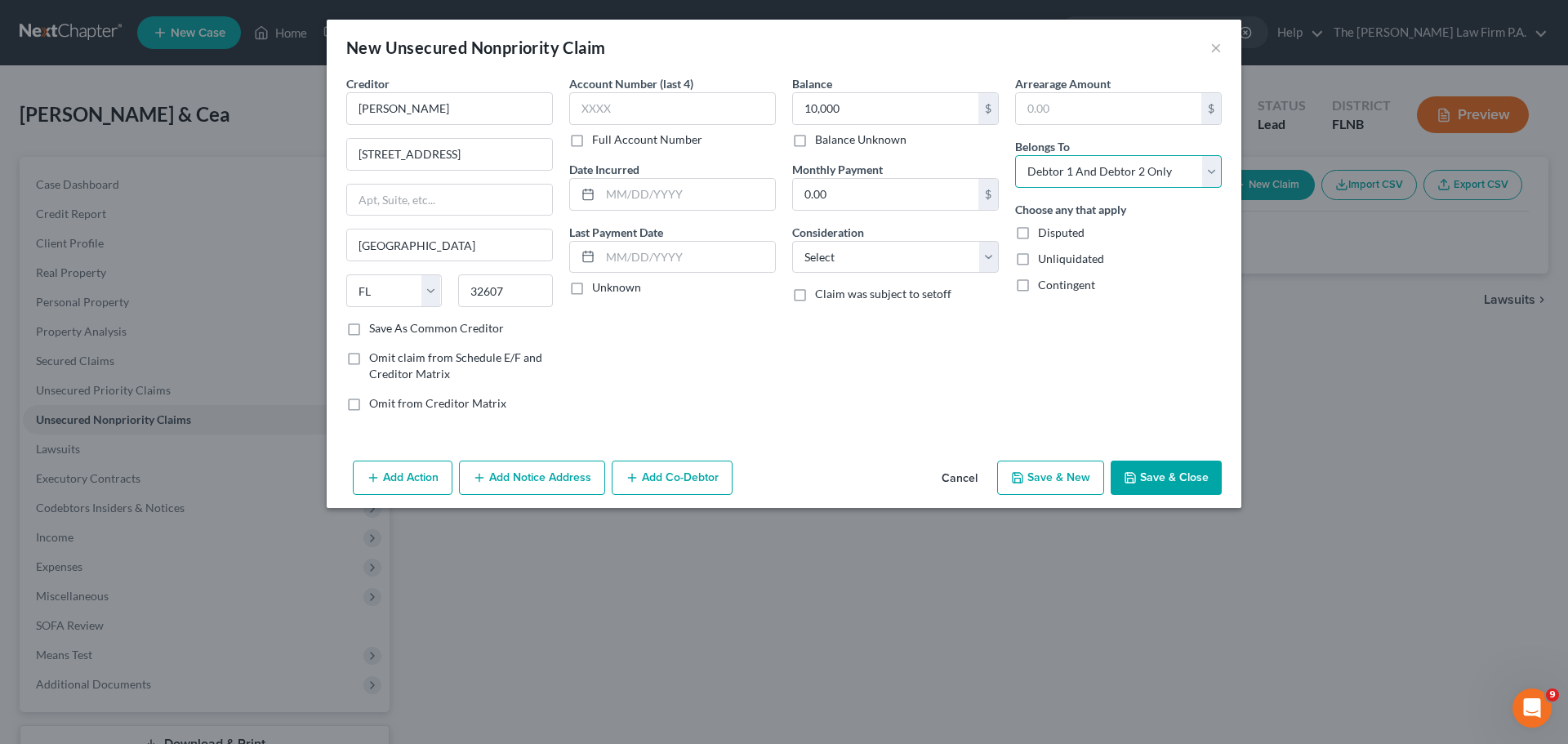
click at [1140, 175] on select "Select Debtor 1 Only Debtor 2 Only Debtor 1 And Debtor 2 Only At Least One Of T…" at bounding box center [1119, 171] width 207 height 33
select select "0"
click at [1016, 156] on select "Select Debtor 1 Only Debtor 2 Only Debtor 1 And Debtor 2 Only At Least One Of T…" at bounding box center [1119, 171] width 207 height 33
click at [944, 255] on select "Select Cable / Satellite Services Collection Agency Credit Card Debt Debt Couns…" at bounding box center [895, 257] width 207 height 33
select select "10"
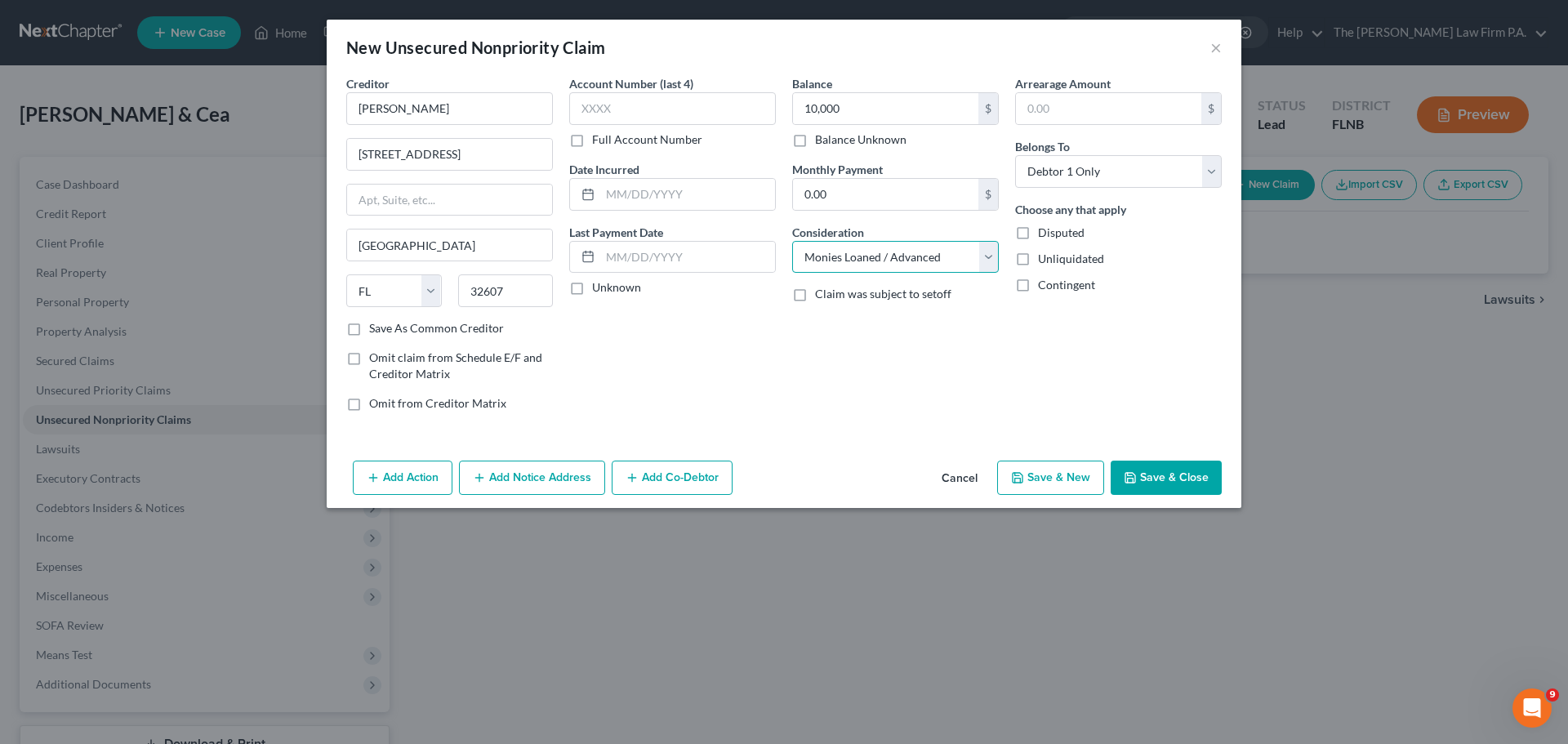
click at [792, 241] on select "Select Cable / Satellite Services Collection Agency Credit Card Debt Debt Couns…" at bounding box center [895, 257] width 207 height 33
click at [1174, 479] on button "Save & Close" at bounding box center [1166, 477] width 111 height 34
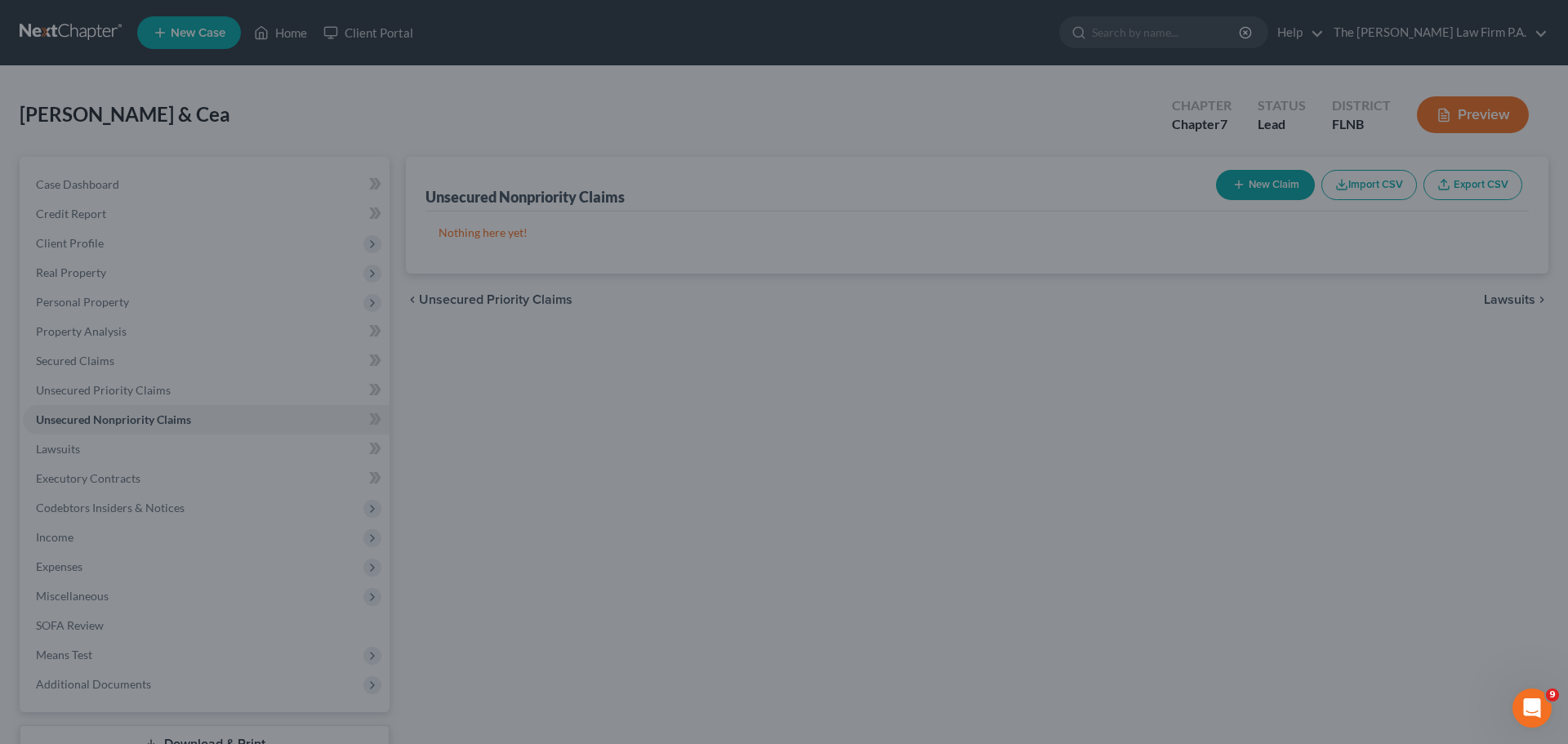
type input "10,000.00"
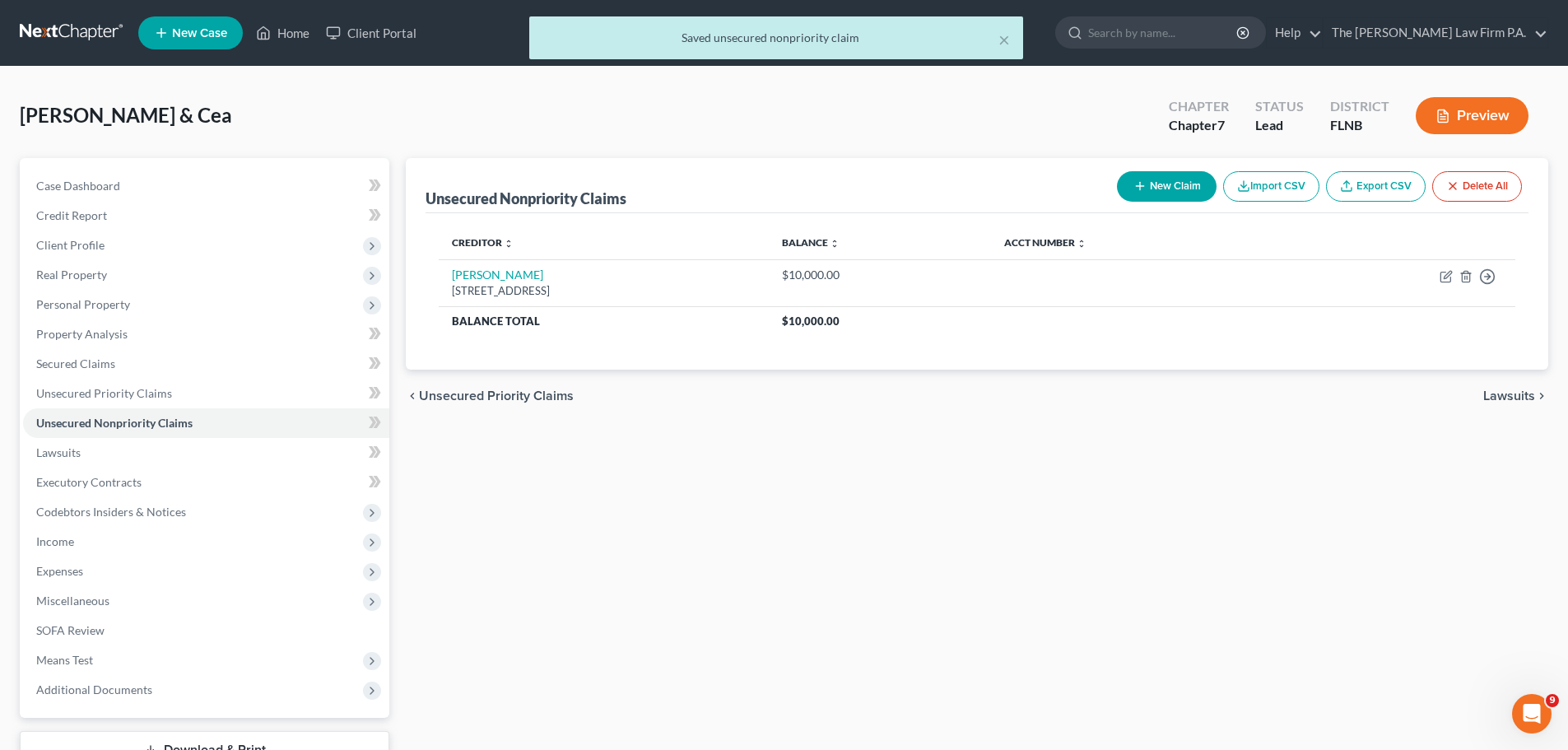
click at [1185, 180] on button "New Claim" at bounding box center [1167, 186] width 100 height 30
select select "2"
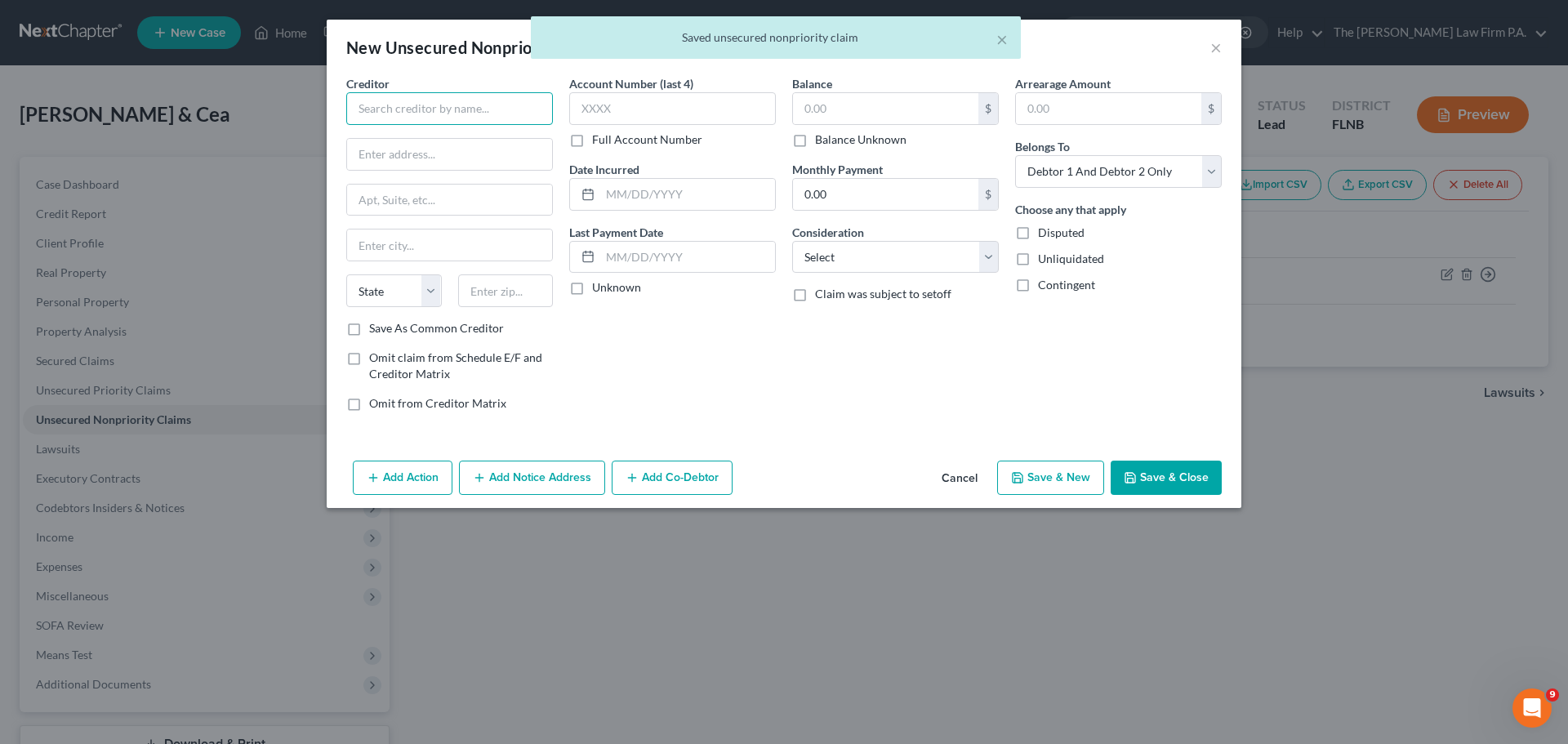
click at [429, 102] on input "text" at bounding box center [450, 108] width 207 height 33
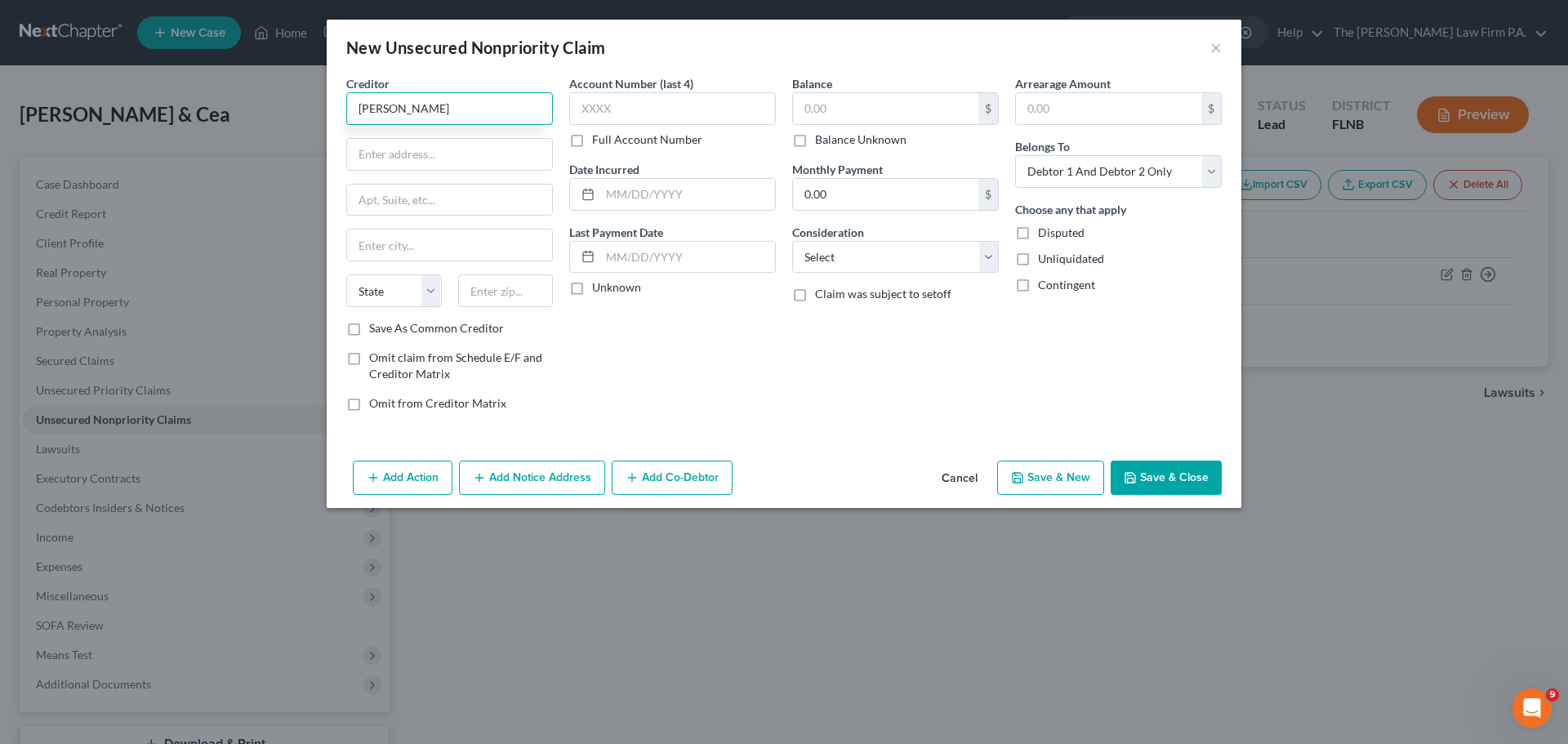
type input "[PERSON_NAME]"
type input "1036 Estival Dr."
type input "[PERSON_NAME]"
select select "45"
type input "78640"
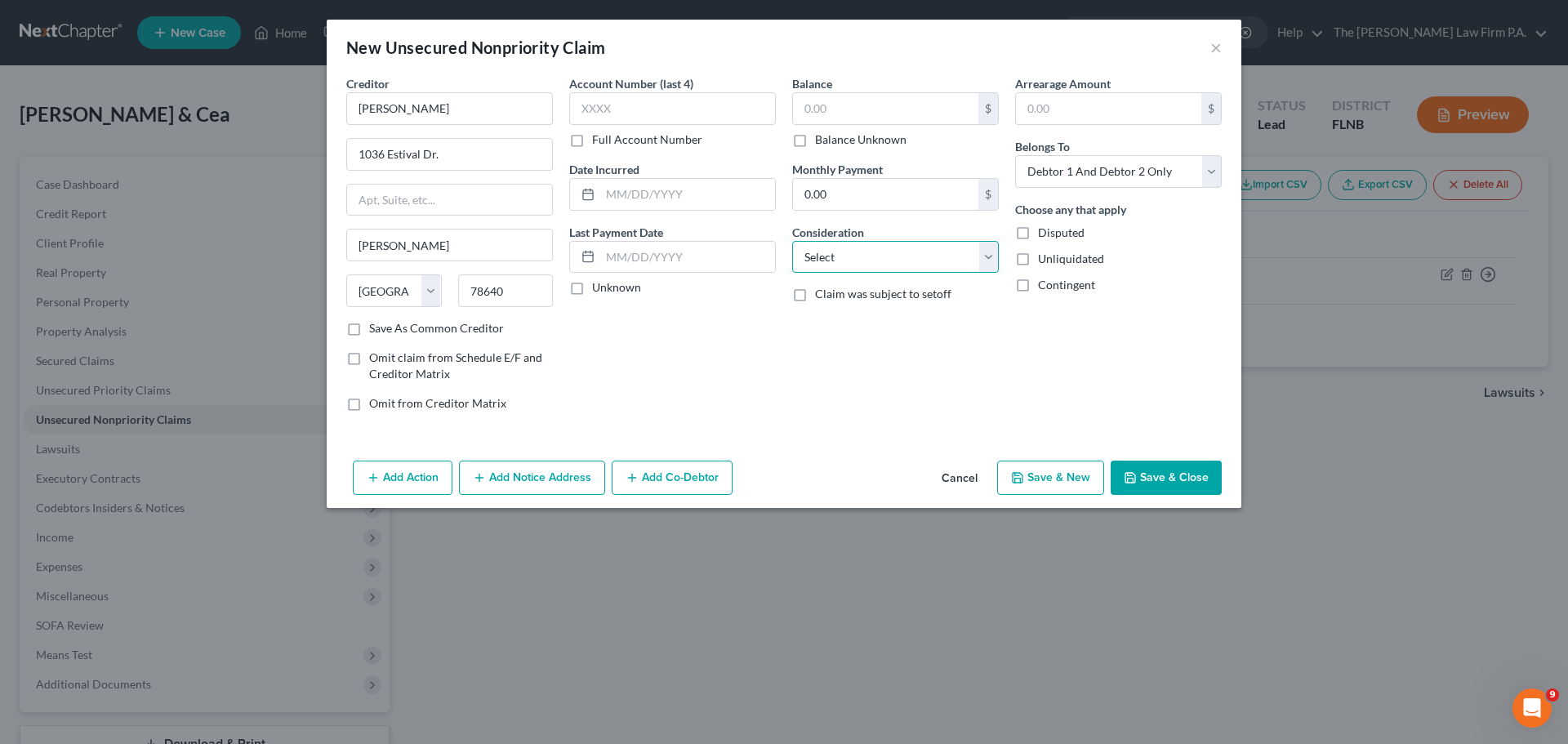
click at [893, 267] on select "Select Cable / Satellite Services Collection Agency Credit Card Debt Debt Couns…" at bounding box center [895, 257] width 207 height 33
select select "10"
click at [792, 241] on select "Select Cable / Satellite Services Collection Agency Credit Card Debt Debt Couns…" at bounding box center [895, 257] width 207 height 33
click at [831, 112] on input "text" at bounding box center [885, 108] width 185 height 31
type input "50,000"
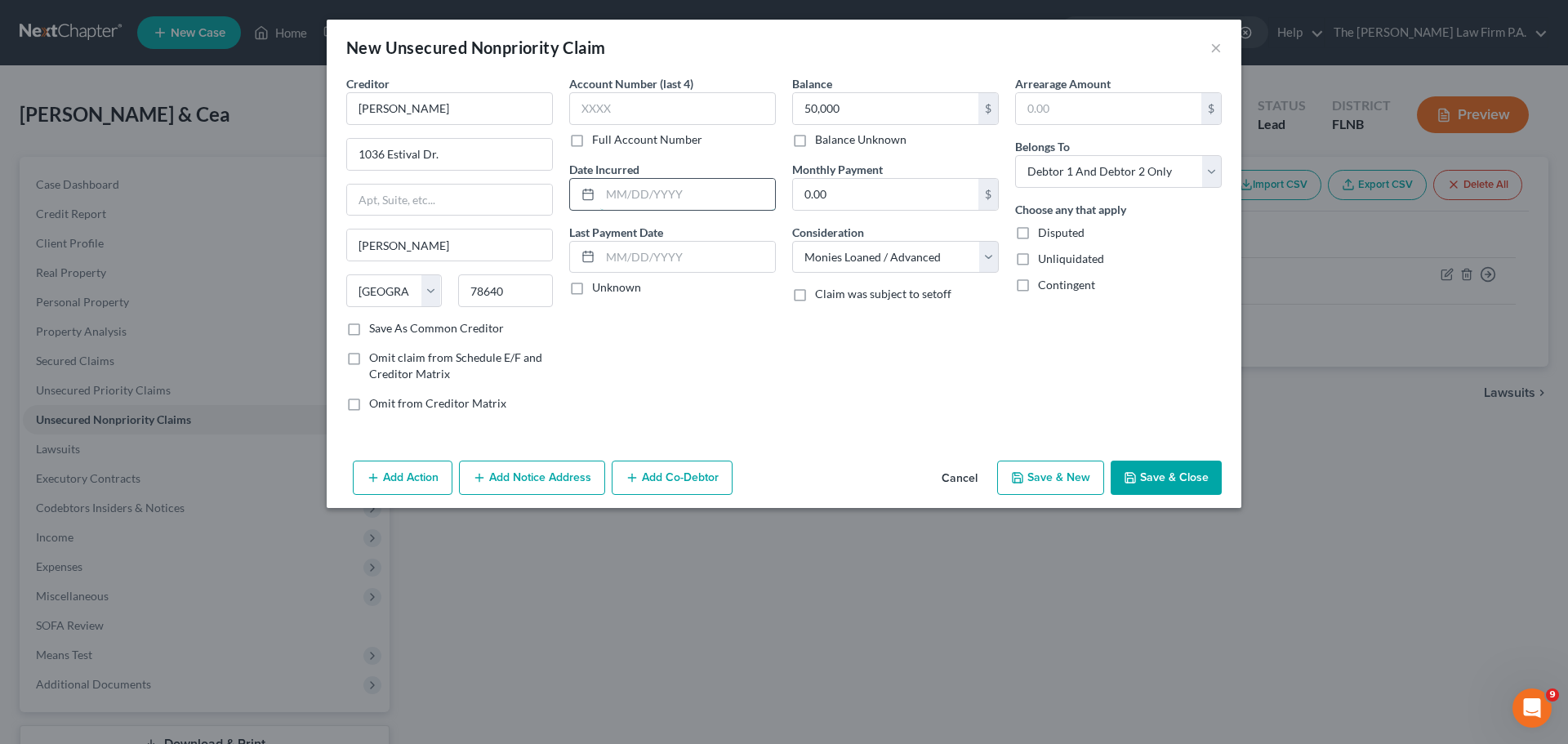
click at [665, 196] on input "text" at bounding box center [688, 194] width 175 height 31
type input "[DATE]"
click at [1185, 477] on button "Save & Close" at bounding box center [1166, 477] width 111 height 34
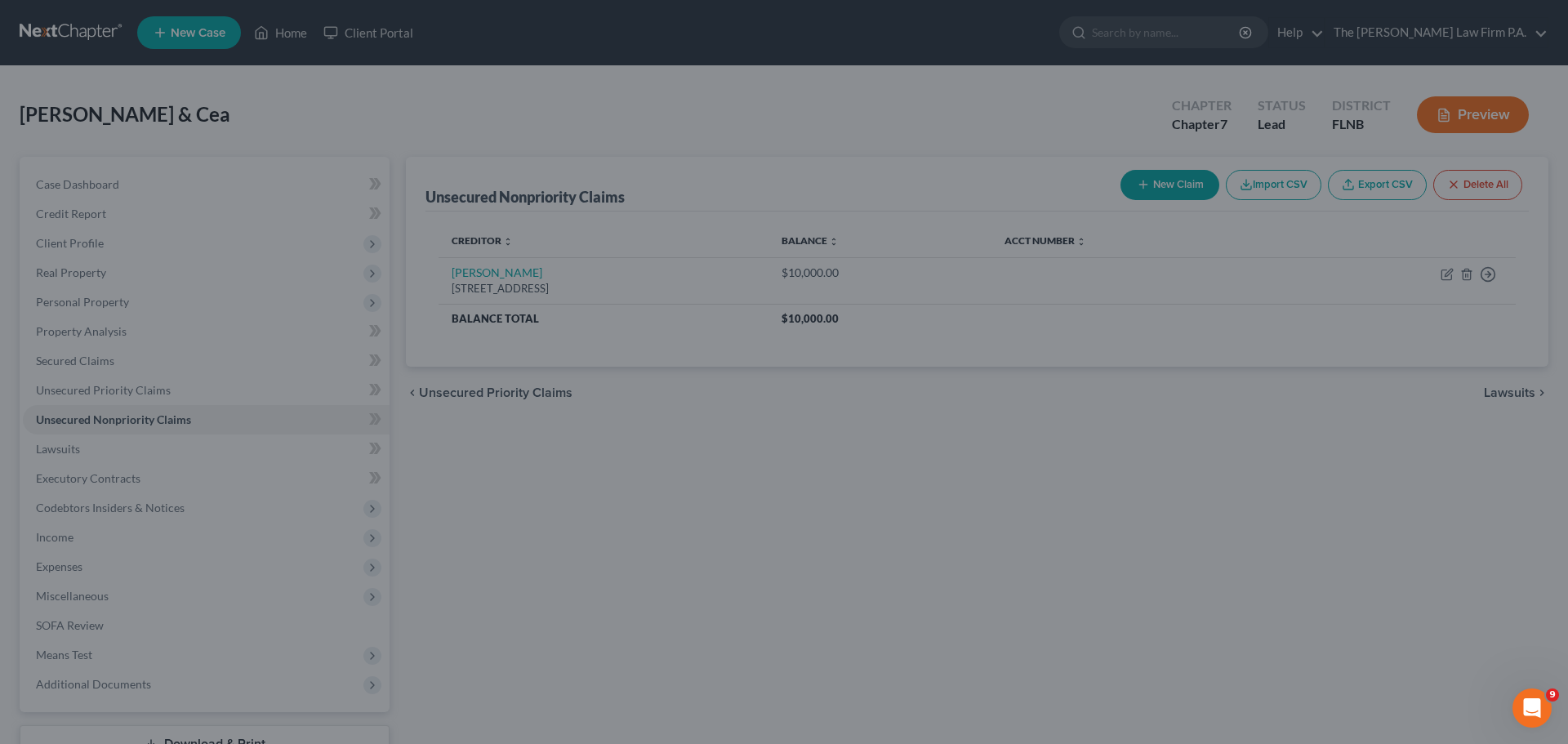
type input "50,000.00"
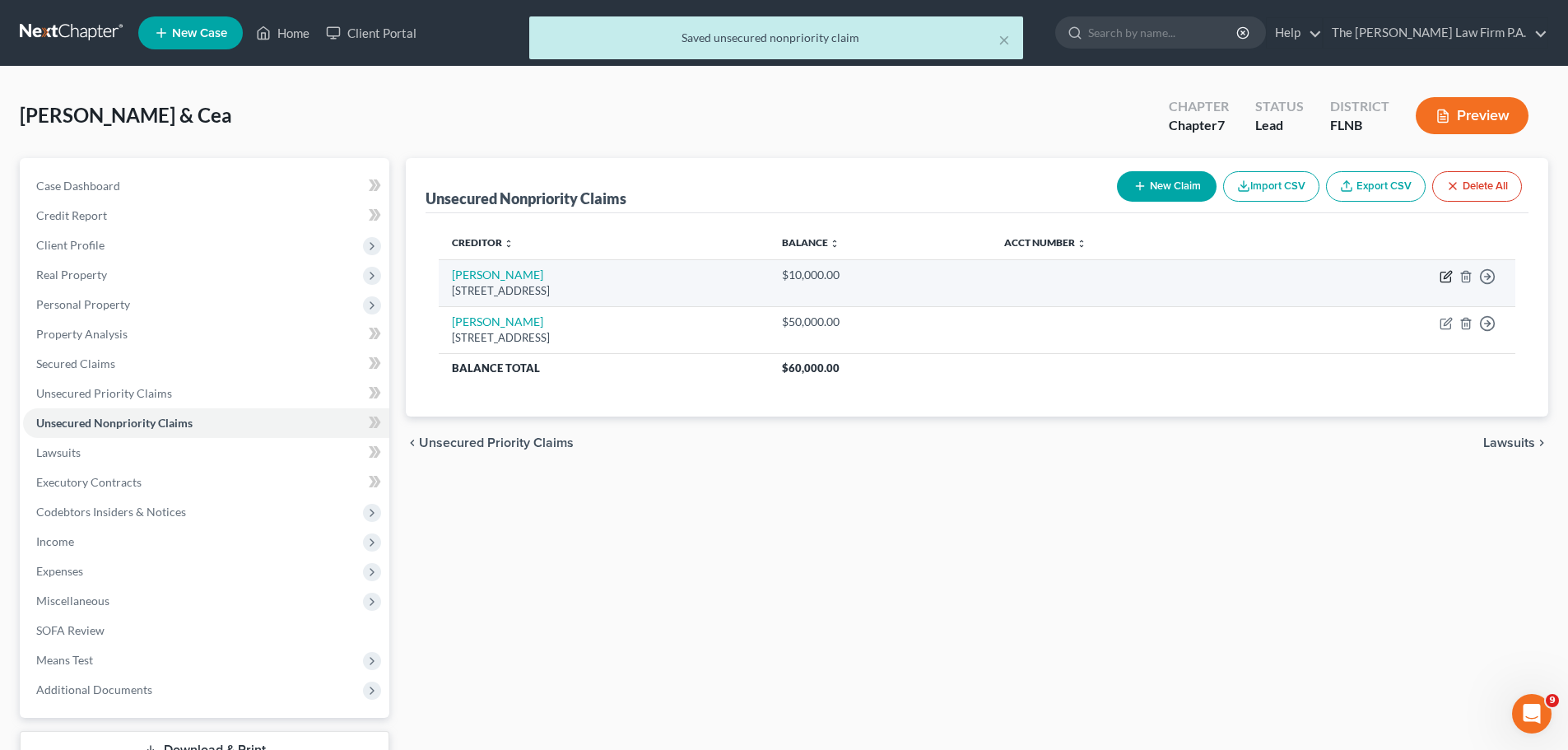
click at [1447, 275] on icon "button" at bounding box center [1446, 277] width 13 height 13
select select "9"
select select "10"
select select "0"
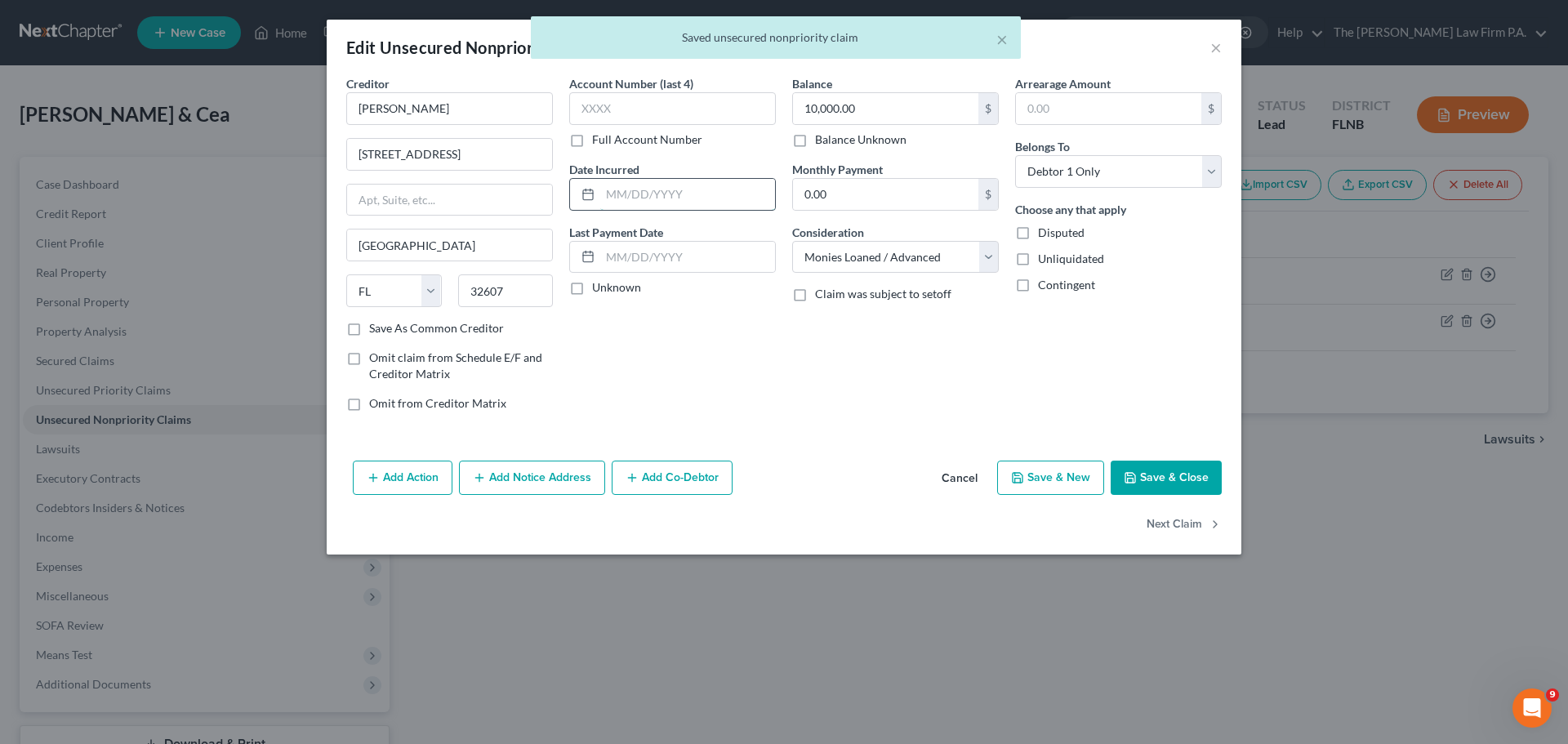
click at [651, 184] on input "text" at bounding box center [688, 194] width 175 height 31
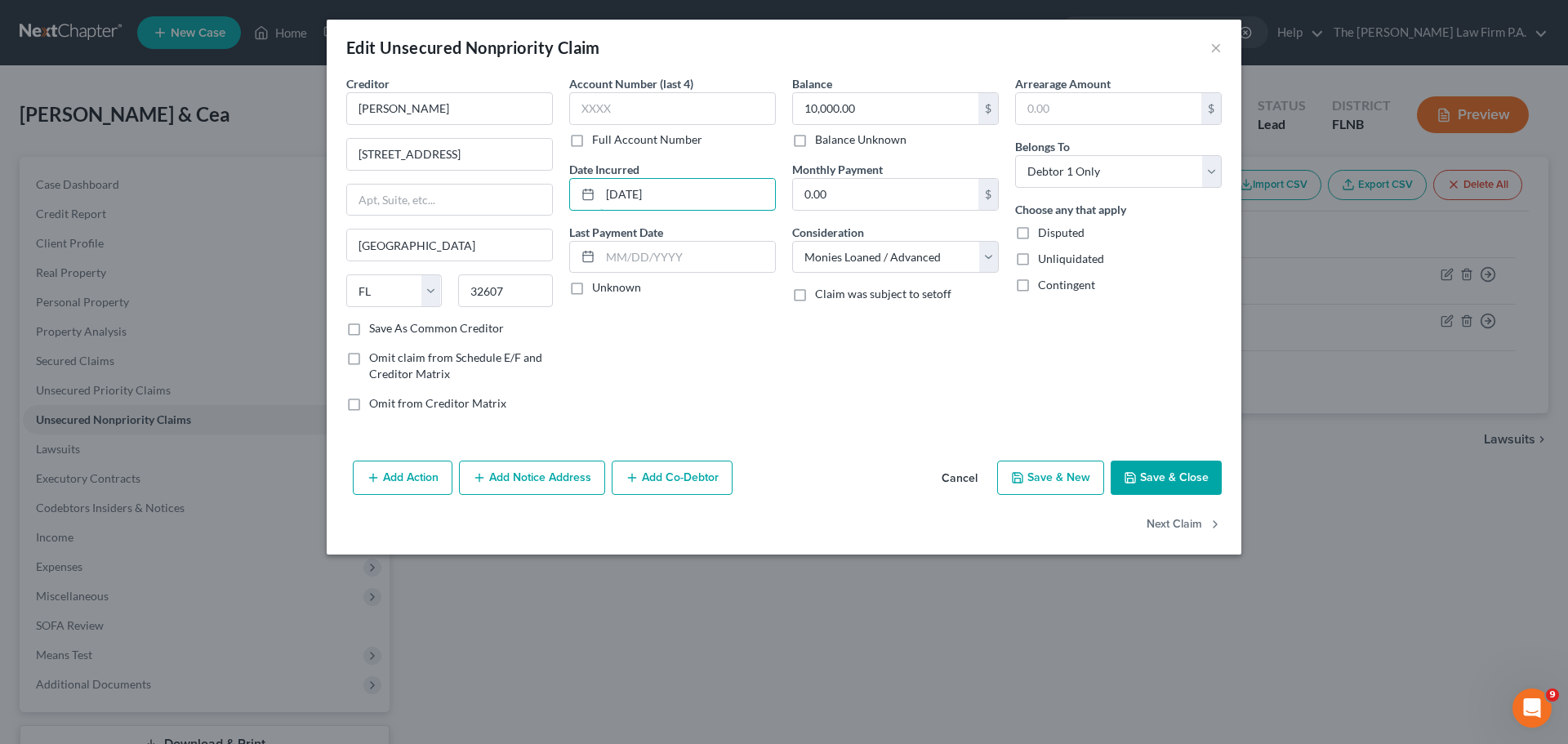
type input "[DATE]"
click at [1184, 491] on button "Save & Close" at bounding box center [1166, 477] width 111 height 34
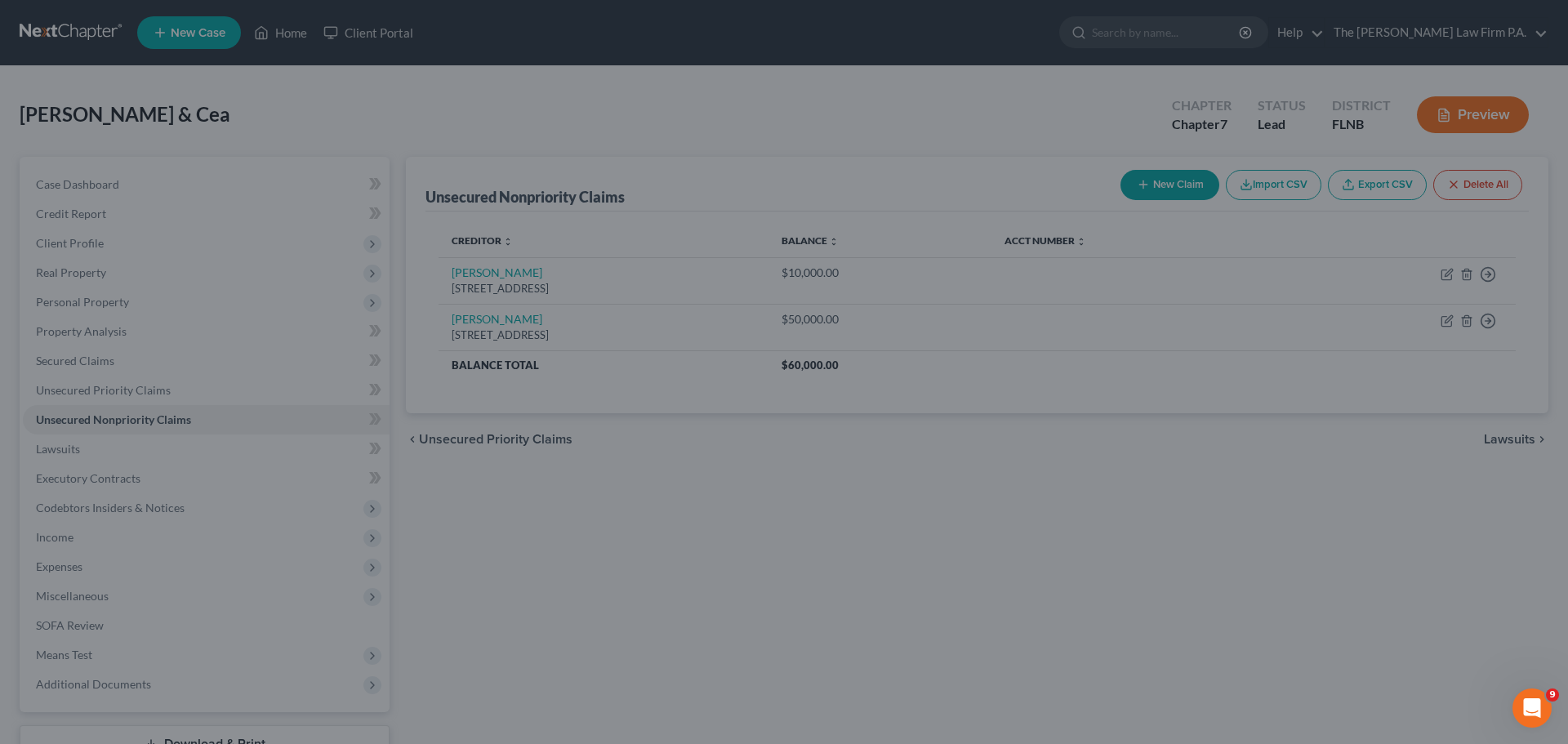
type input "0"
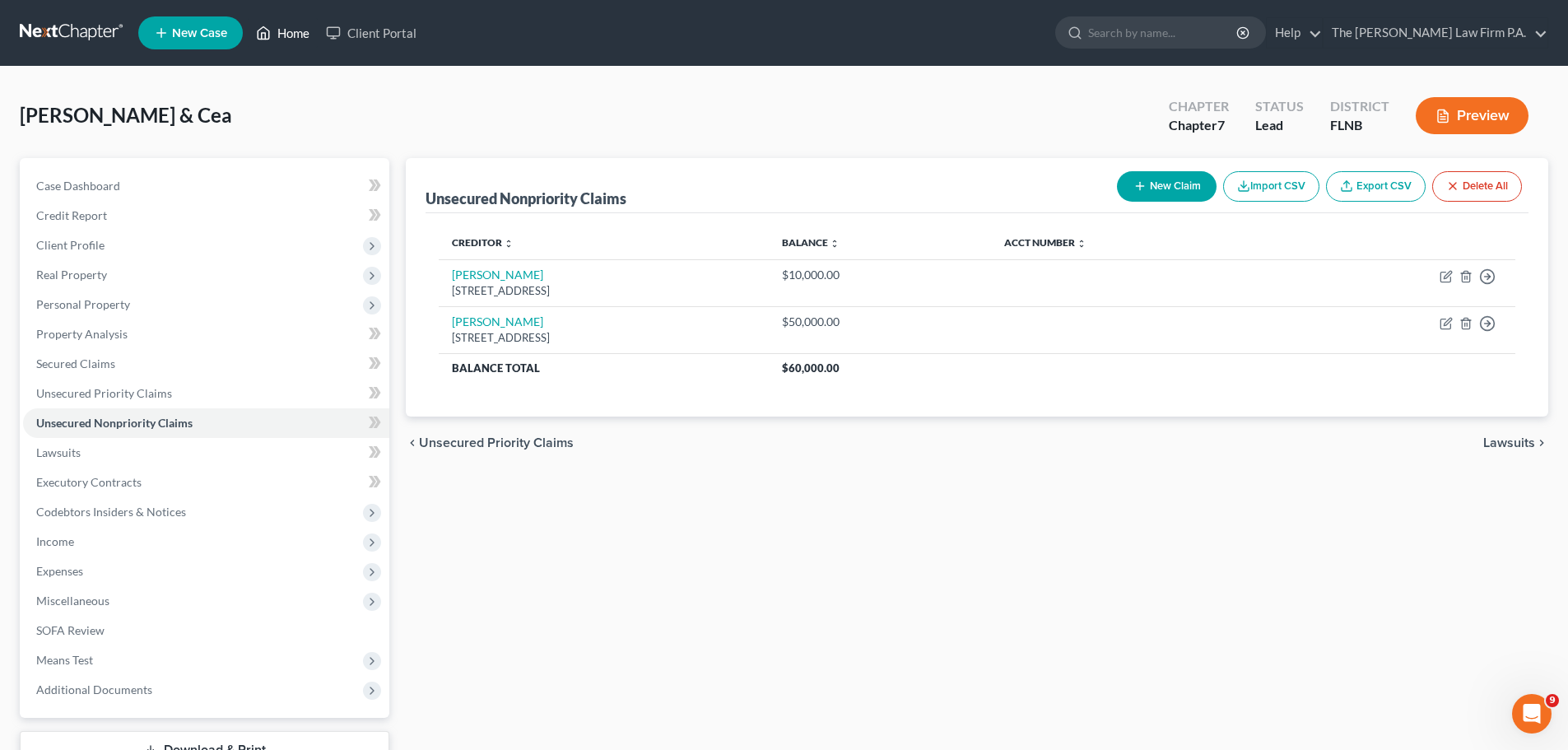
click at [284, 20] on link "Home" at bounding box center [283, 33] width 70 height 30
